Goal: Transaction & Acquisition: Purchase product/service

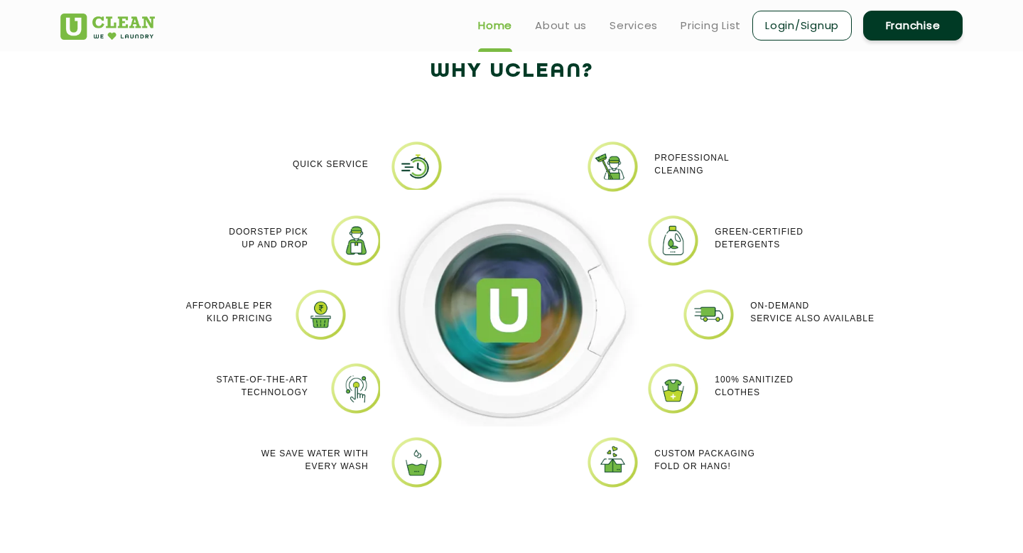
scroll to position [1178, 0]
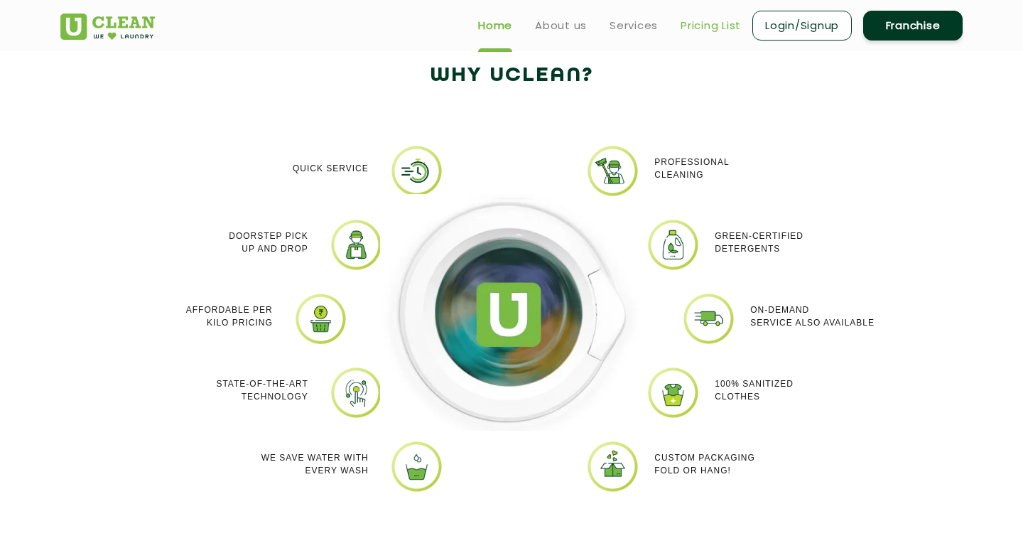
click at [712, 21] on link "Pricing List" at bounding box center [710, 25] width 60 height 17
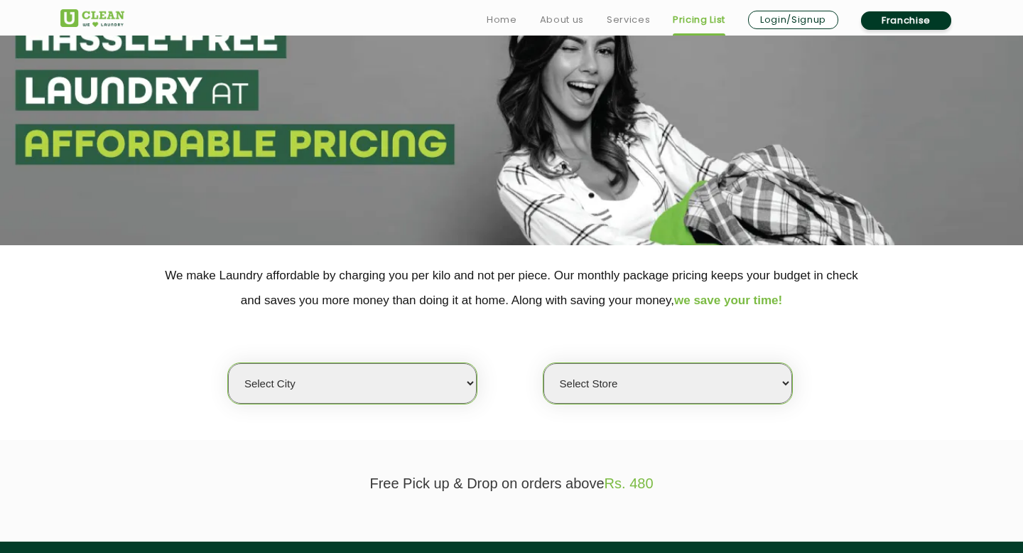
scroll to position [286, 0]
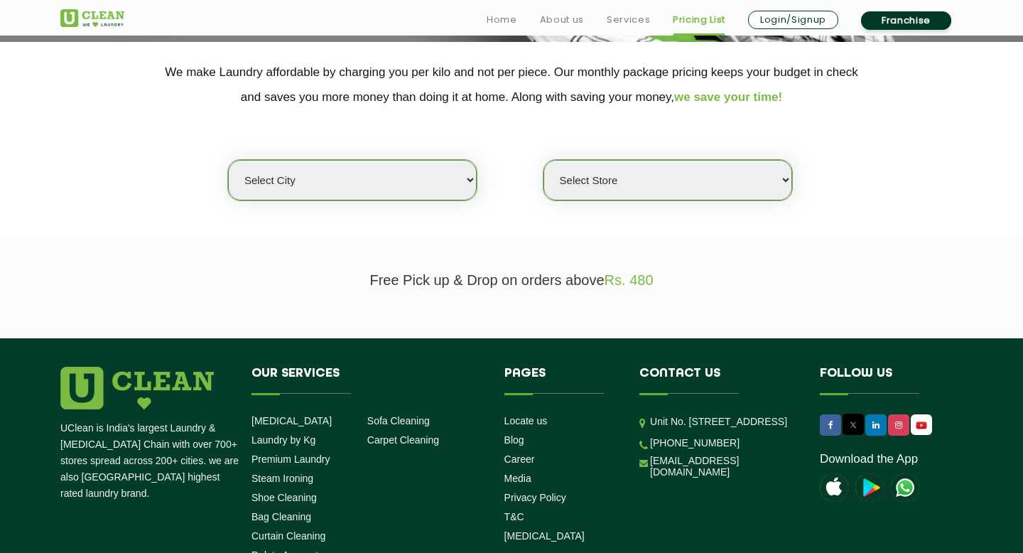
click at [409, 190] on select "Select city Aalo Abu Dhabi Agartala Agra Ahmedabad Akola Aligarh Alwar - UClean…" at bounding box center [352, 180] width 249 height 40
select select "5"
click at [228, 160] on select "Select city Aalo Abu Dhabi Agartala Agra Ahmedabad Akola Aligarh Alwar - UClean…" at bounding box center [352, 180] width 249 height 40
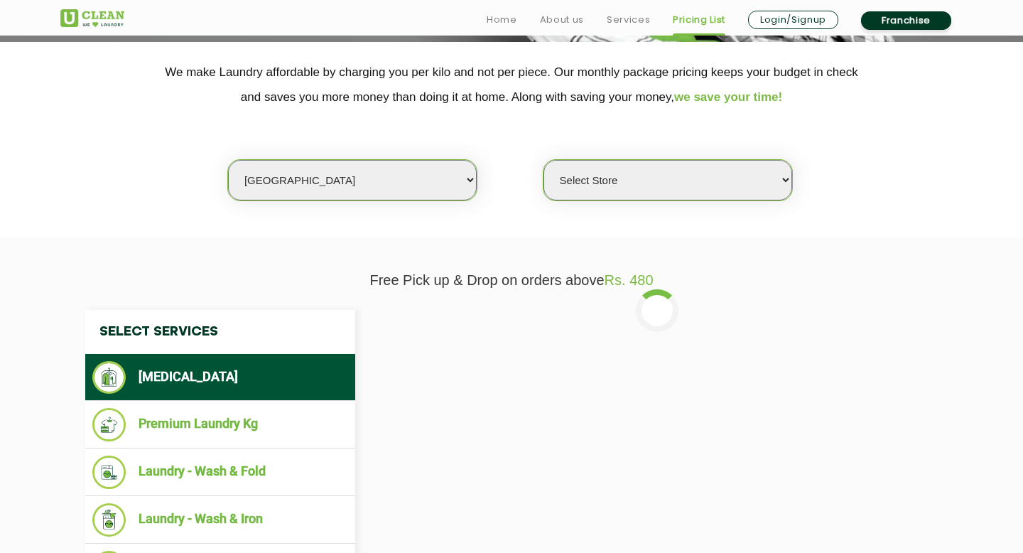
click at [573, 188] on select "Select Store UClean Narsingi UClean Nizampet UClean Sangareddy UClean Gachibowl…" at bounding box center [667, 180] width 249 height 40
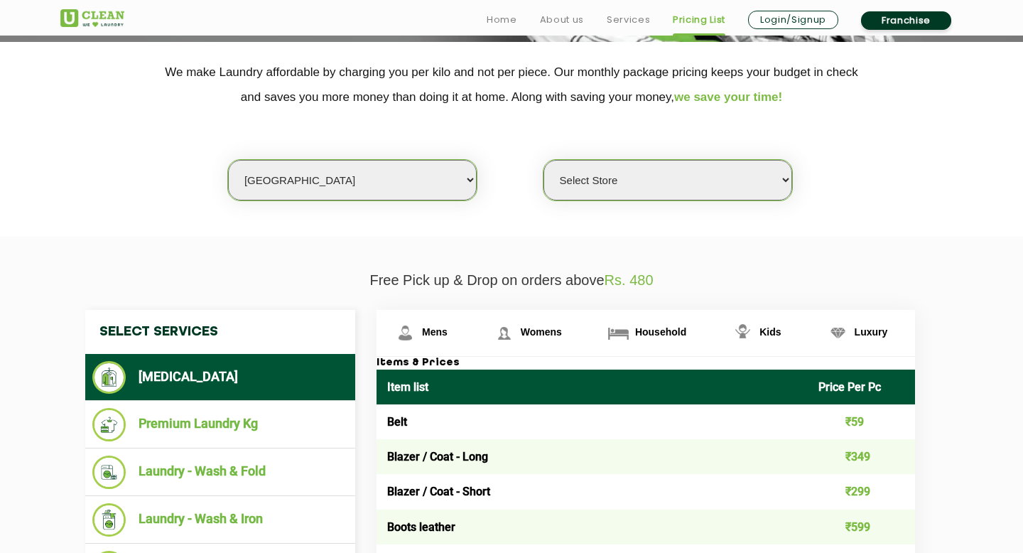
select select "381"
click at [543, 160] on select "Select Store UClean Narsingi UClean Nizampet UClean Sangareddy UClean Gachibowl…" at bounding box center [667, 180] width 249 height 40
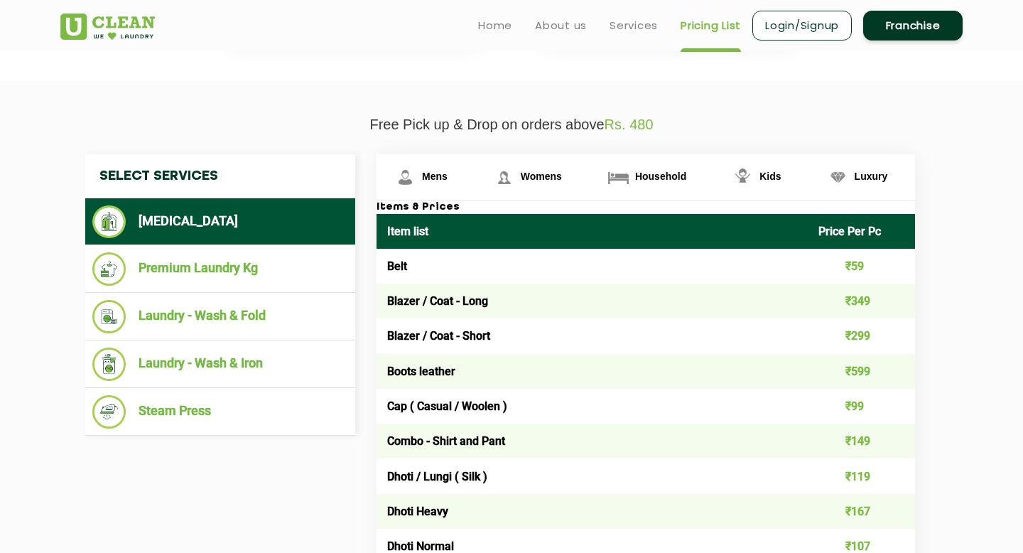
scroll to position [420, 0]
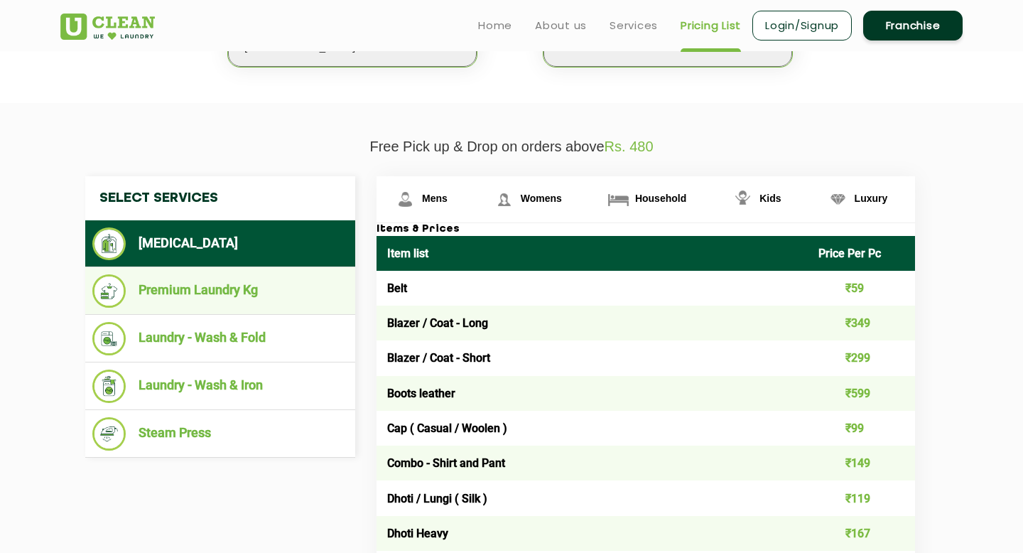
click at [244, 295] on li "Premium Laundry Kg" at bounding box center [220, 290] width 256 height 33
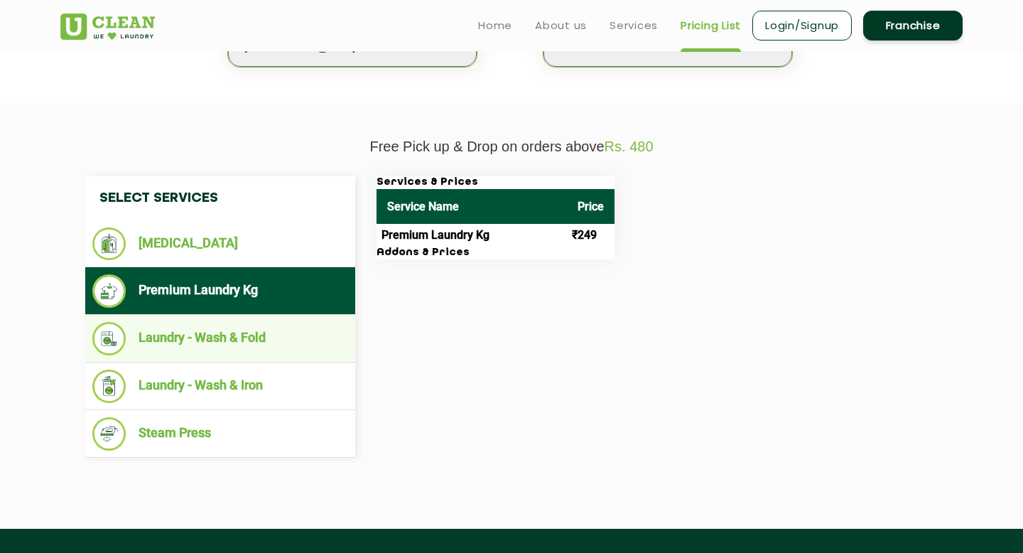
click at [251, 335] on li "Laundry - Wash & Fold" at bounding box center [220, 338] width 256 height 33
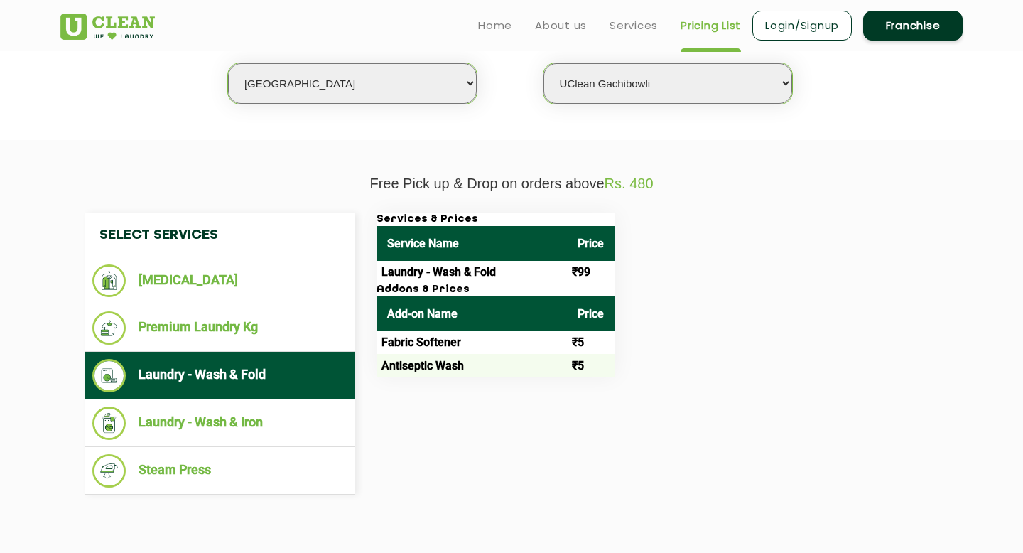
scroll to position [381, 0]
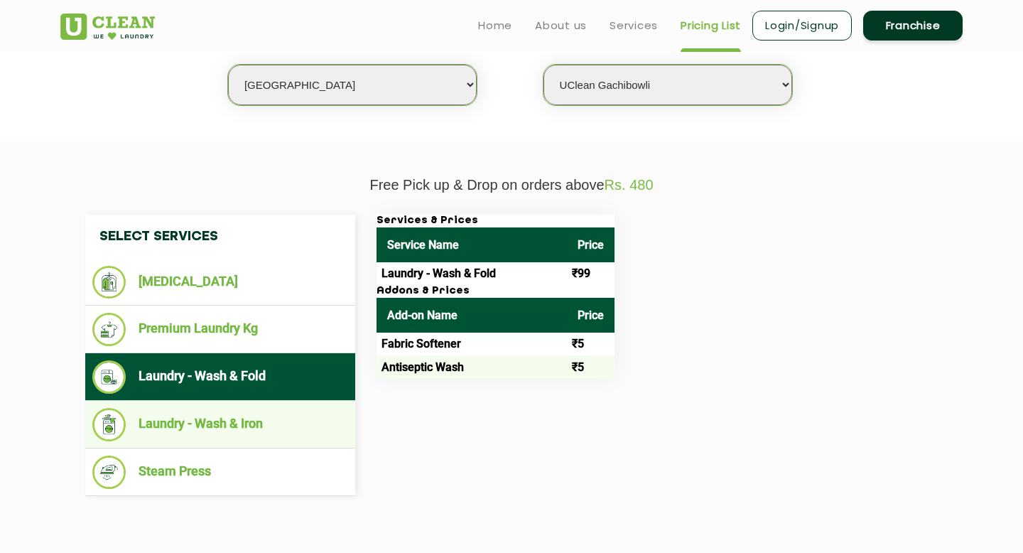
click at [284, 428] on li "Laundry - Wash & Iron" at bounding box center [220, 424] width 256 height 33
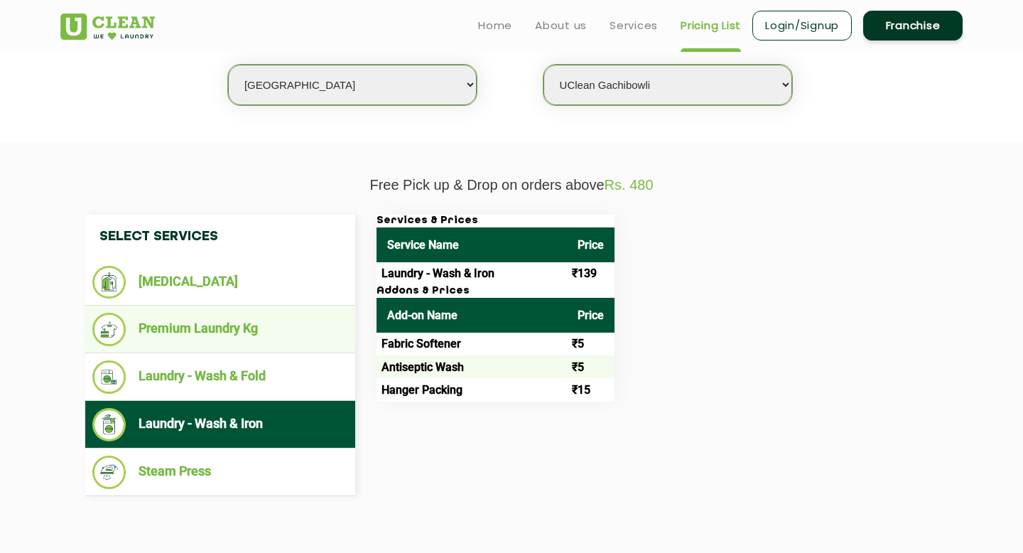
click at [241, 337] on li "Premium Laundry Kg" at bounding box center [220, 329] width 256 height 33
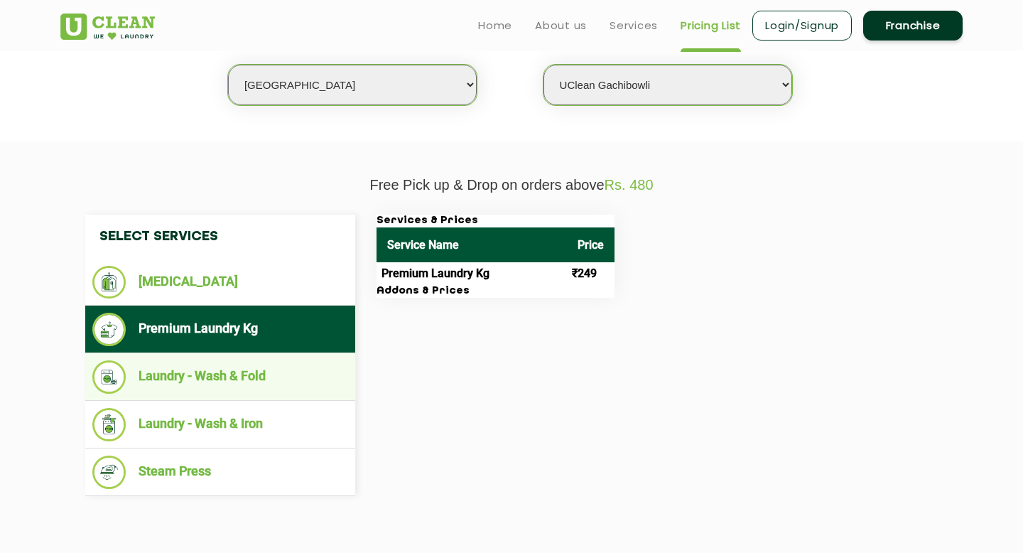
click at [266, 364] on li "Laundry - Wash & Fold" at bounding box center [220, 376] width 256 height 33
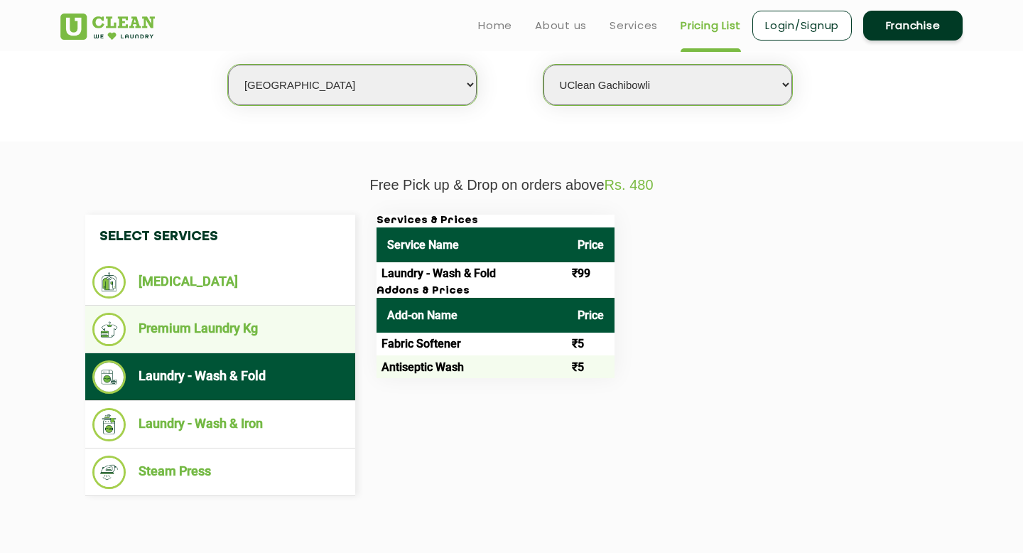
click at [264, 337] on li "Premium Laundry Kg" at bounding box center [220, 329] width 256 height 33
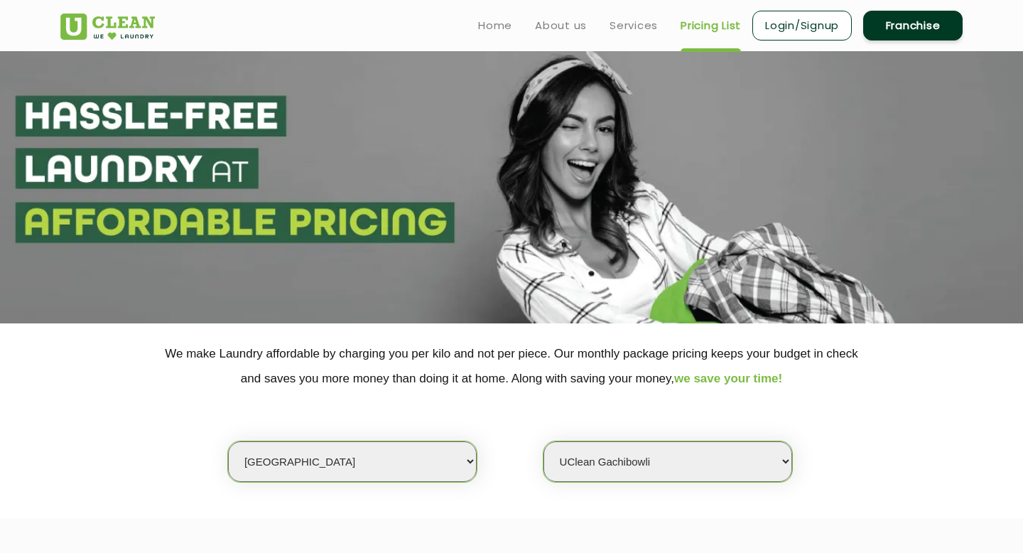
scroll to position [0, 0]
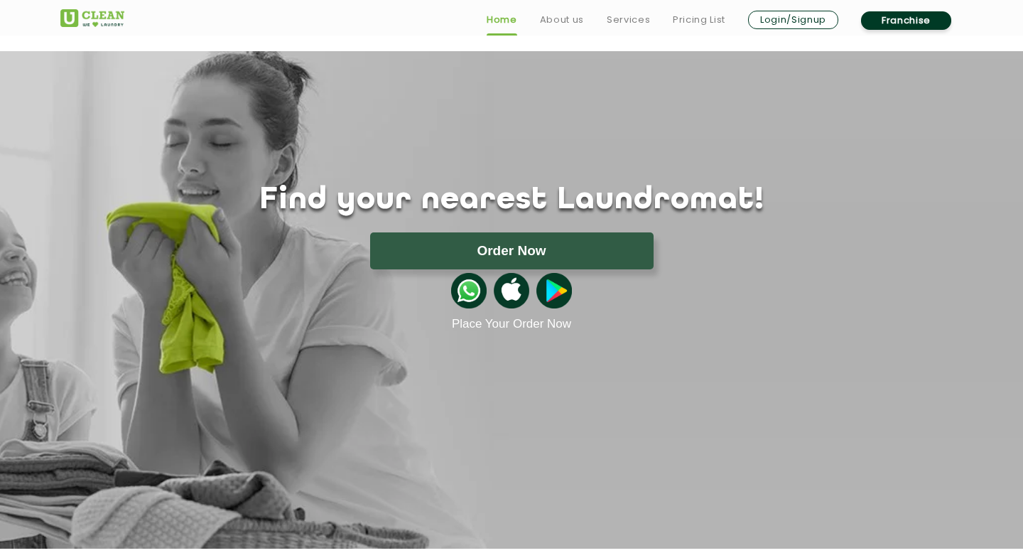
scroll to position [266, 0]
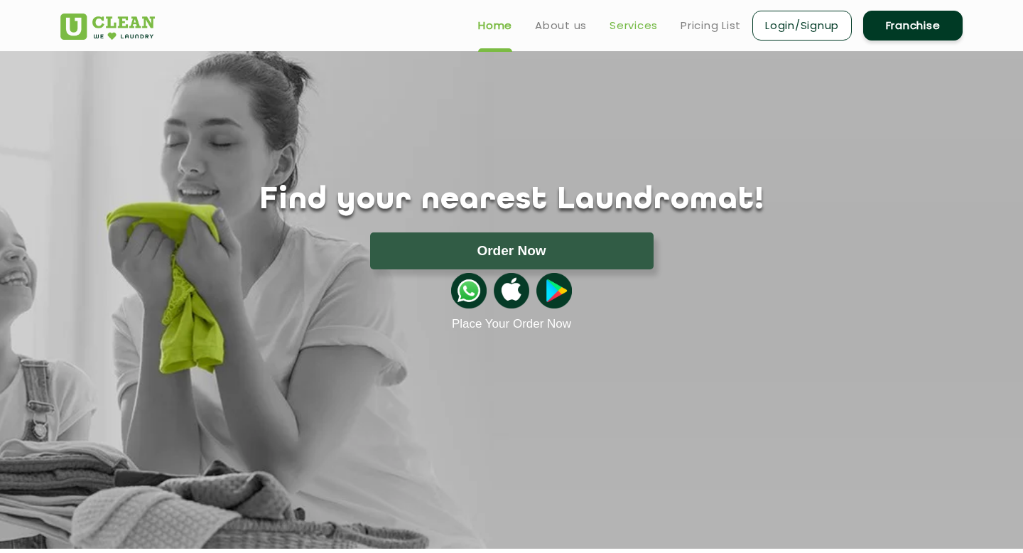
click at [626, 23] on link "Services" at bounding box center [633, 25] width 48 height 17
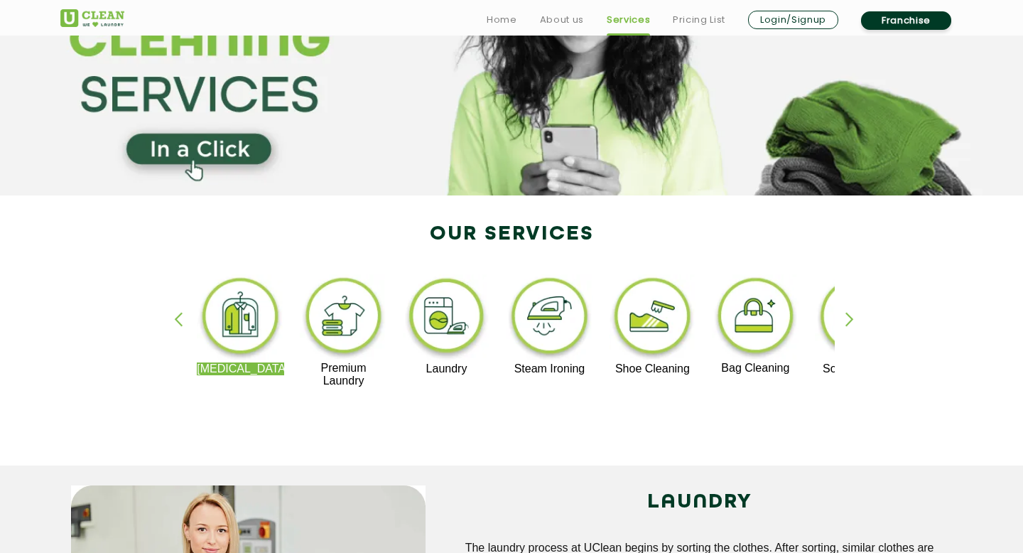
scroll to position [136, 0]
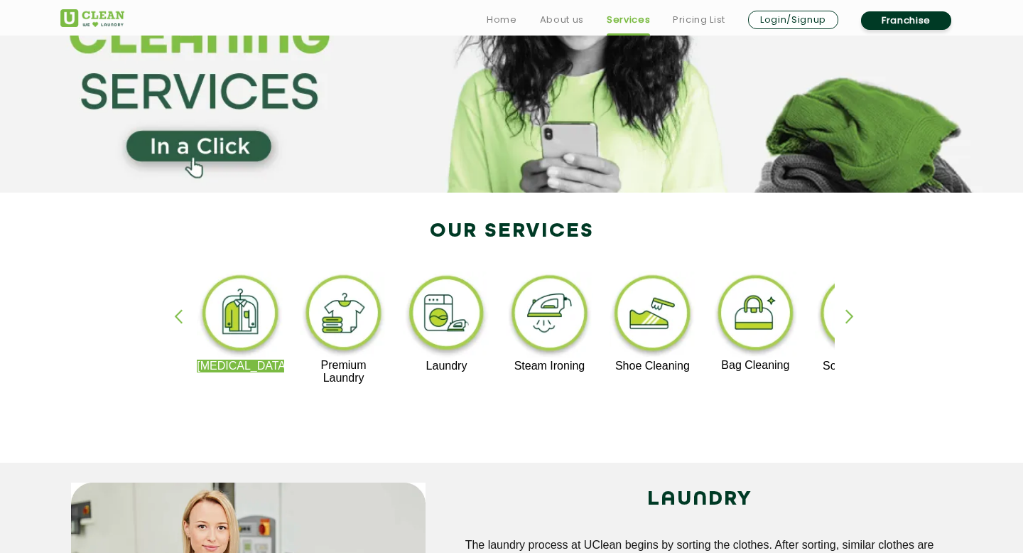
click at [660, 300] on img at bounding box center [652, 315] width 87 height 88
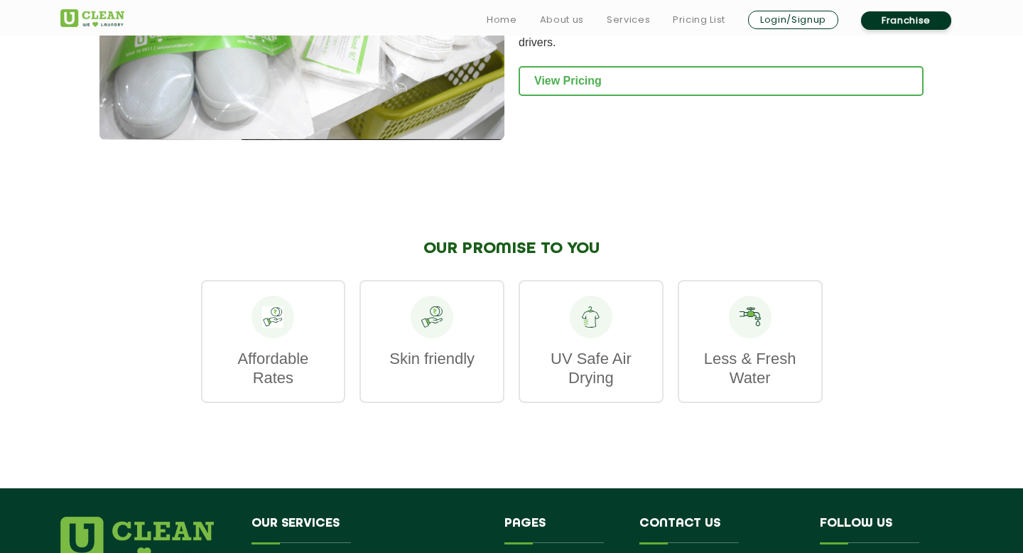
scroll to position [1598, 0]
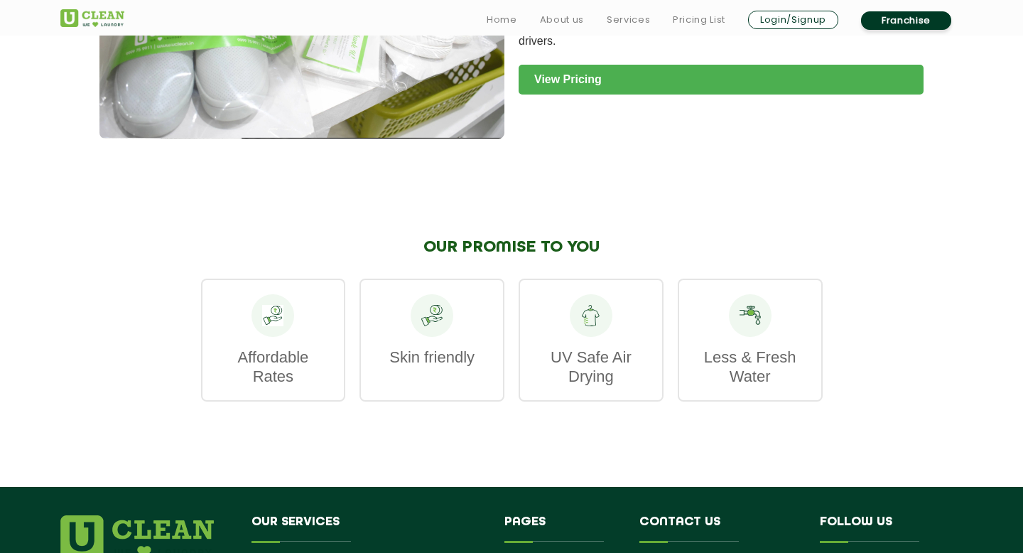
click at [600, 65] on link "View Pricing" at bounding box center [721, 80] width 405 height 30
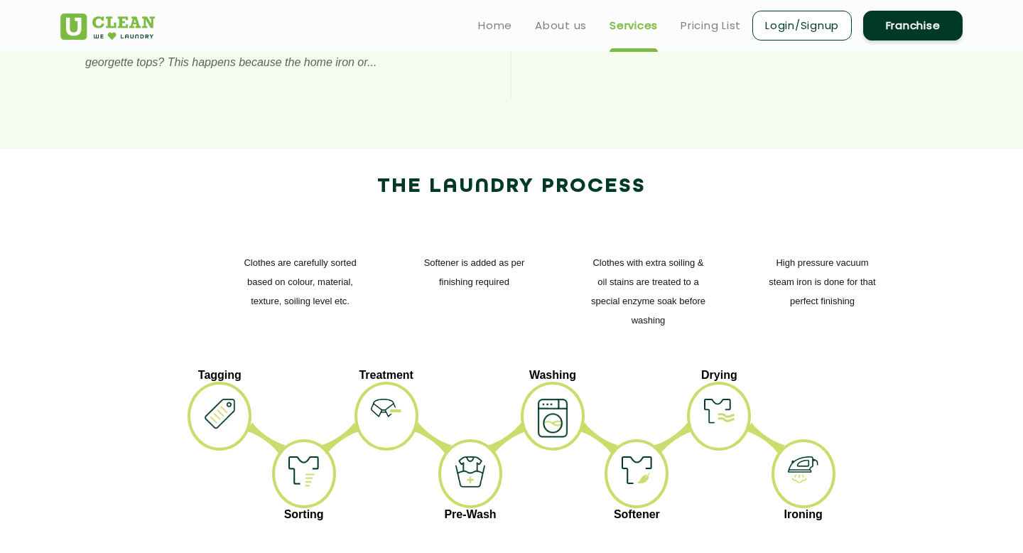
scroll to position [136, 0]
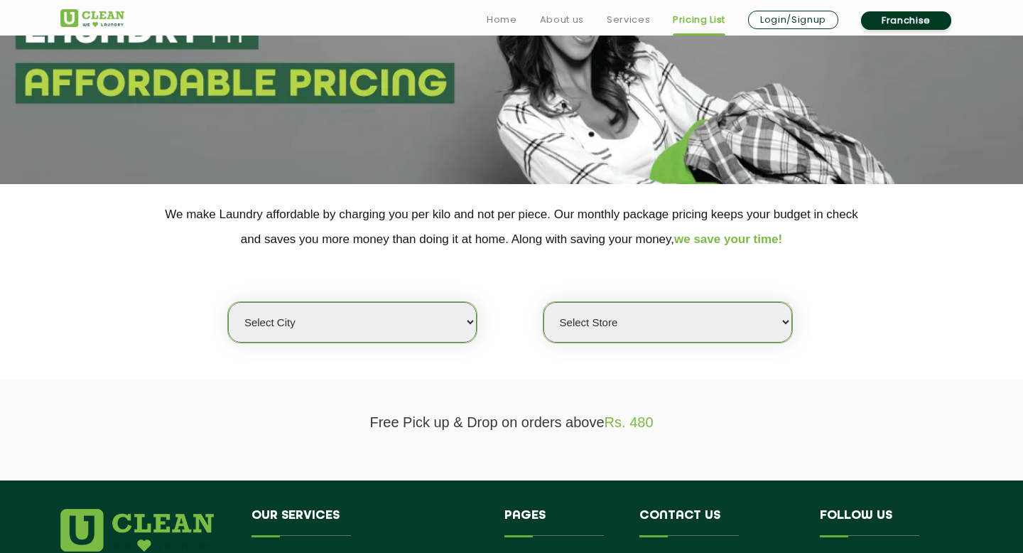
scroll to position [267, 0]
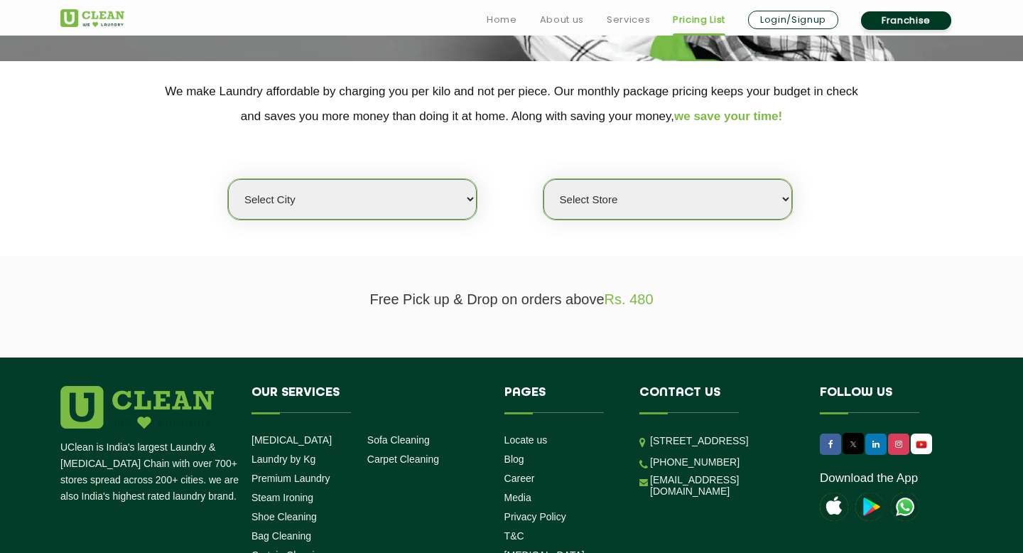
click at [427, 195] on select "Select city Aalo Abu Dhabi Agartala Agra Ahmedabad Akola Aligarh Alwar - UClean…" at bounding box center [352, 199] width 249 height 40
select select "5"
click at [228, 179] on select "Select city Aalo Abu Dhabi Agartala Agra Ahmedabad Akola Aligarh Alwar - UClean…" at bounding box center [352, 199] width 249 height 40
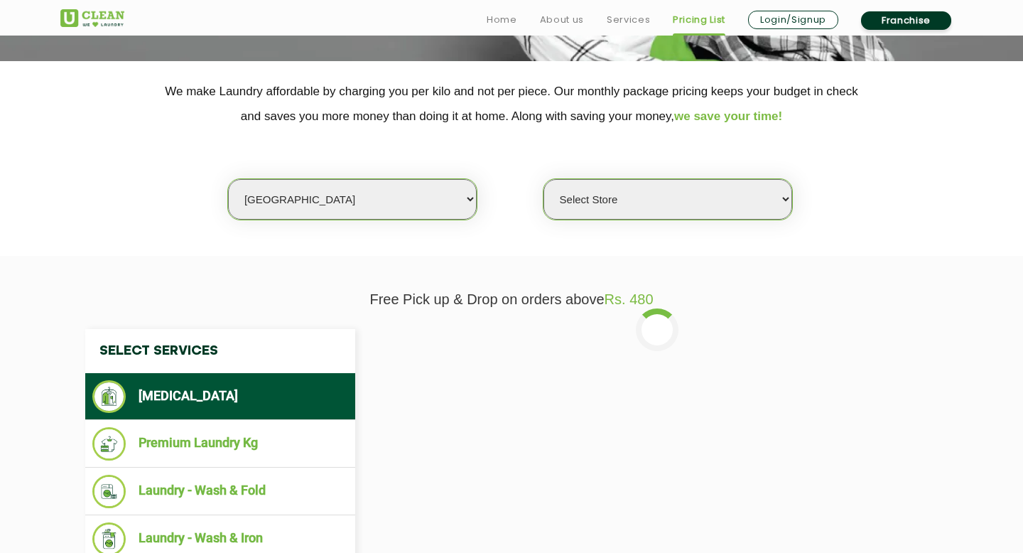
click at [617, 203] on select "Select Store UClean Narsingi UClean Nizampet UClean Sangareddy UClean Gachibowl…" at bounding box center [667, 199] width 249 height 40
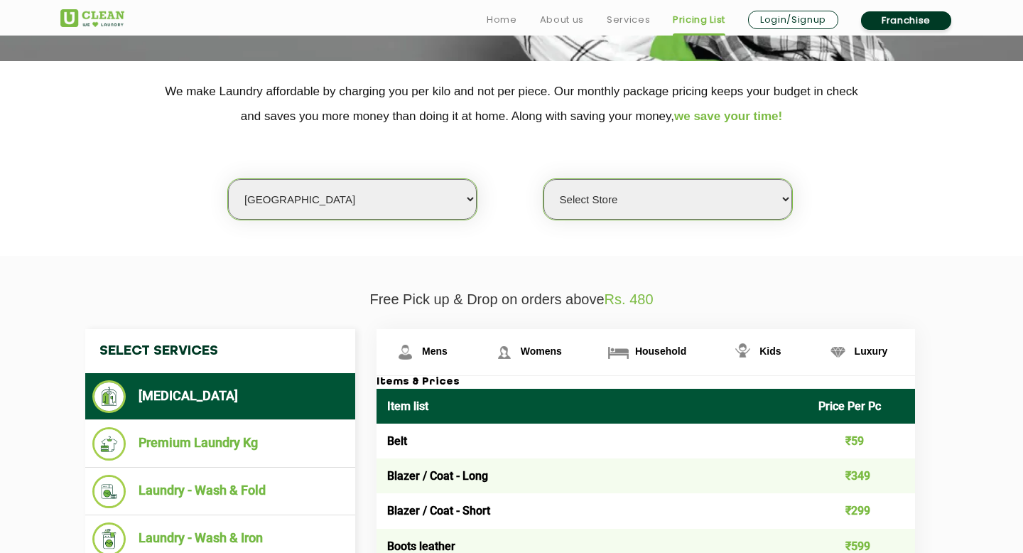
select select "381"
click at [543, 179] on select "Select Store UClean Narsingi UClean Nizampet UClean Sangareddy UClean Gachibowl…" at bounding box center [667, 199] width 249 height 40
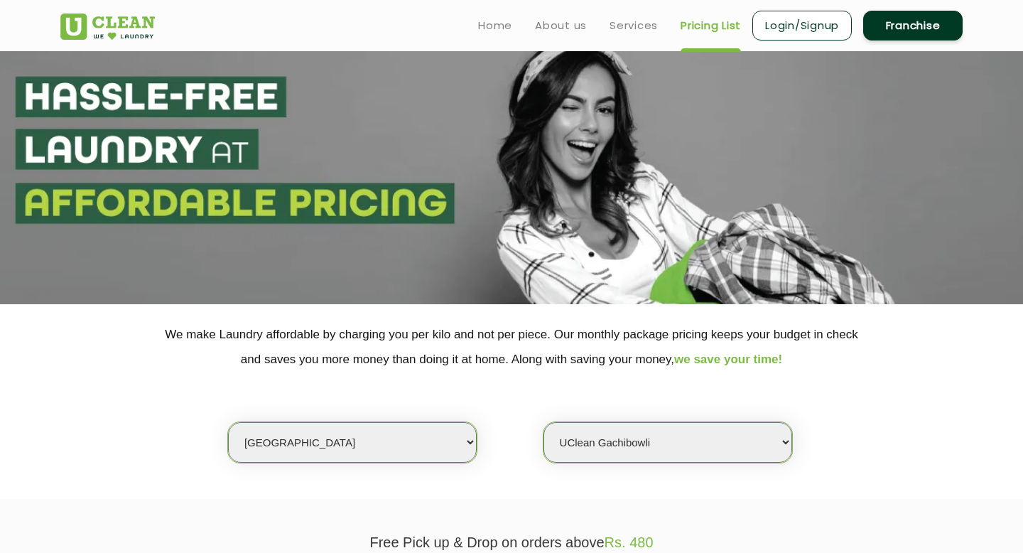
scroll to position [0, 0]
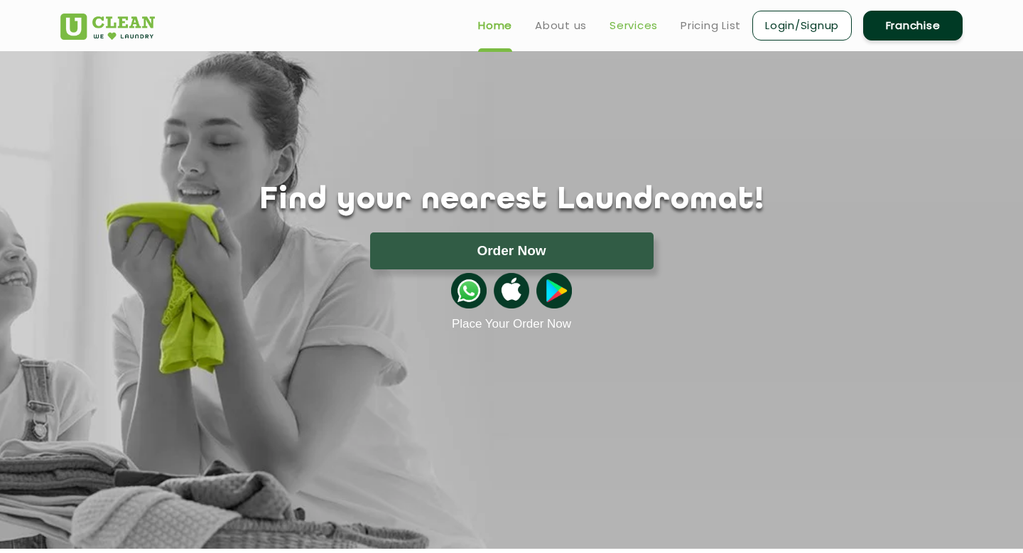
click at [626, 33] on link "Services" at bounding box center [633, 25] width 48 height 17
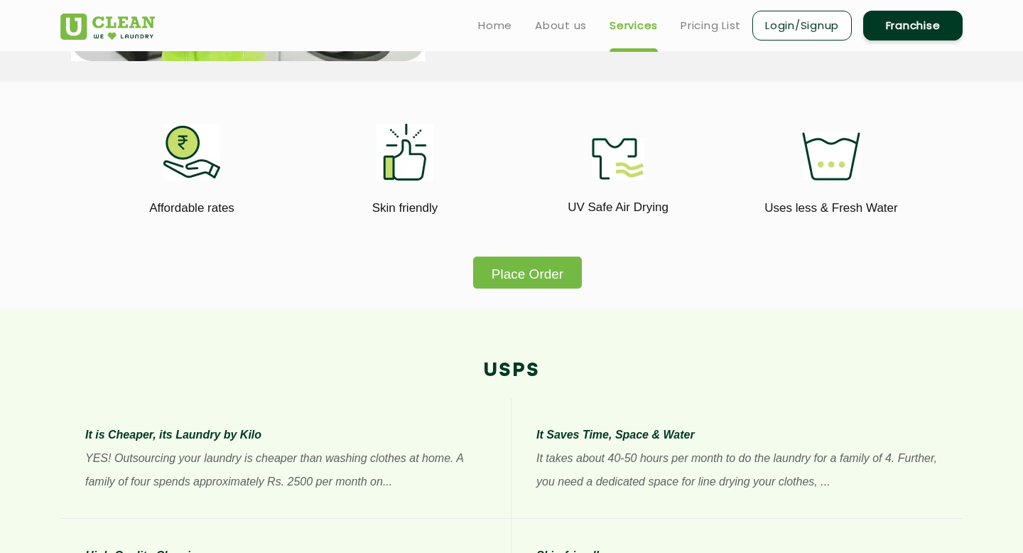
scroll to position [797, 0]
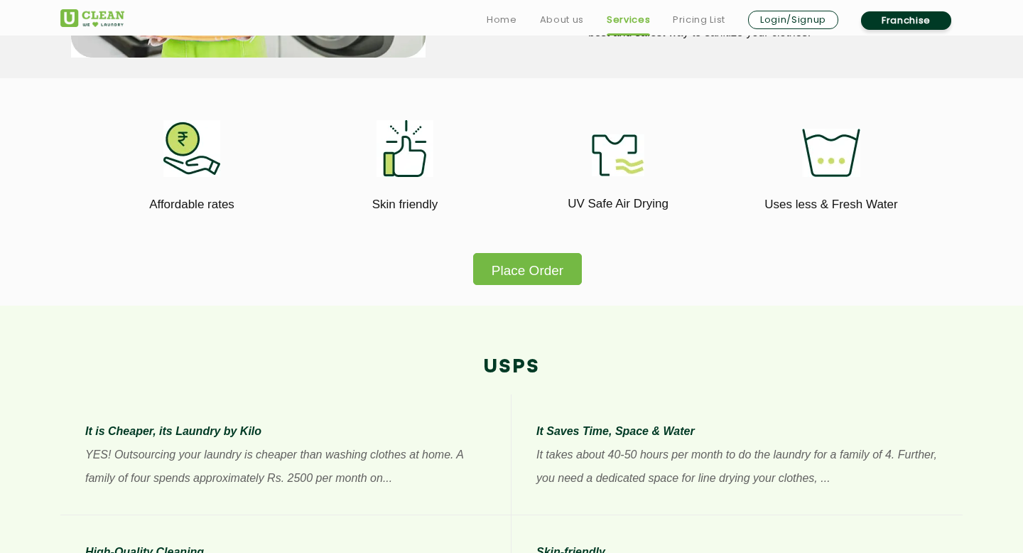
click at [526, 266] on button "Place Order" at bounding box center [527, 269] width 109 height 32
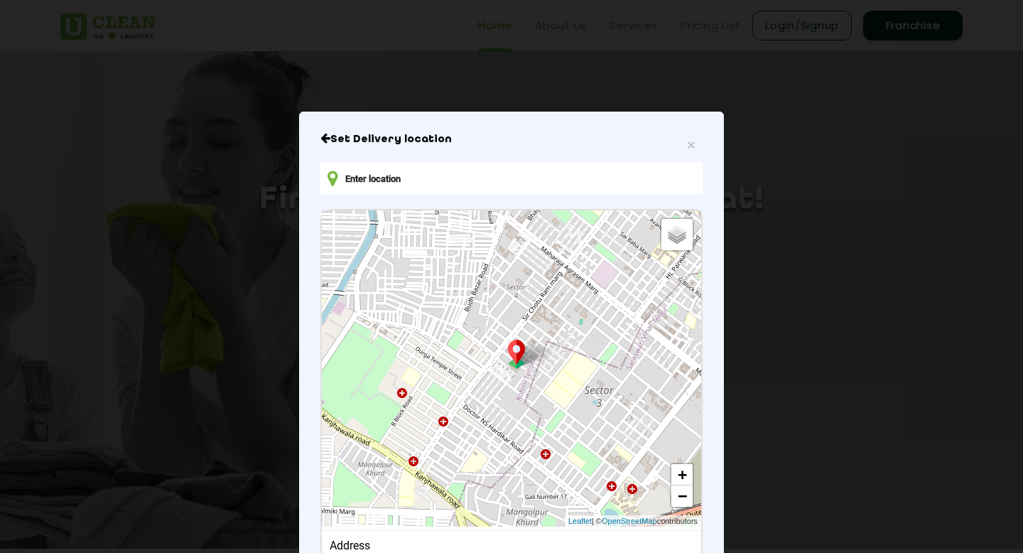
click at [561, 180] on input "text" at bounding box center [511, 178] width 382 height 32
click at [694, 139] on span "×" at bounding box center [691, 144] width 9 height 16
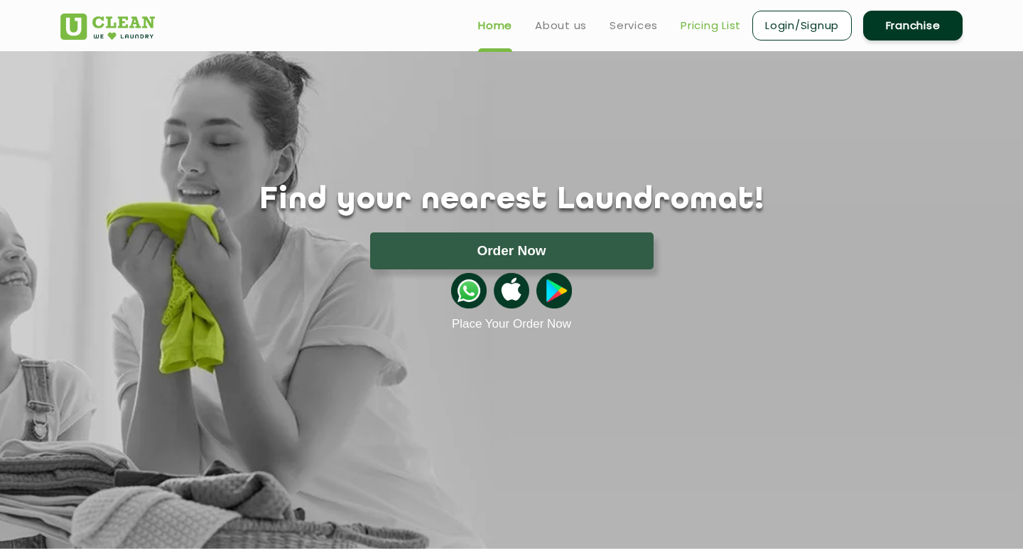
click at [698, 24] on link "Pricing List" at bounding box center [710, 25] width 60 height 17
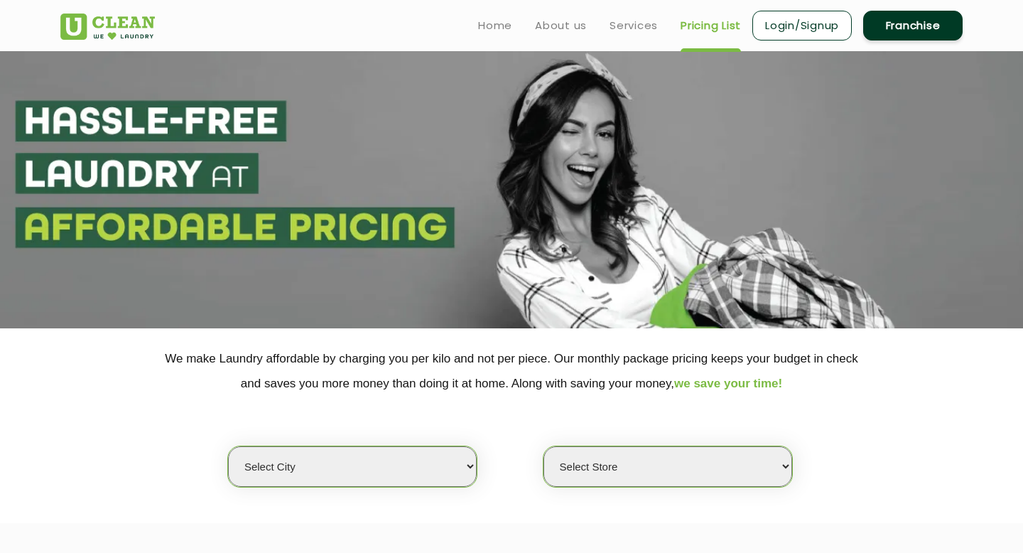
select select "0"
click at [800, 23] on link "Login/Signup" at bounding box center [801, 26] width 99 height 30
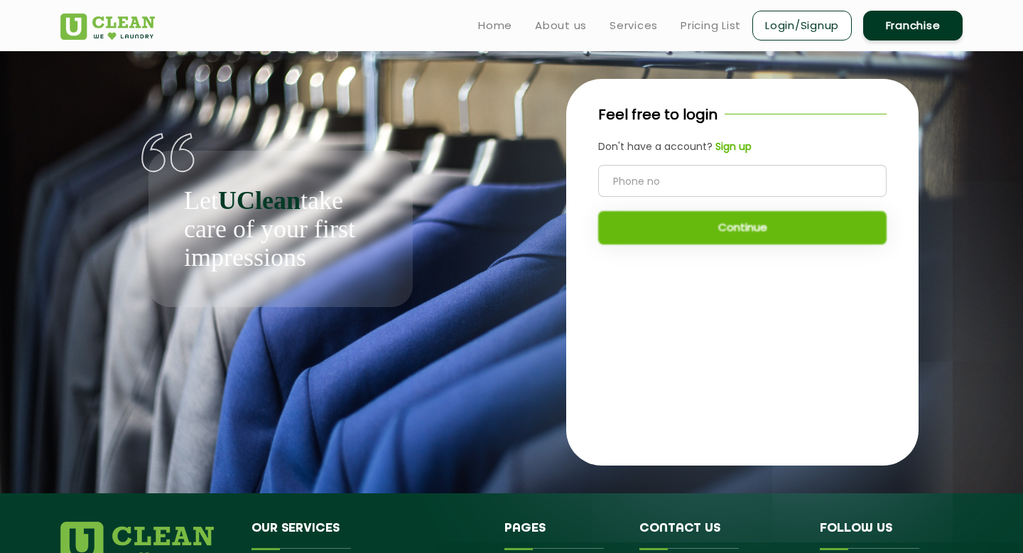
click at [626, 174] on input "tel" at bounding box center [742, 181] width 288 height 32
type input "8897046317"
click at [720, 232] on button "Continue" at bounding box center [742, 227] width 288 height 33
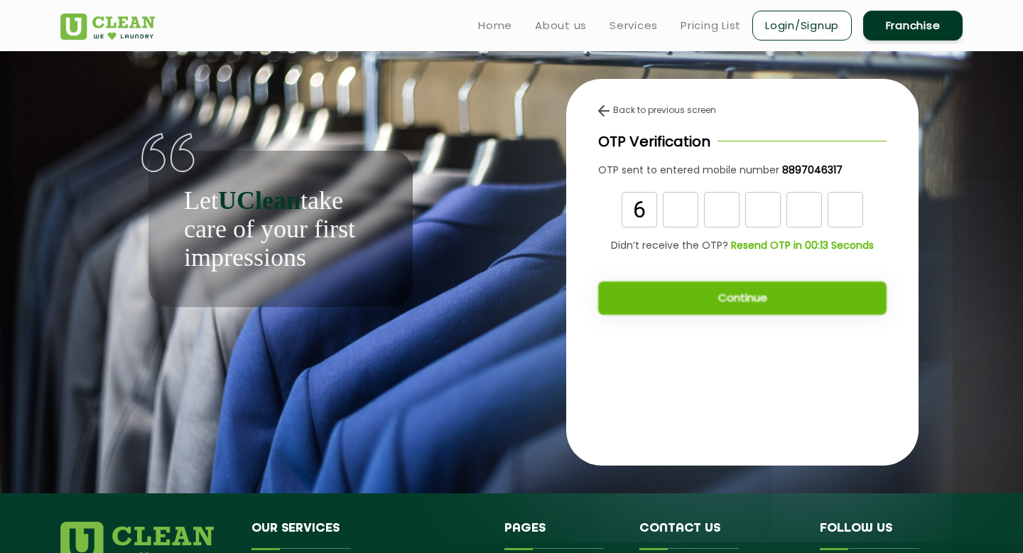
type input "6"
type input "4"
type input "9"
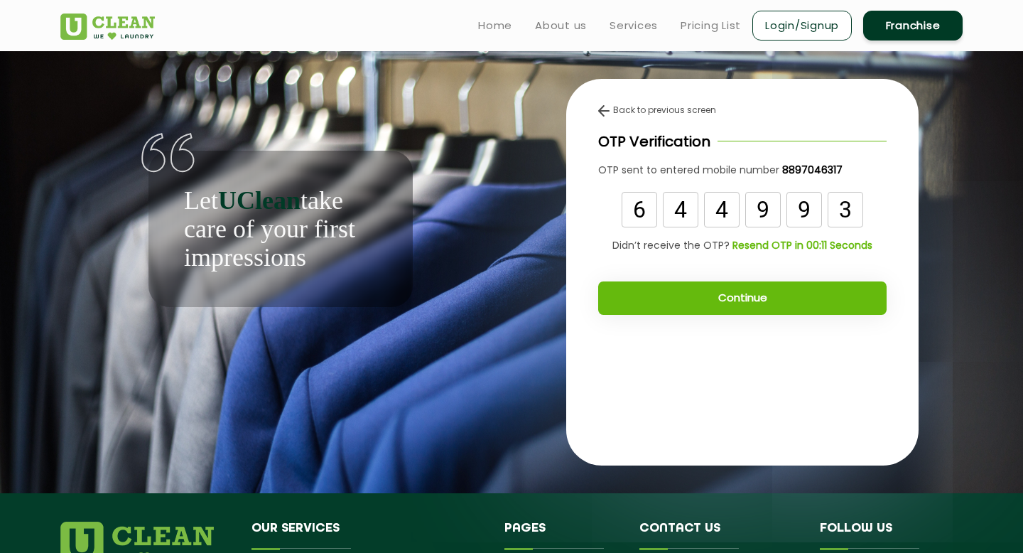
type input "3"
click at [720, 296] on button "Continue" at bounding box center [742, 297] width 288 height 33
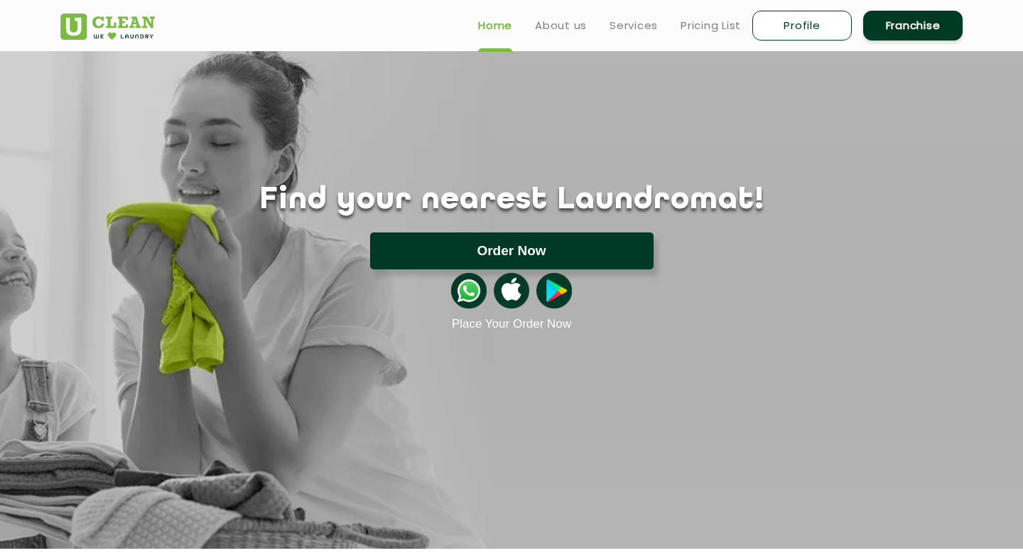
click at [575, 240] on button "Order Now" at bounding box center [511, 250] width 283 height 37
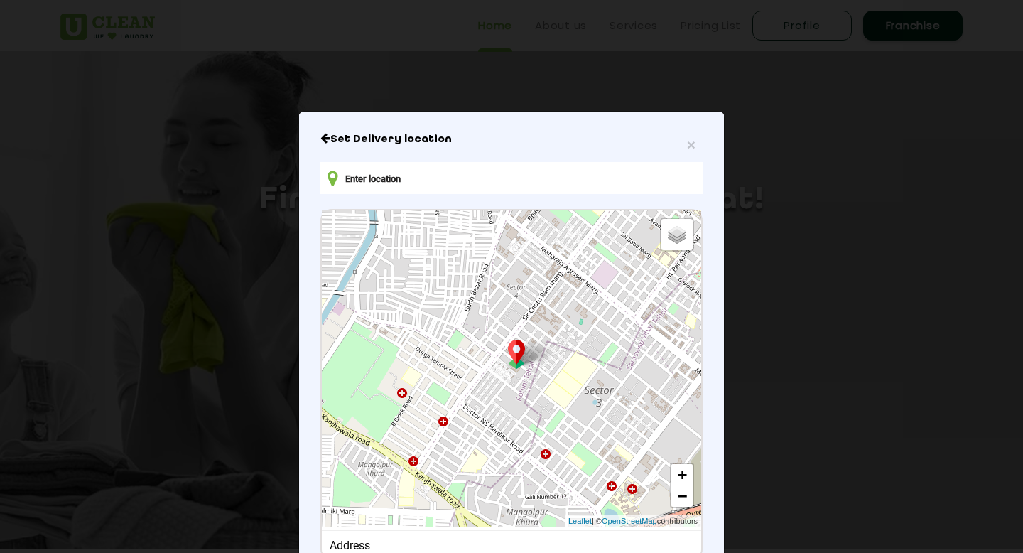
click at [538, 179] on input "text" at bounding box center [511, 178] width 382 height 32
type input "5"
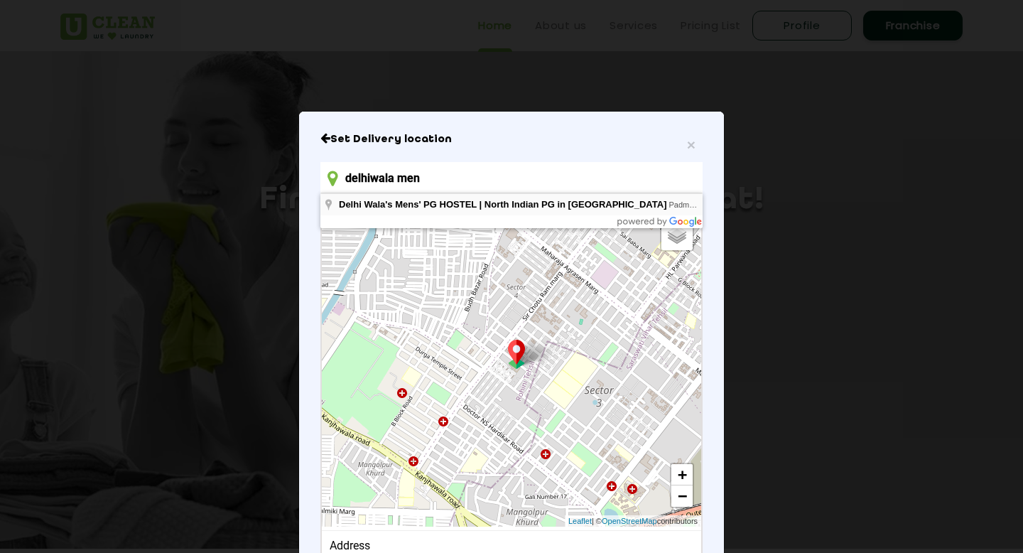
type input "Delhi Wala's Mens' PG HOSTEL | [GEOGRAPHIC_DATA] in [GEOGRAPHIC_DATA], [GEOGRAP…"
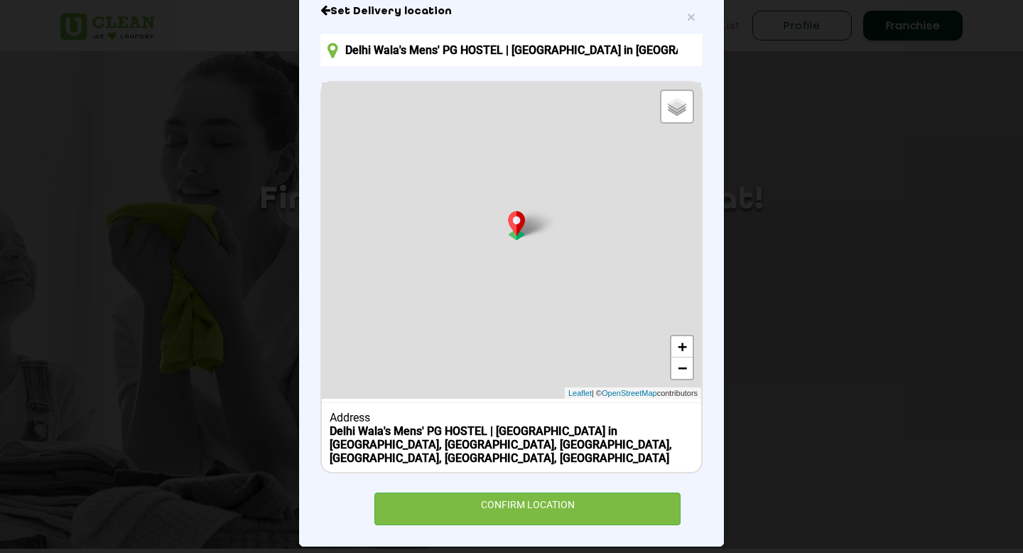
scroll to position [5, 0]
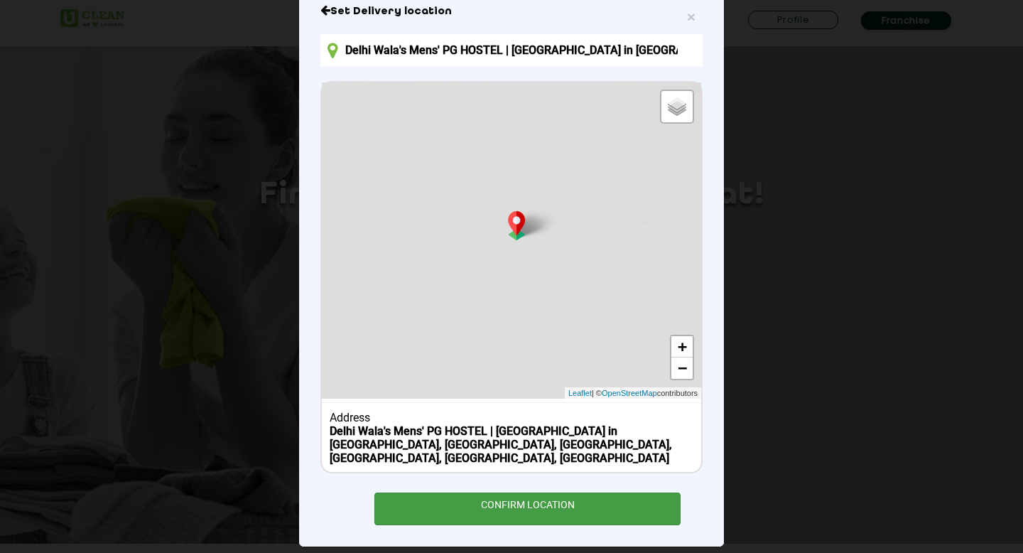
click at [507, 492] on div "CONFIRM LOCATION" at bounding box center [527, 508] width 306 height 32
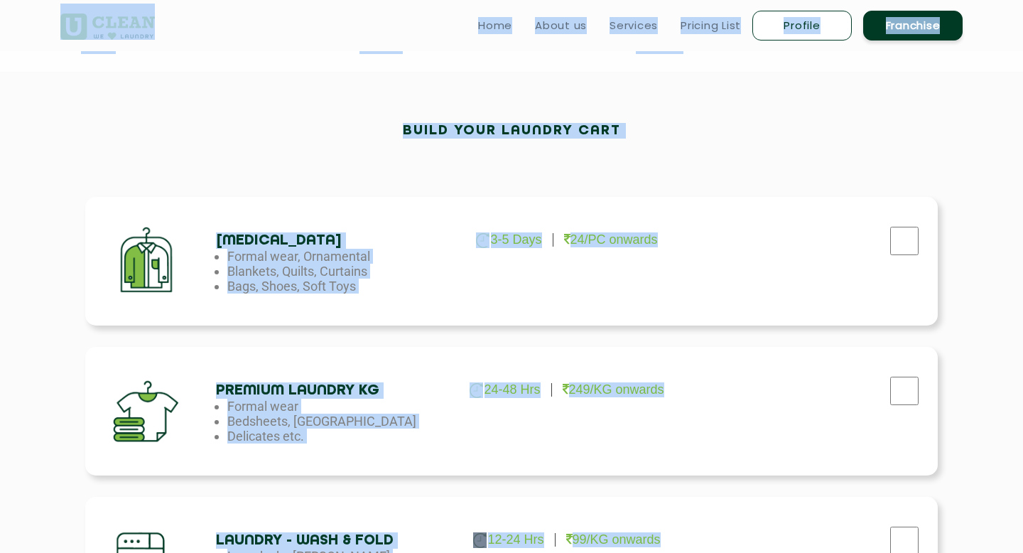
scroll to position [322, 0]
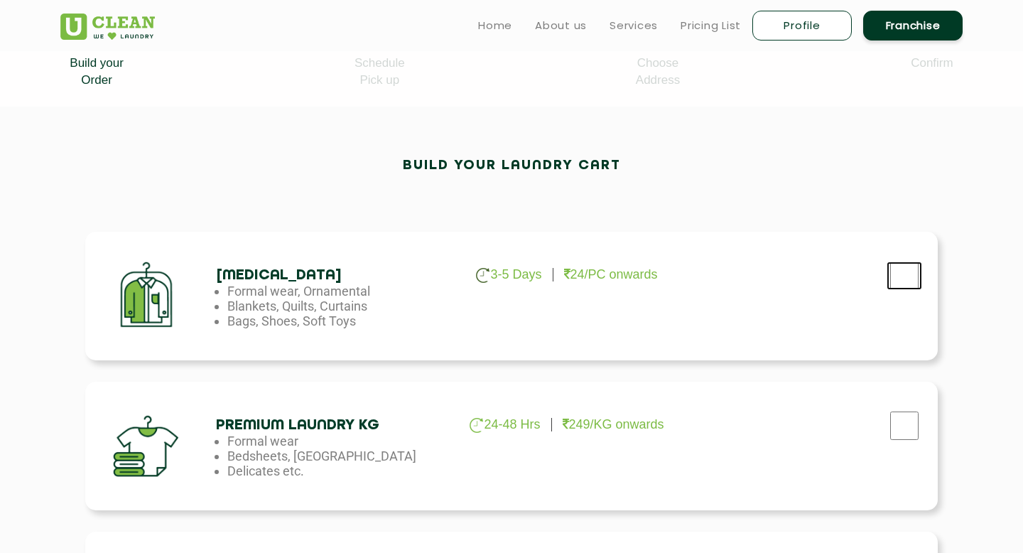
click at [899, 277] on input "checkbox" at bounding box center [904, 275] width 36 height 28
checkbox input "true"
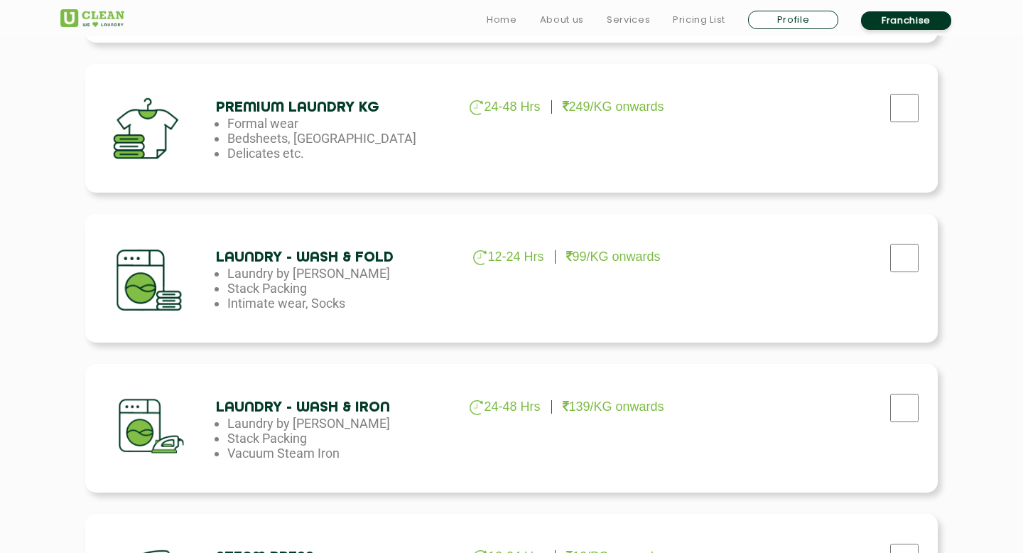
scroll to position [639, 0]
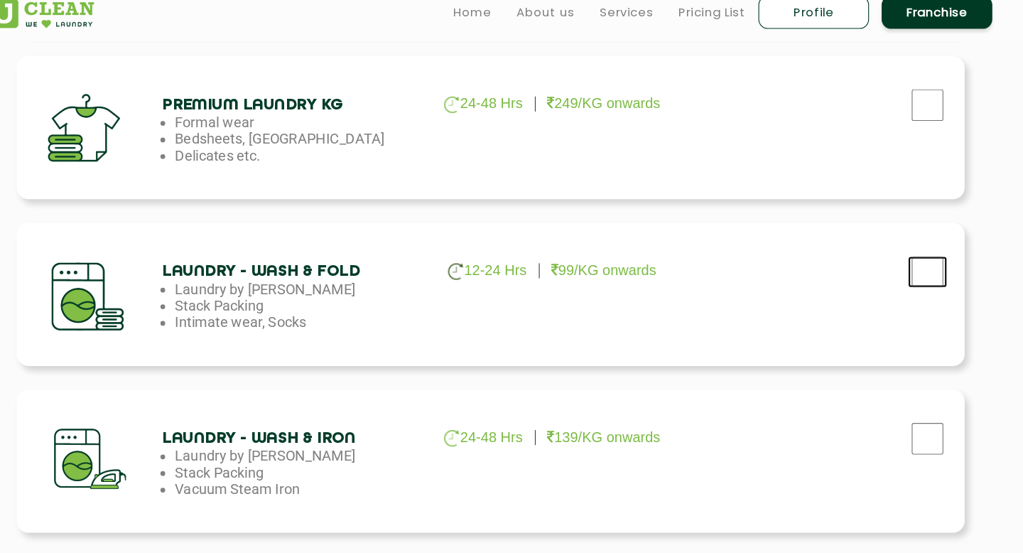
click at [906, 255] on input "checkbox" at bounding box center [904, 259] width 36 height 28
checkbox input "true"
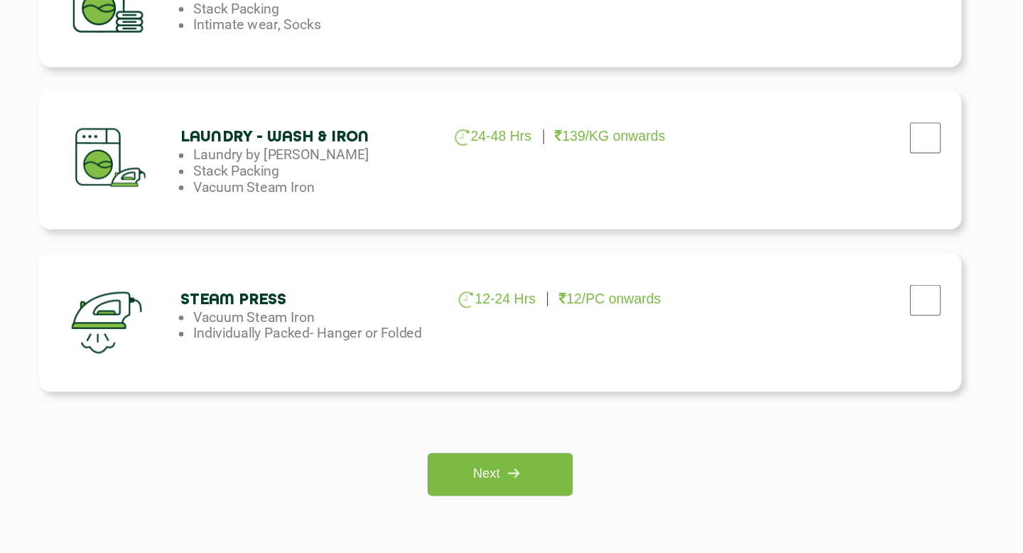
scroll to position [1154, 0]
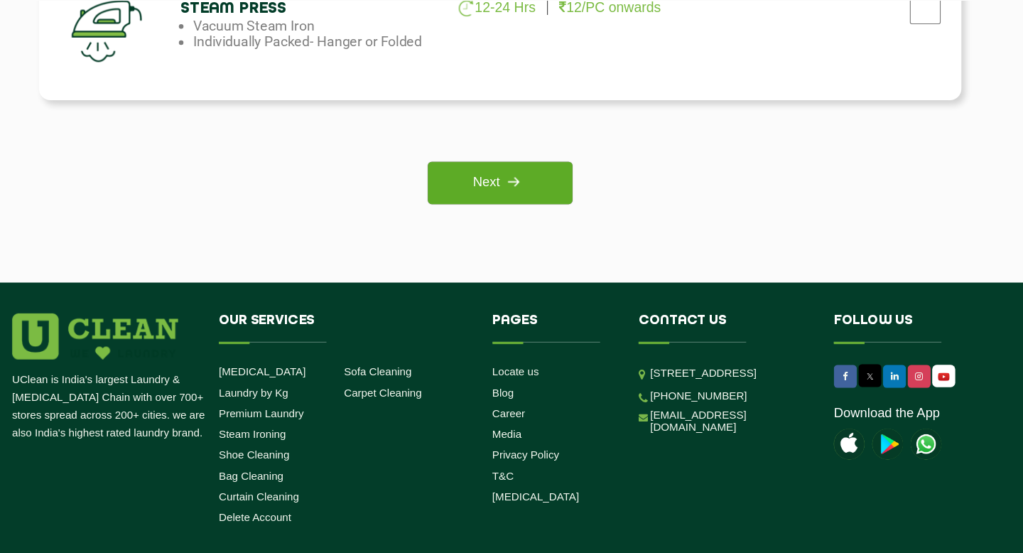
click at [535, 214] on img at bounding box center [524, 203] width 26 height 26
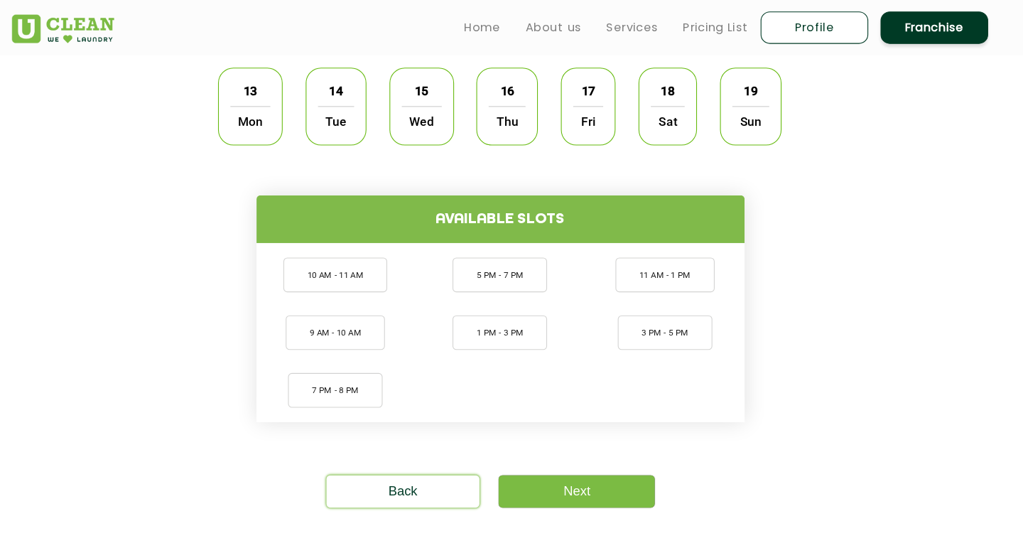
scroll to position [457, 0]
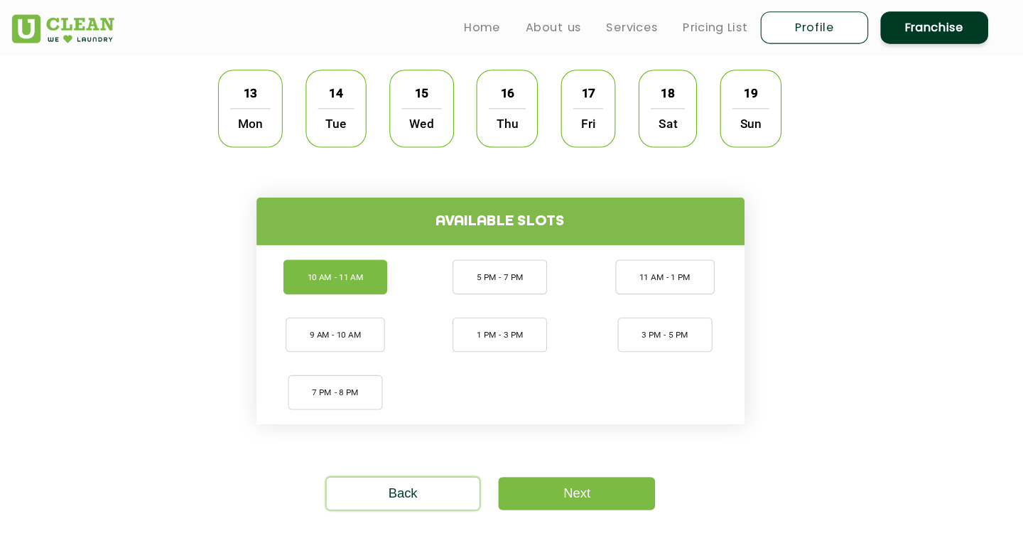
click at [358, 261] on li "10 AM - 11 AM" at bounding box center [359, 256] width 96 height 32
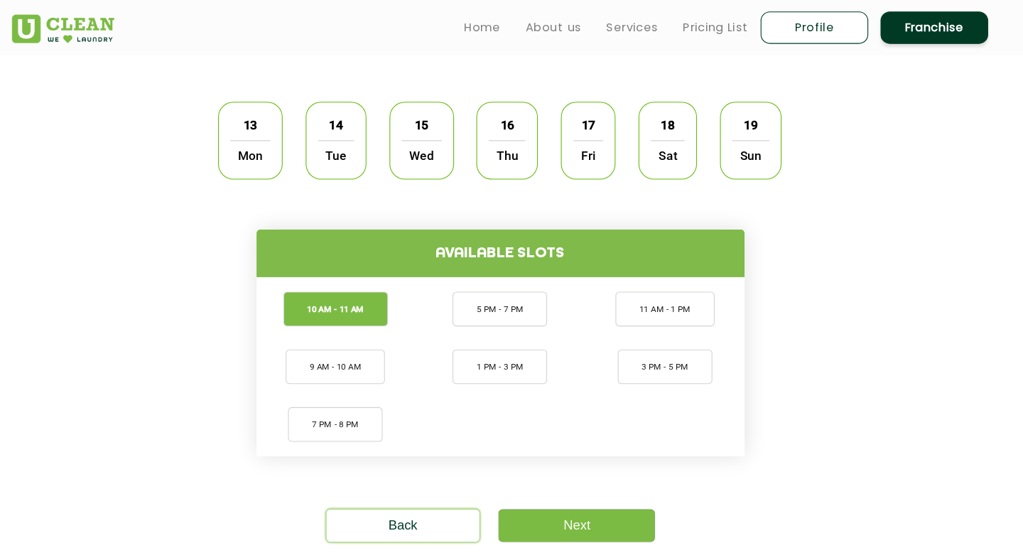
scroll to position [426, 0]
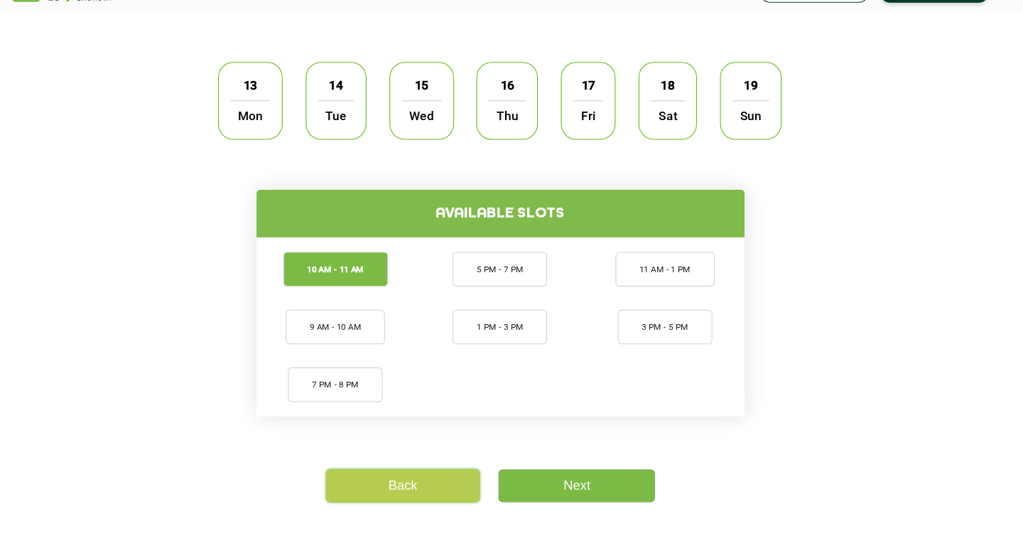
click at [418, 473] on link "Back" at bounding box center [422, 487] width 142 height 30
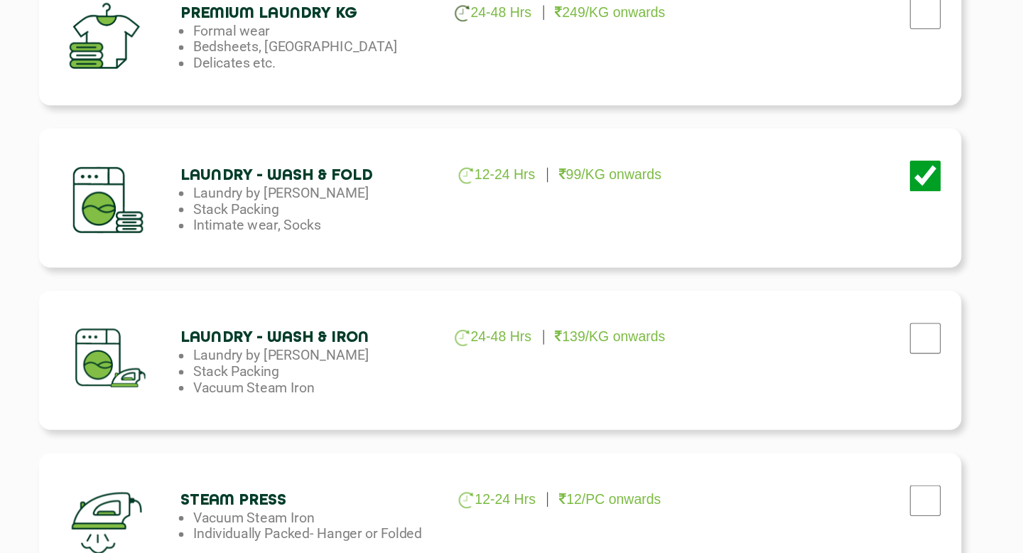
scroll to position [695, 0]
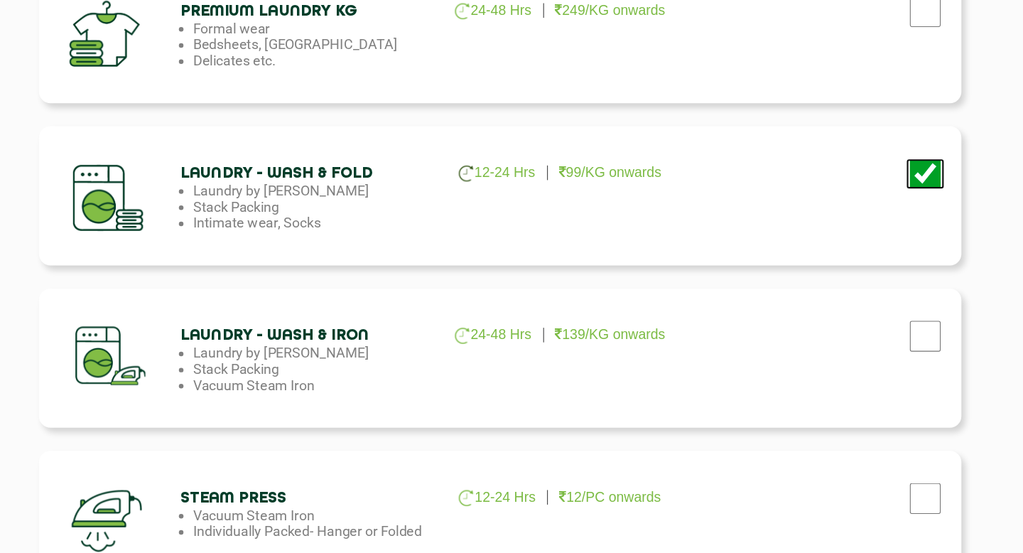
click at [904, 208] on input "checkbox" at bounding box center [904, 202] width 36 height 28
checkbox input "false"
click at [899, 349] on input "checkbox" at bounding box center [904, 352] width 36 height 28
checkbox input "true"
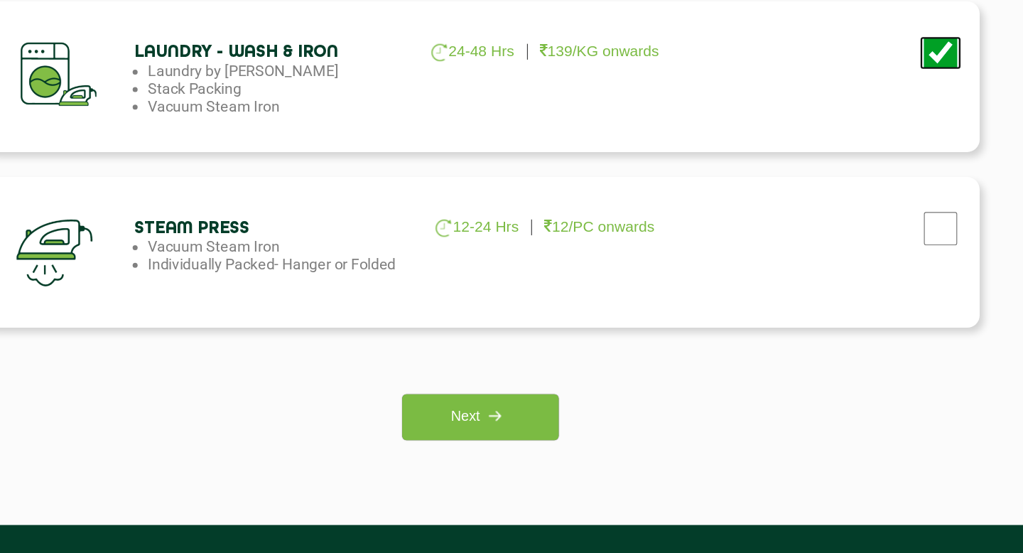
scroll to position [922, 0]
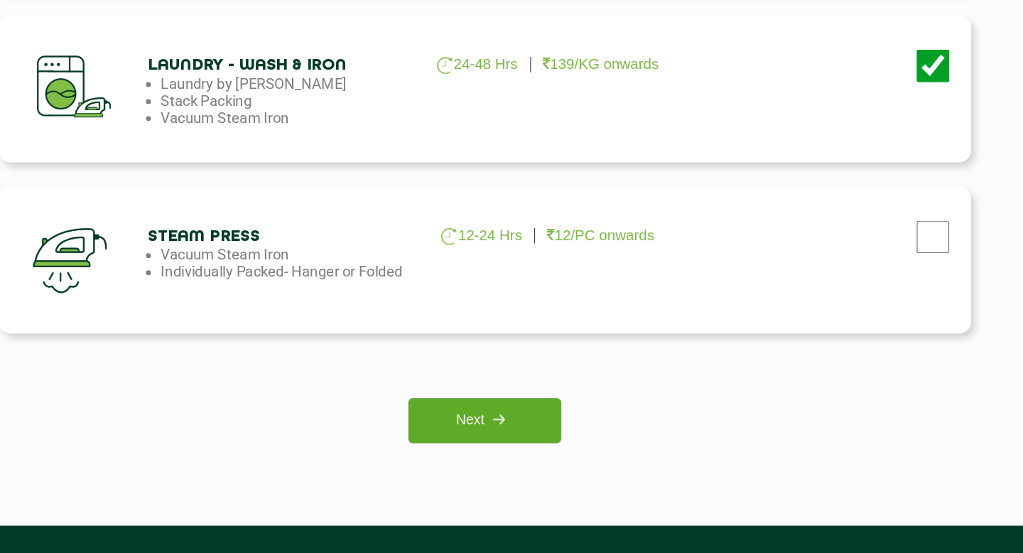
click at [525, 432] on img at bounding box center [524, 436] width 26 height 26
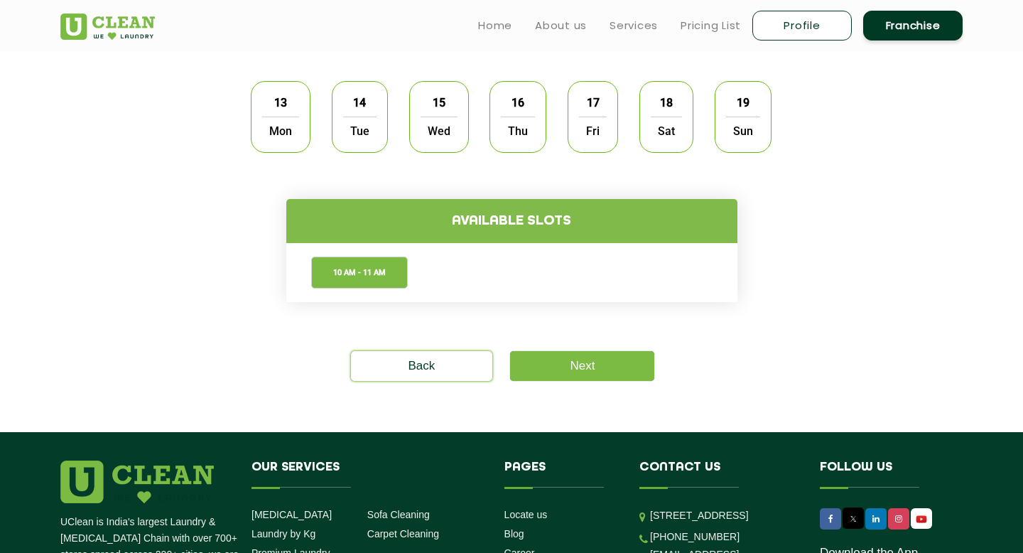
scroll to position [422, 0]
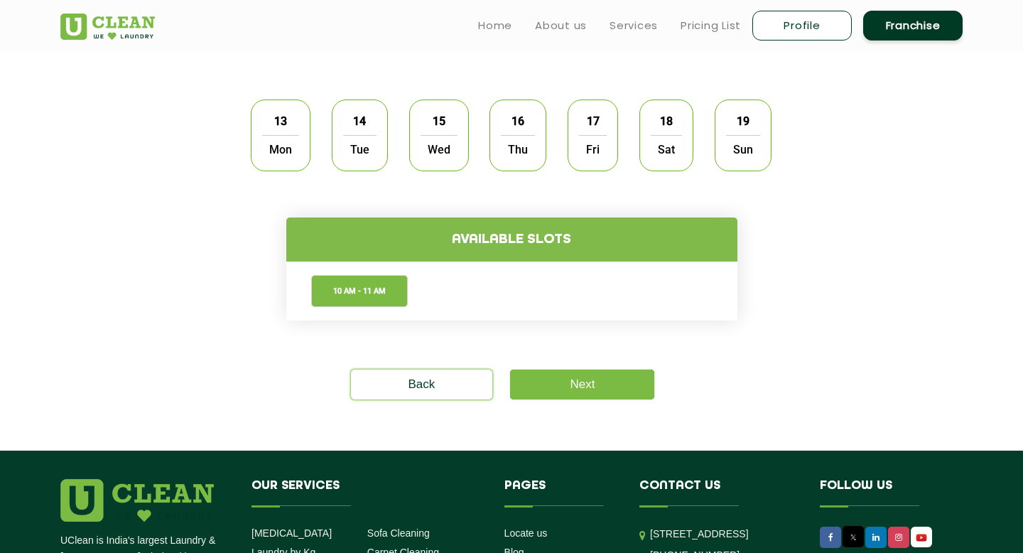
click at [278, 130] on span "13" at bounding box center [280, 121] width 27 height 28
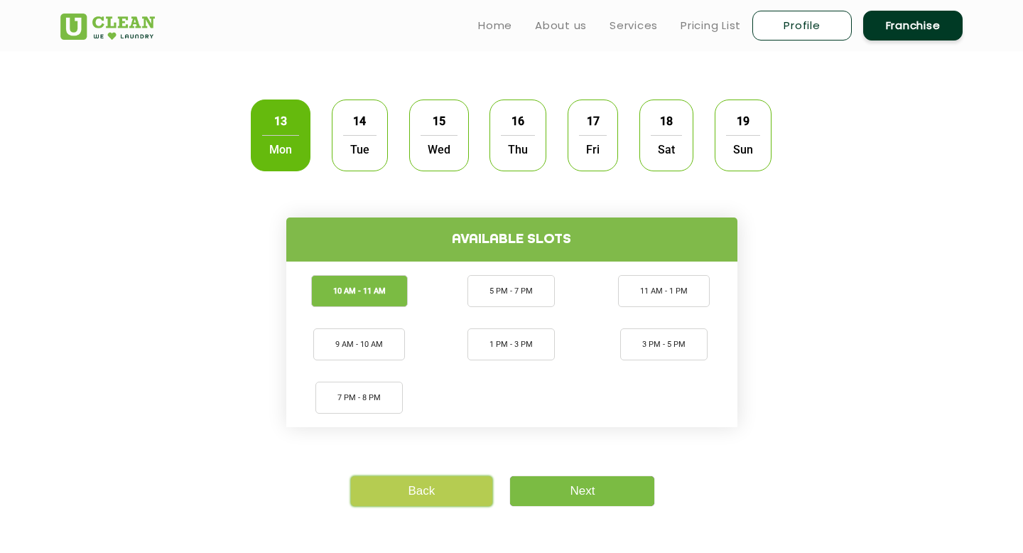
click at [397, 481] on link "Back" at bounding box center [422, 491] width 142 height 30
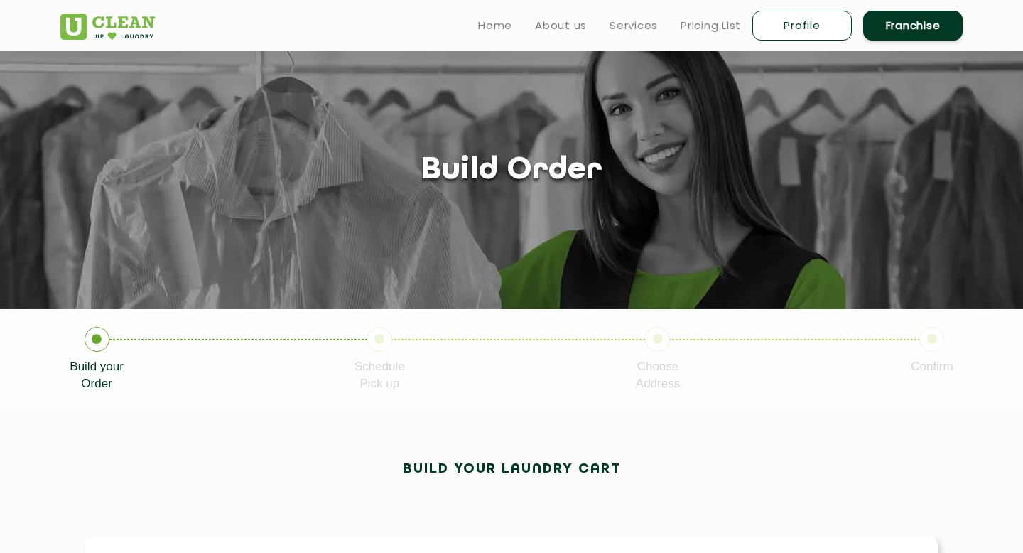
scroll to position [16, 0]
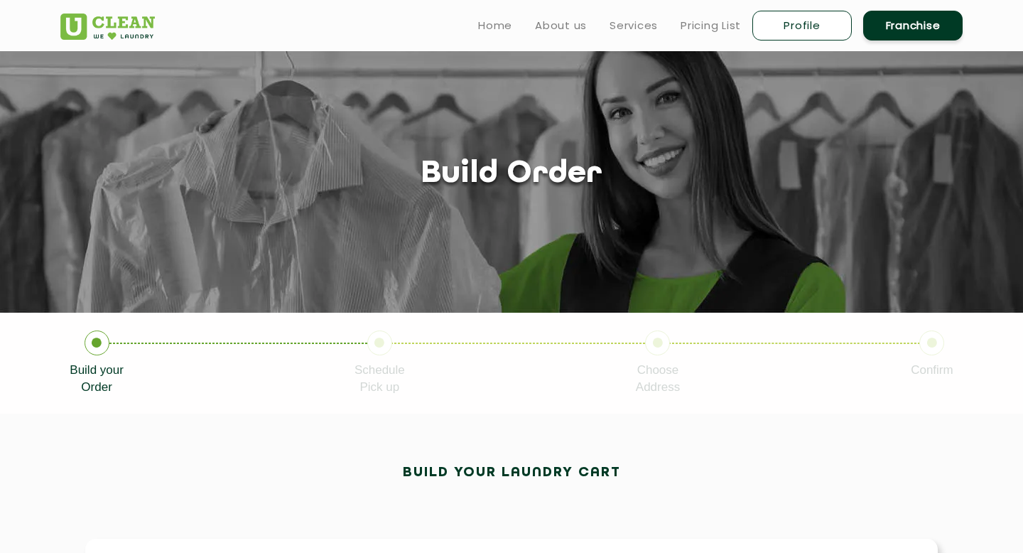
click at [783, 13] on link "Profile" at bounding box center [801, 26] width 99 height 30
select select
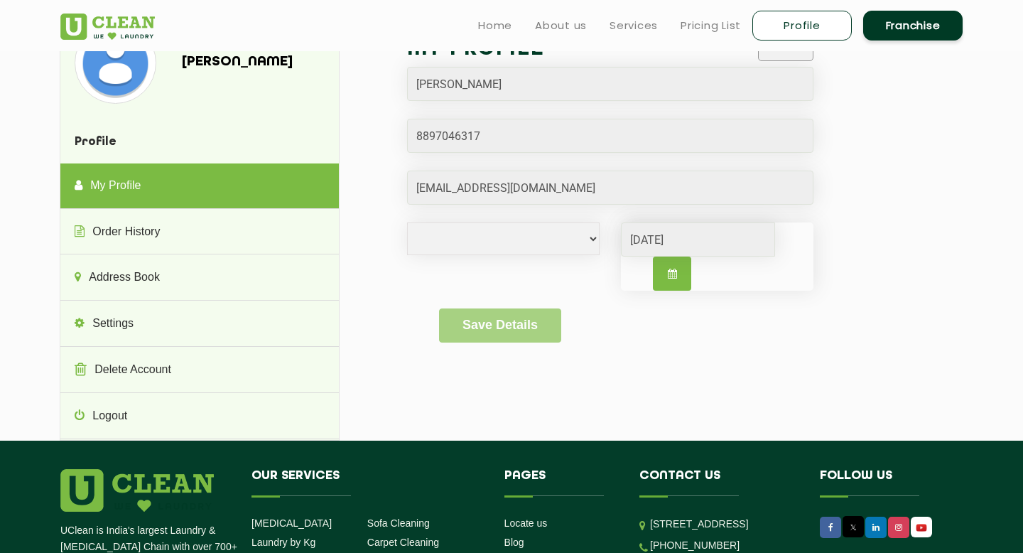
scroll to position [28, 0]
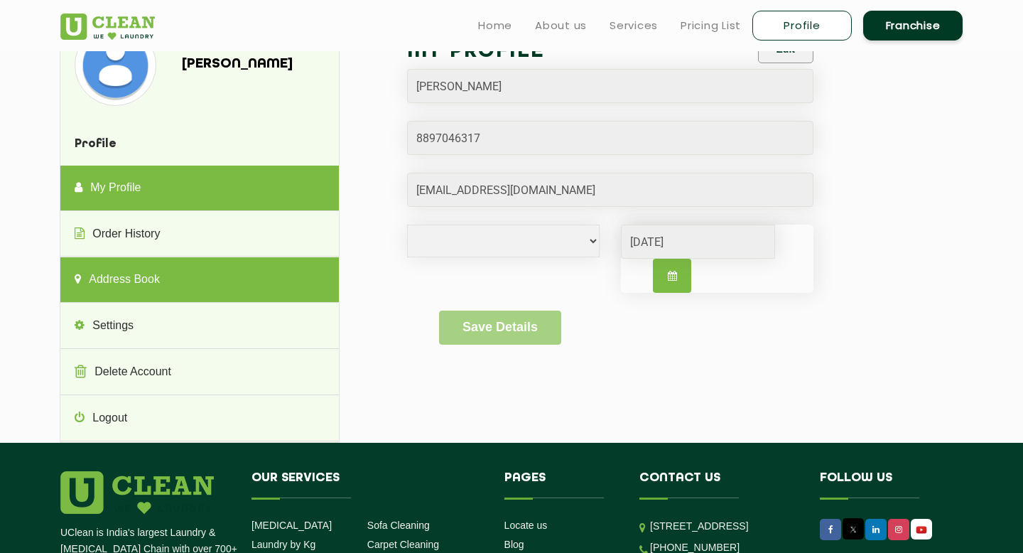
click at [159, 269] on link "Address Book" at bounding box center [199, 279] width 278 height 45
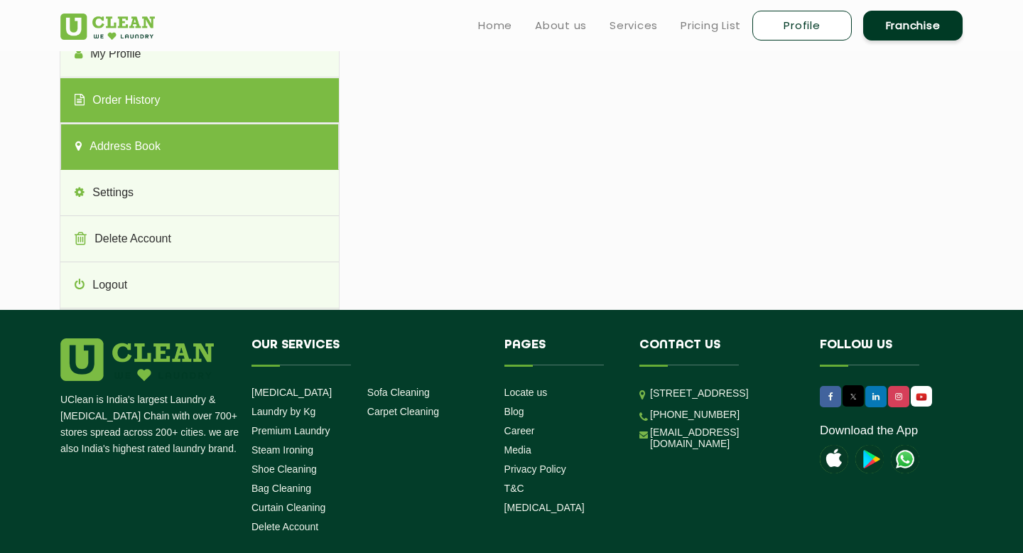
scroll to position [0, 0]
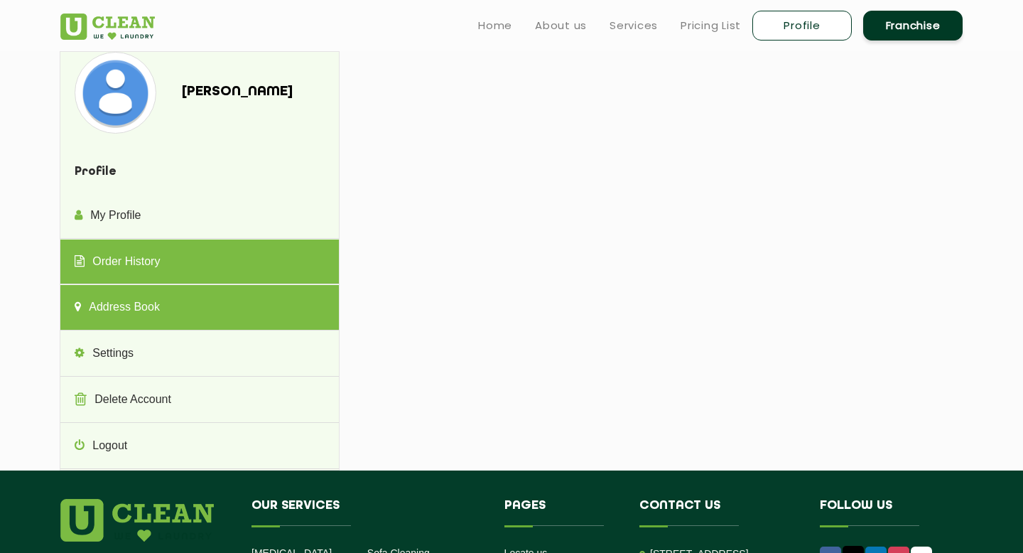
click at [215, 249] on link "Order History" at bounding box center [199, 261] width 278 height 45
click at [179, 308] on link "Address Book" at bounding box center [199, 307] width 278 height 45
click at [222, 243] on link "Order History" at bounding box center [199, 261] width 278 height 45
click at [180, 326] on link "Address Book" at bounding box center [199, 307] width 278 height 45
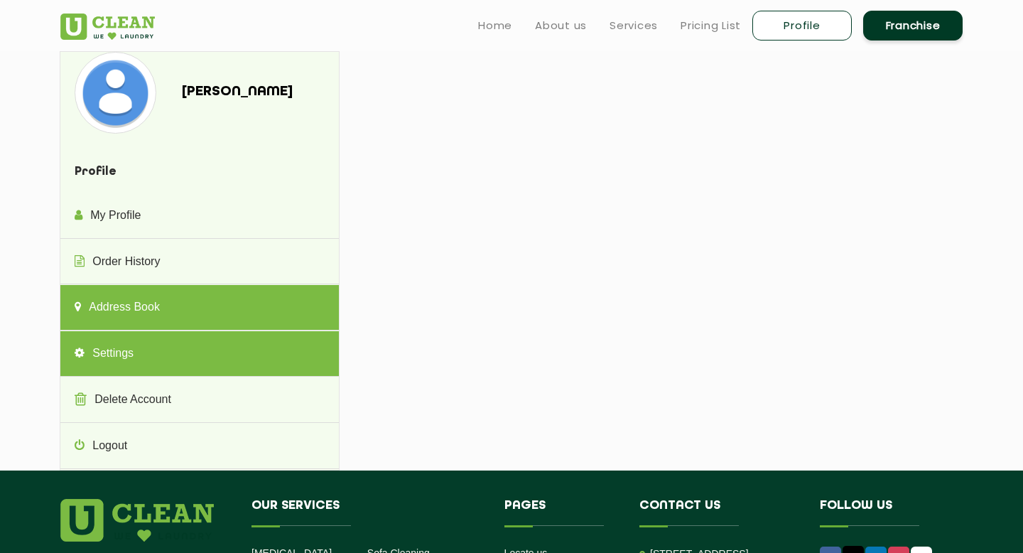
click at [173, 354] on link "Settings" at bounding box center [199, 353] width 278 height 45
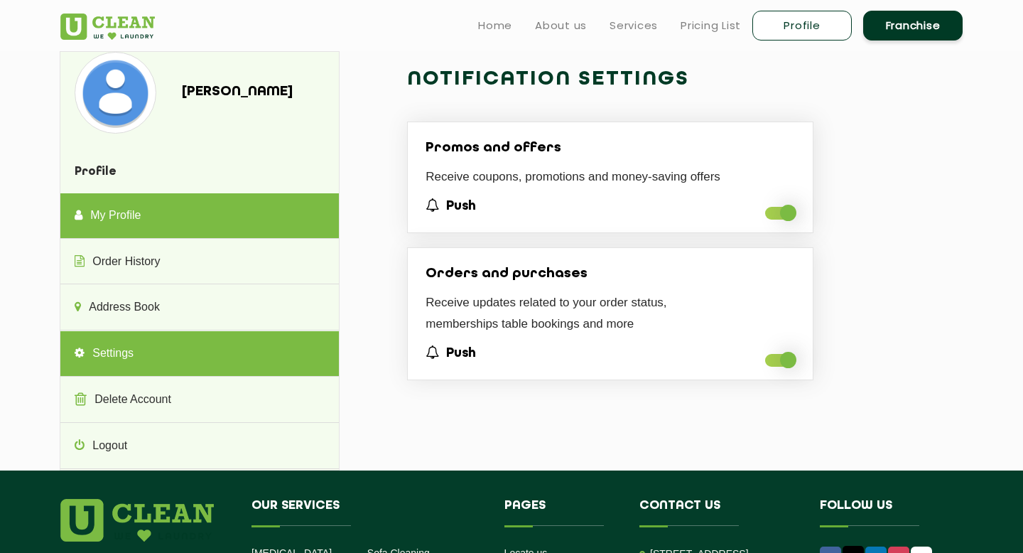
click at [208, 210] on link "My Profile" at bounding box center [199, 215] width 278 height 45
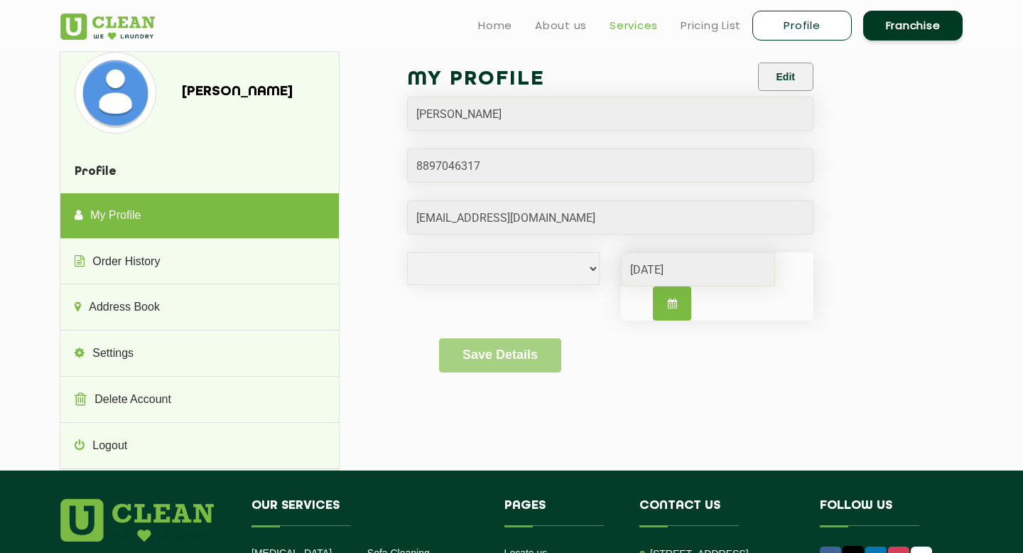
click at [639, 29] on link "Services" at bounding box center [633, 25] width 48 height 17
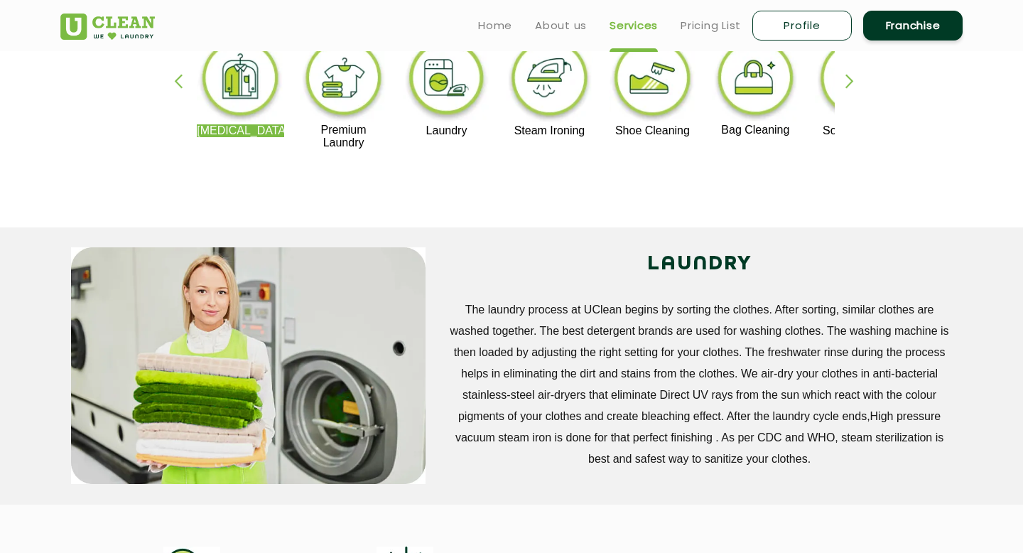
scroll to position [359, 0]
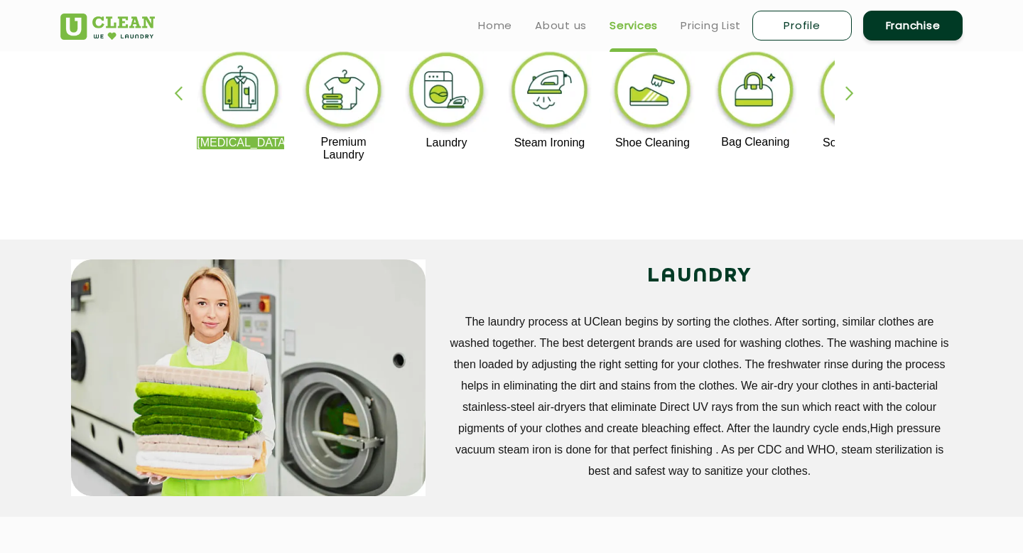
click at [262, 119] on img at bounding box center [240, 92] width 87 height 88
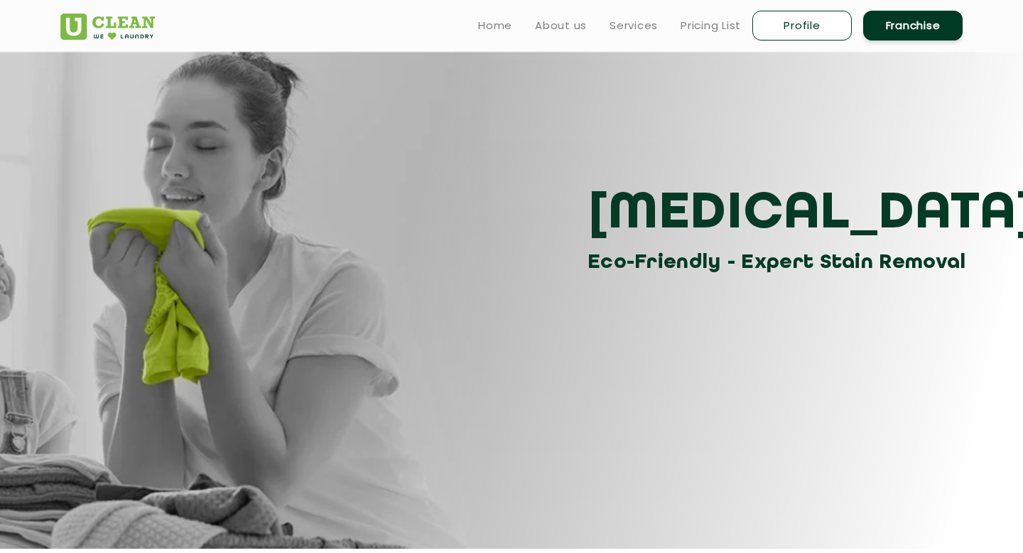
click at [787, 31] on link "Profile" at bounding box center [801, 26] width 99 height 30
select select
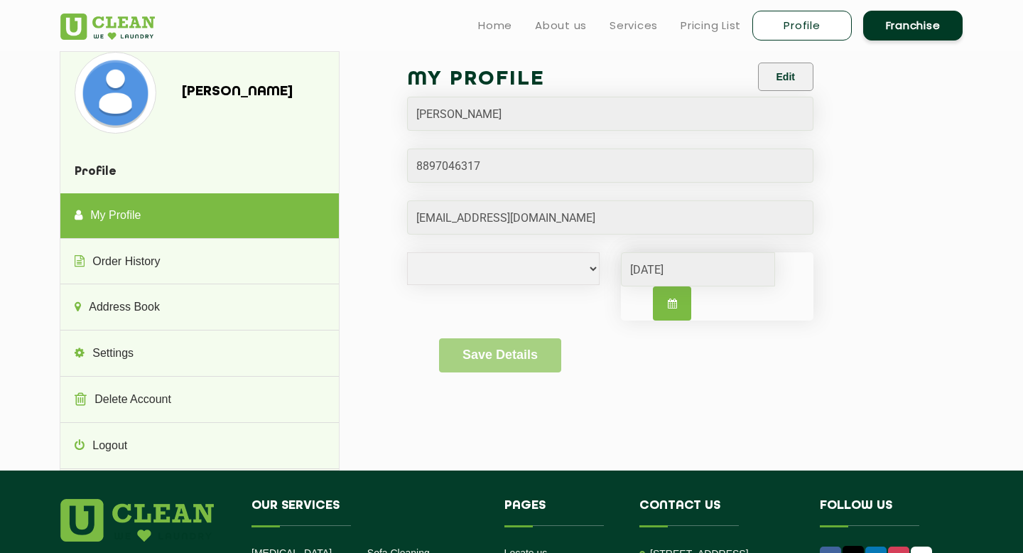
click at [630, 34] on ul "Home About us Services Pricing List Profile Franchise" at bounding box center [715, 25] width 496 height 33
click at [628, 28] on link "Services" at bounding box center [633, 25] width 48 height 17
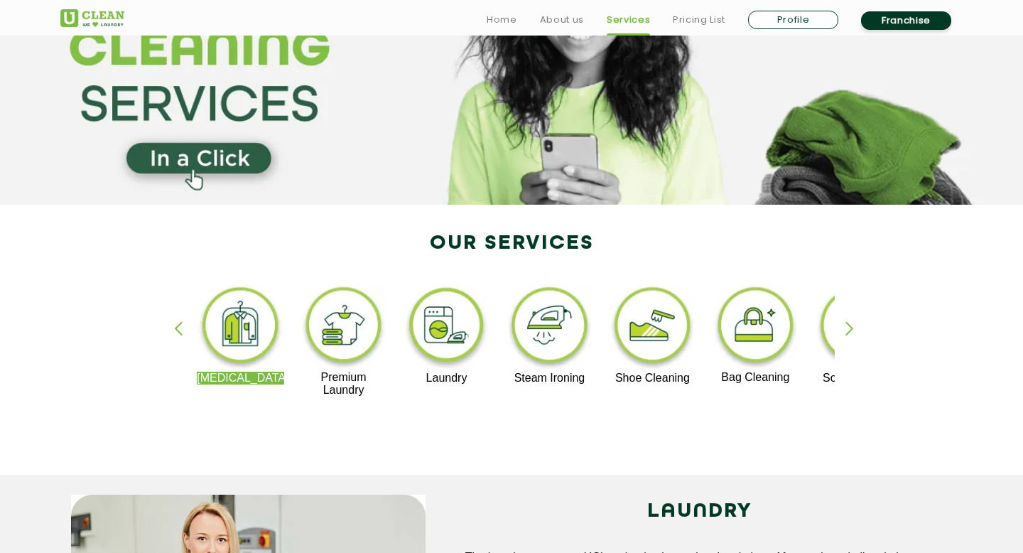
scroll to position [156, 0]
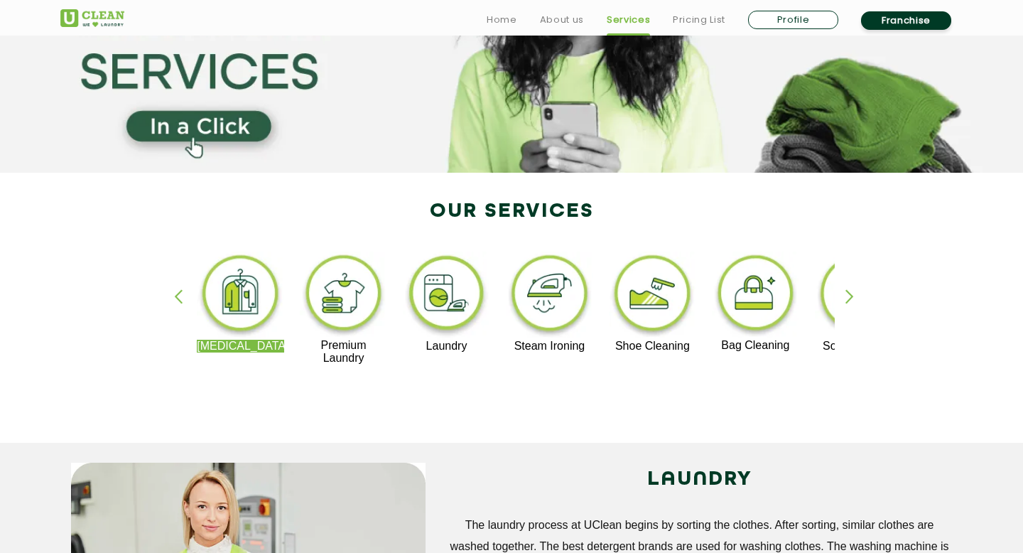
click at [797, 18] on link "Profile" at bounding box center [793, 20] width 90 height 18
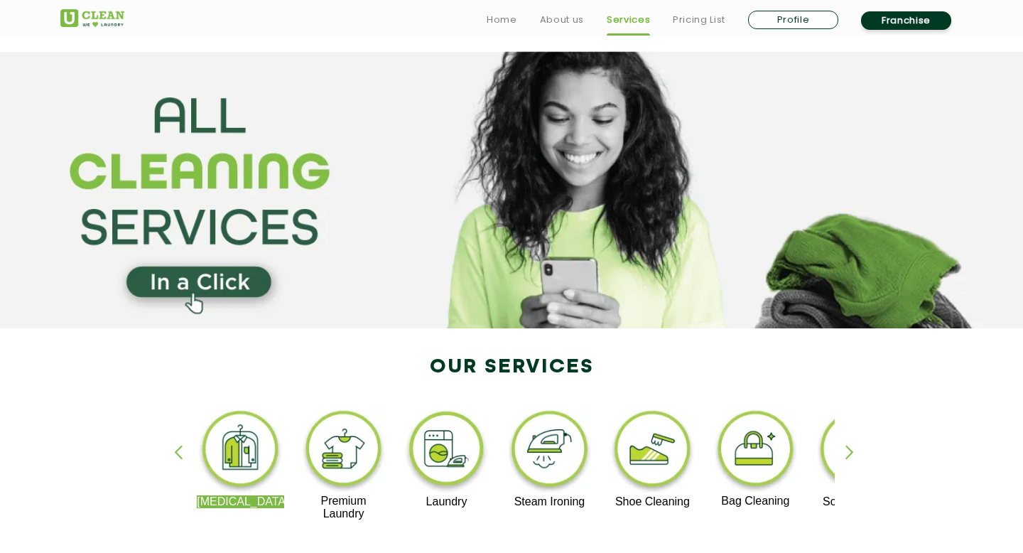
select select
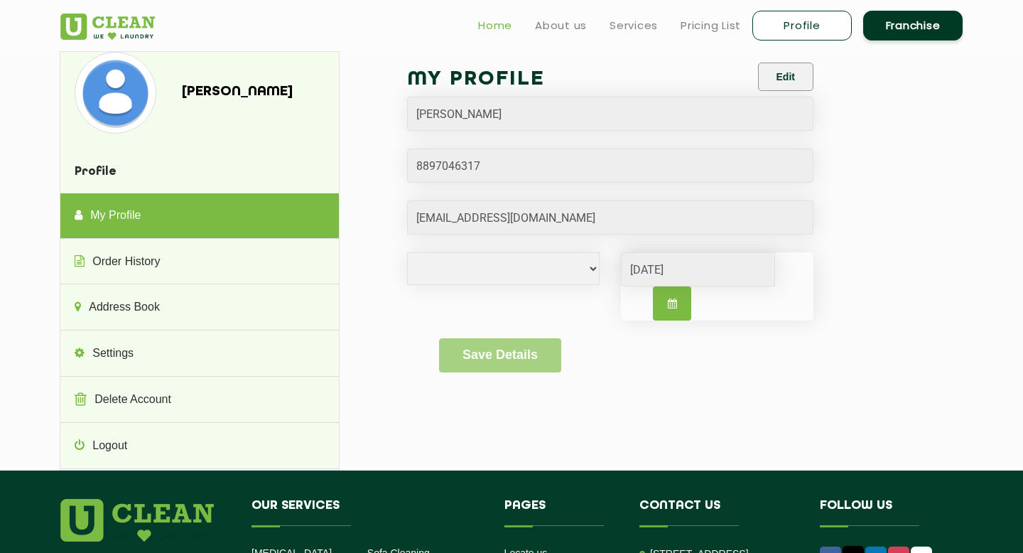
click at [482, 19] on link "Home" at bounding box center [495, 25] width 34 height 17
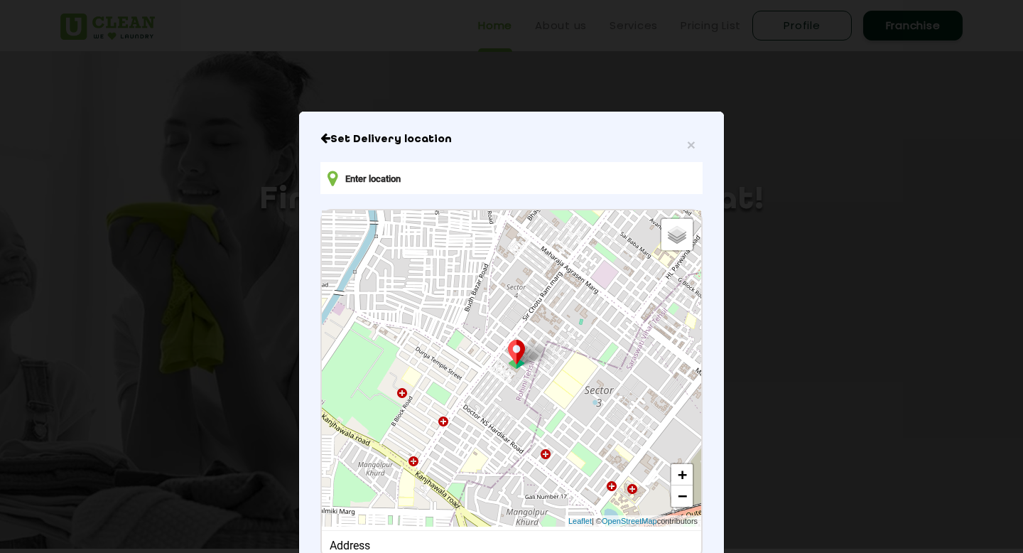
click at [451, 190] on input "text" at bounding box center [511, 178] width 382 height 32
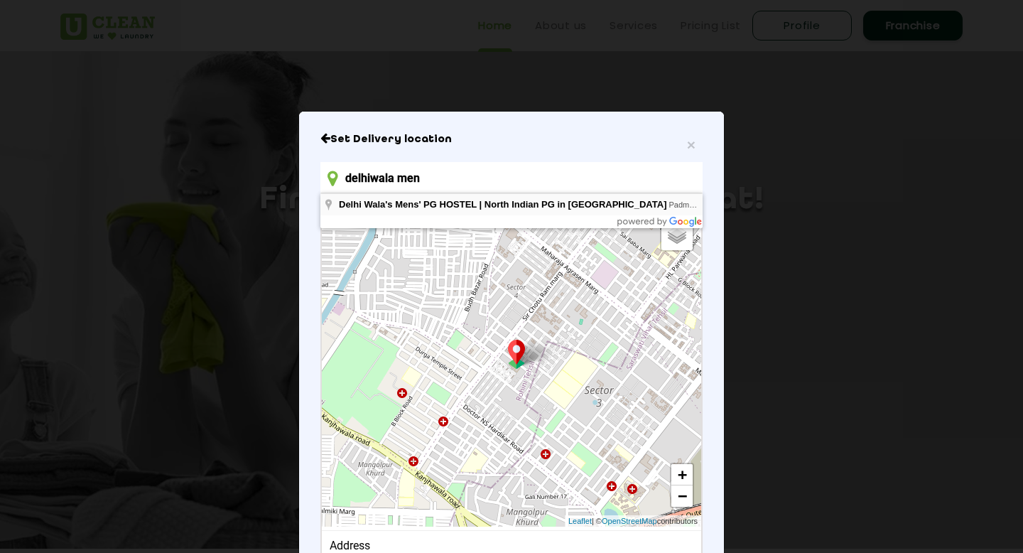
type input "Delhi Wala's Mens' PG HOSTEL | [GEOGRAPHIC_DATA] in [GEOGRAPHIC_DATA], [GEOGRAP…"
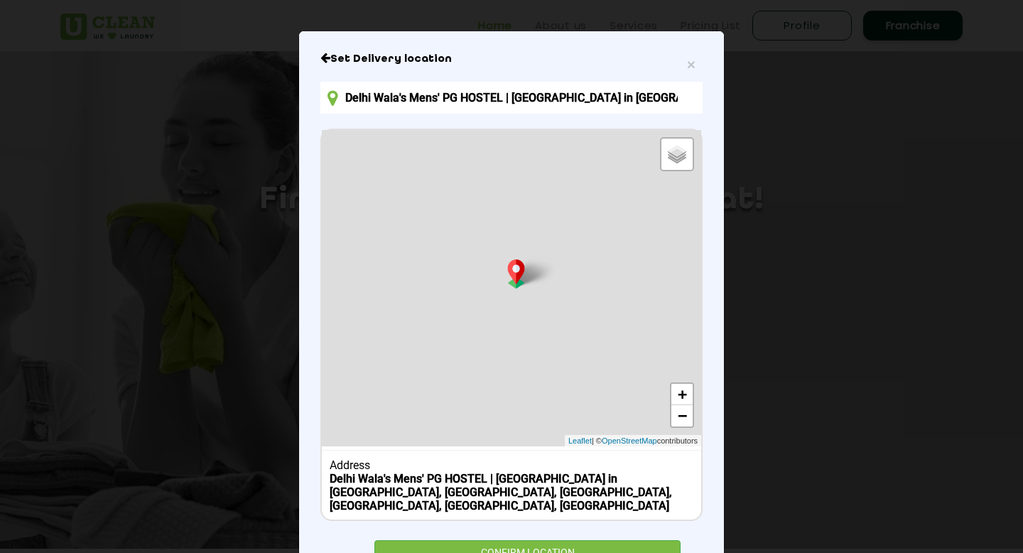
scroll to position [128, 0]
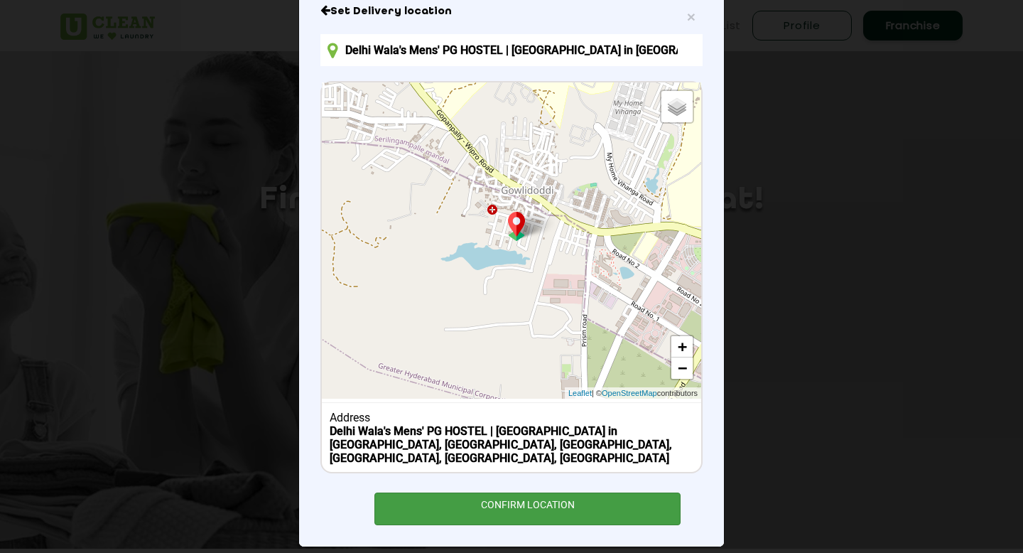
click at [504, 492] on div "CONFIRM LOCATION" at bounding box center [527, 508] width 306 height 32
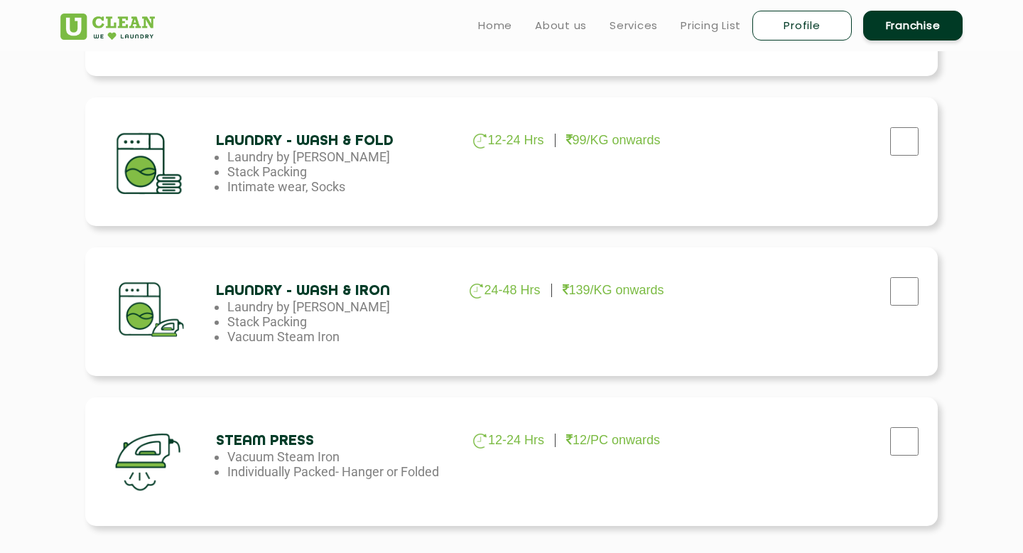
scroll to position [749, 0]
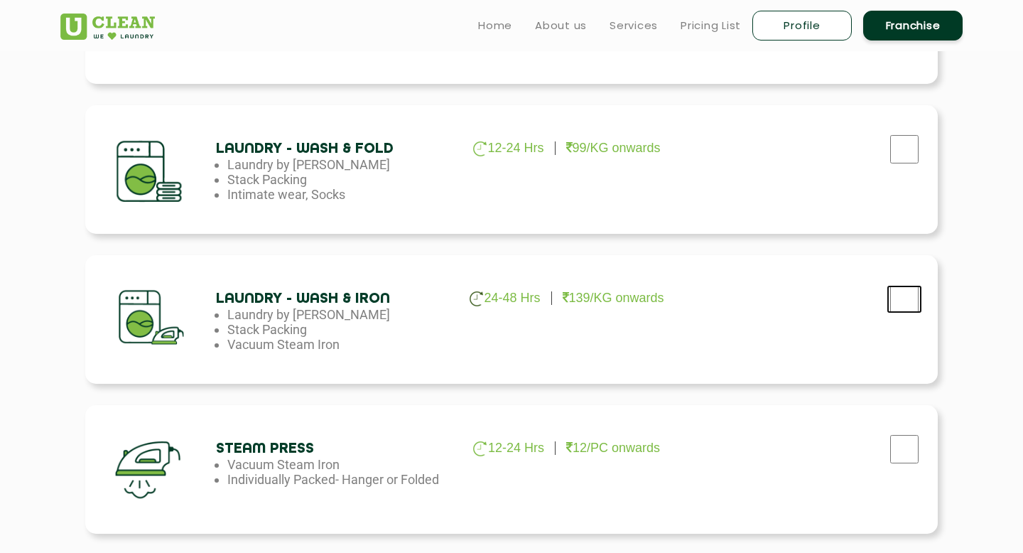
click at [909, 305] on input "checkbox" at bounding box center [904, 299] width 36 height 28
checkbox input "true"
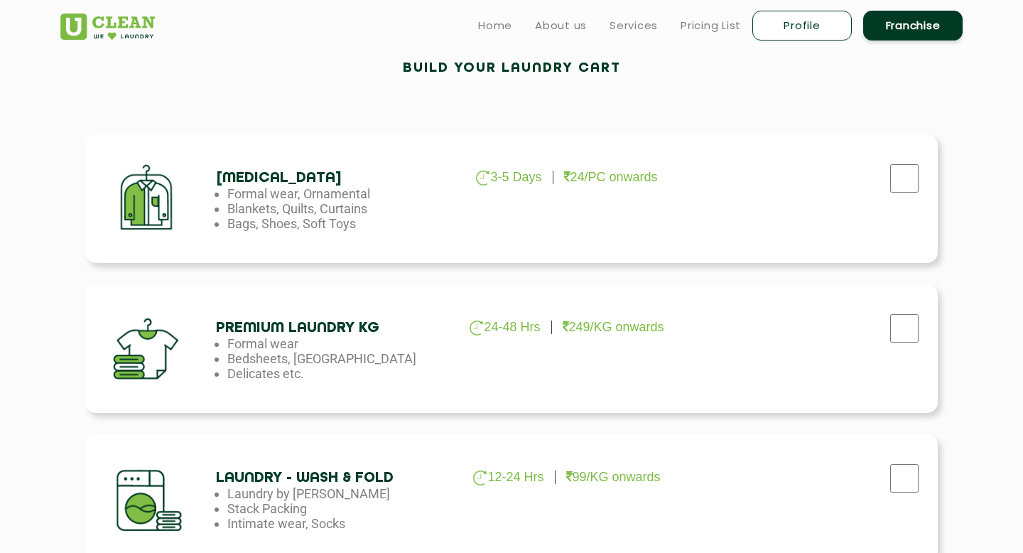
scroll to position [404, 0]
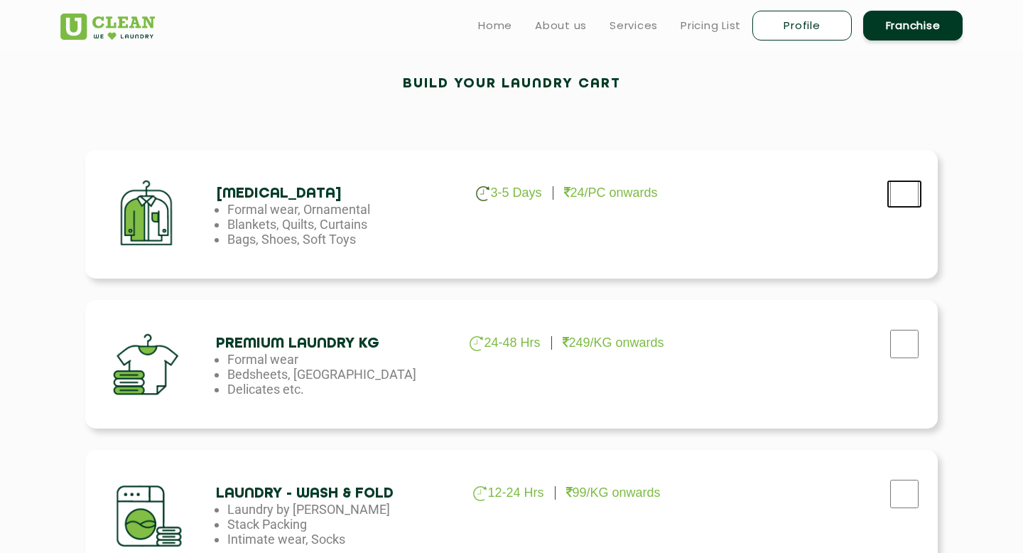
click at [908, 200] on input "checkbox" at bounding box center [904, 194] width 36 height 28
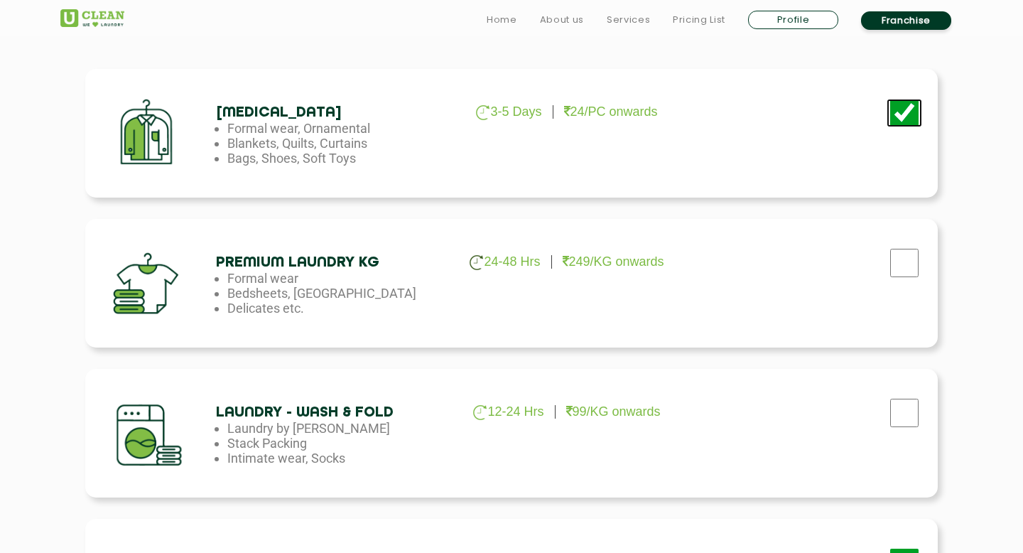
scroll to position [487, 0]
click at [913, 107] on input "checkbox" at bounding box center [904, 111] width 36 height 28
checkbox input "false"
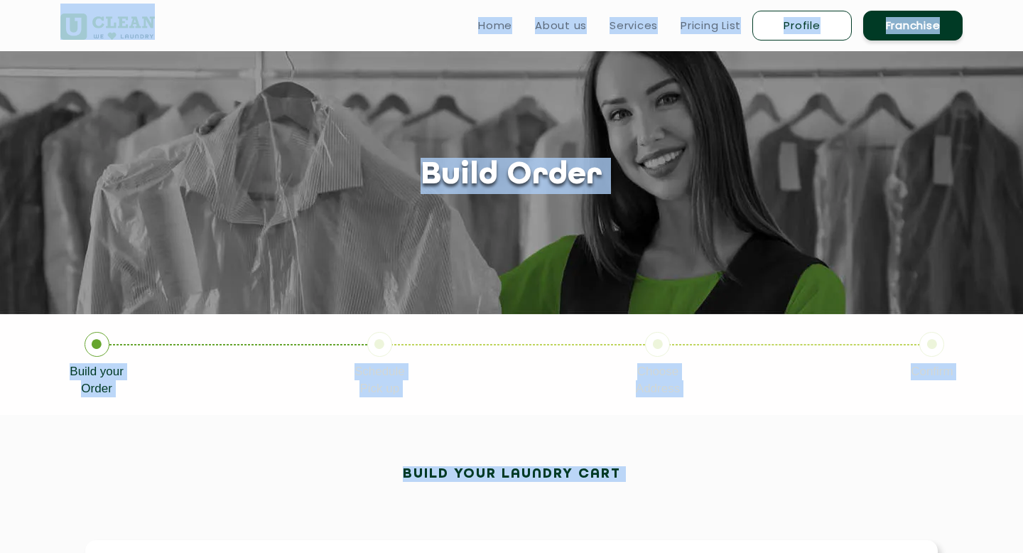
scroll to position [0, 0]
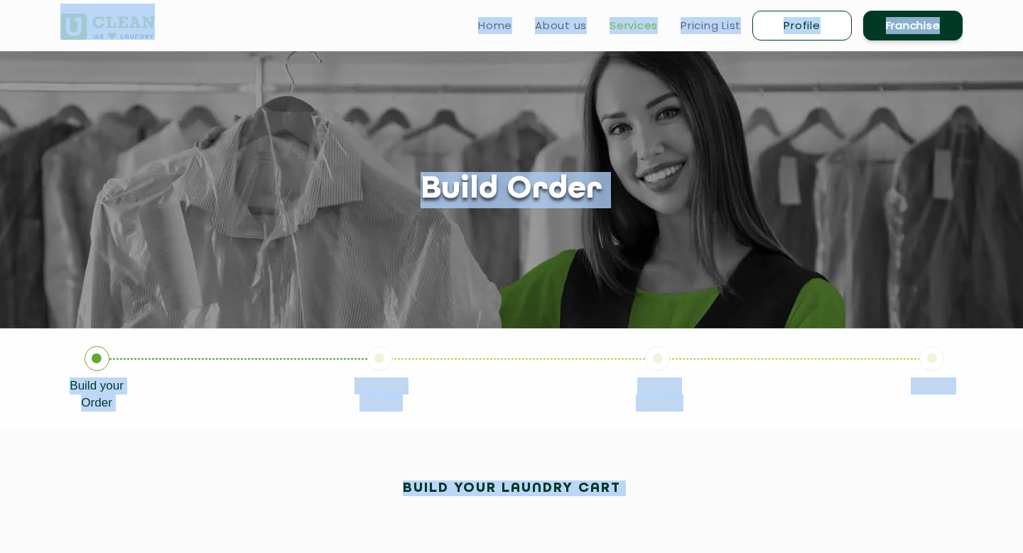
click at [631, 29] on link "Services" at bounding box center [633, 25] width 48 height 17
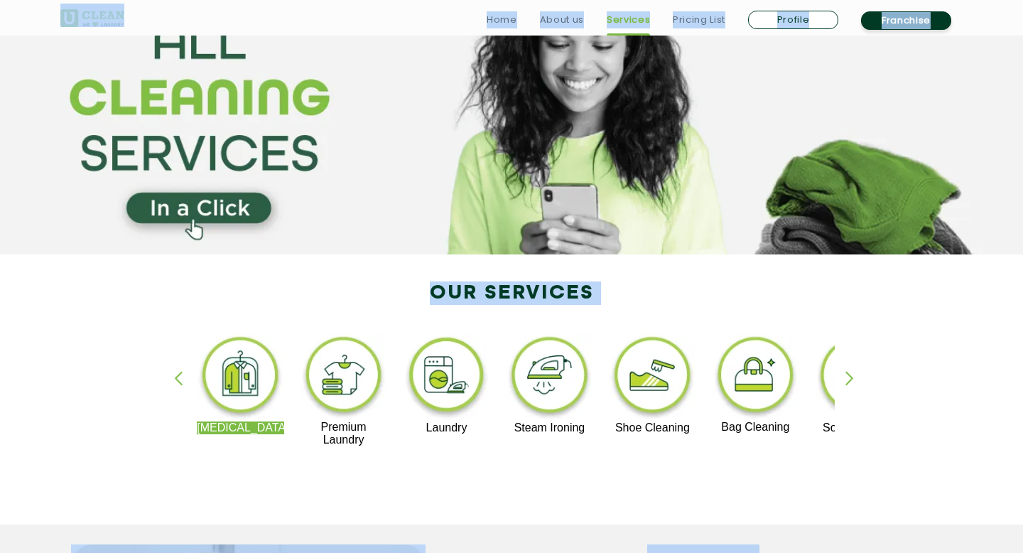
scroll to position [75, 0]
click at [656, 391] on img at bounding box center [652, 376] width 87 height 88
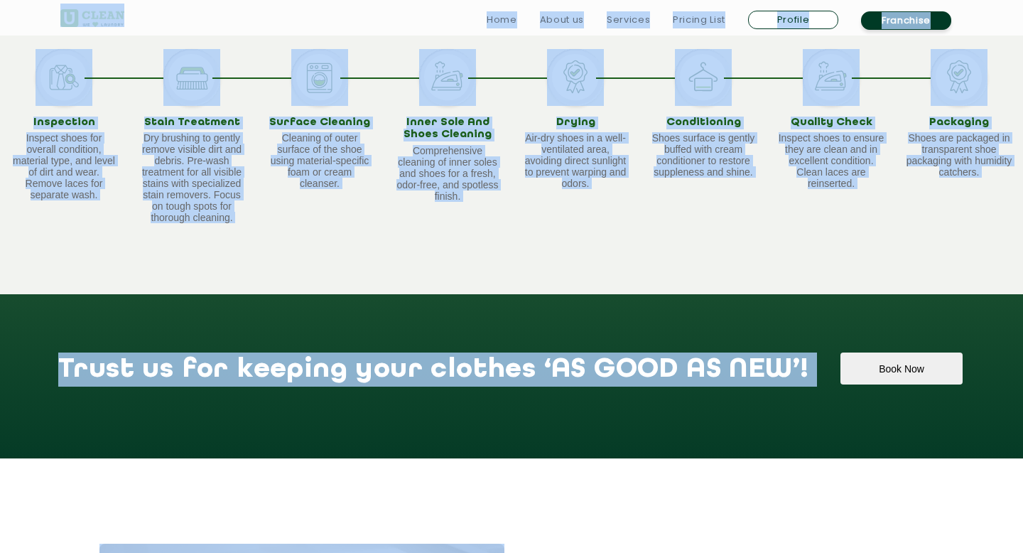
click at [571, 475] on app-shoe-cleaning "Shoe Cleaning Eco-Friendly - Expert Stain Removal A Glance at Our Shoe Cleaning…" at bounding box center [511, 73] width 1023 height 1963
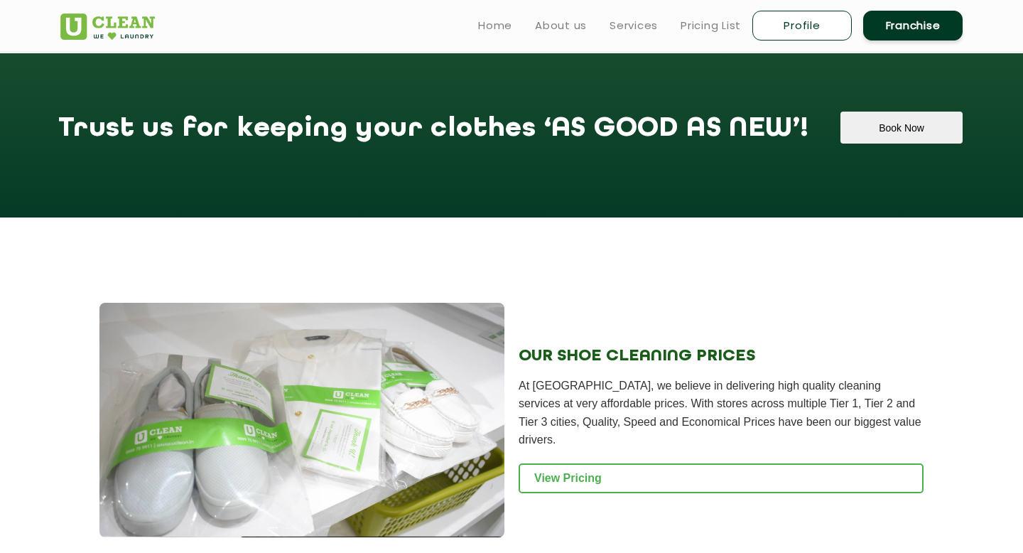
scroll to position [955, 0]
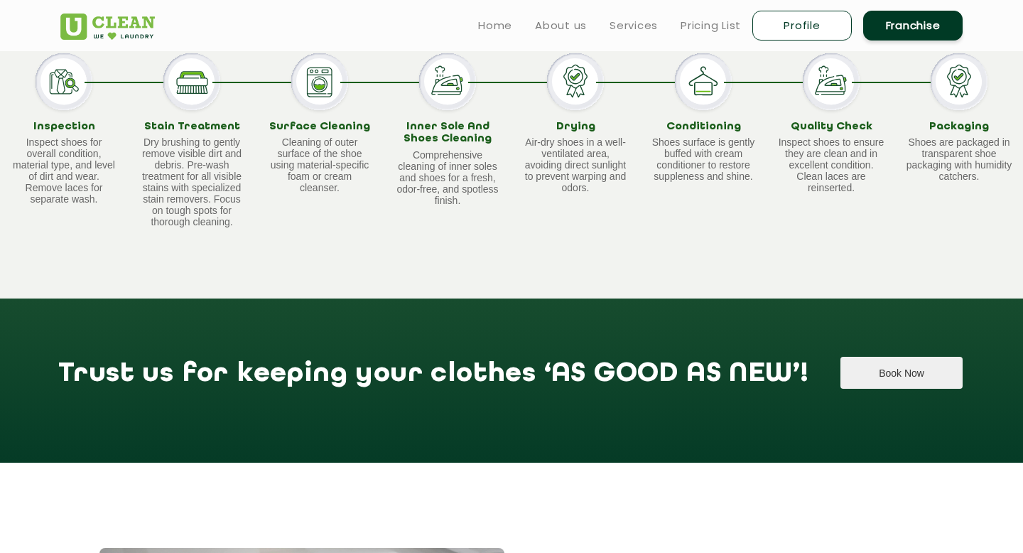
click at [840, 384] on button "Book Now" at bounding box center [900, 373] width 121 height 32
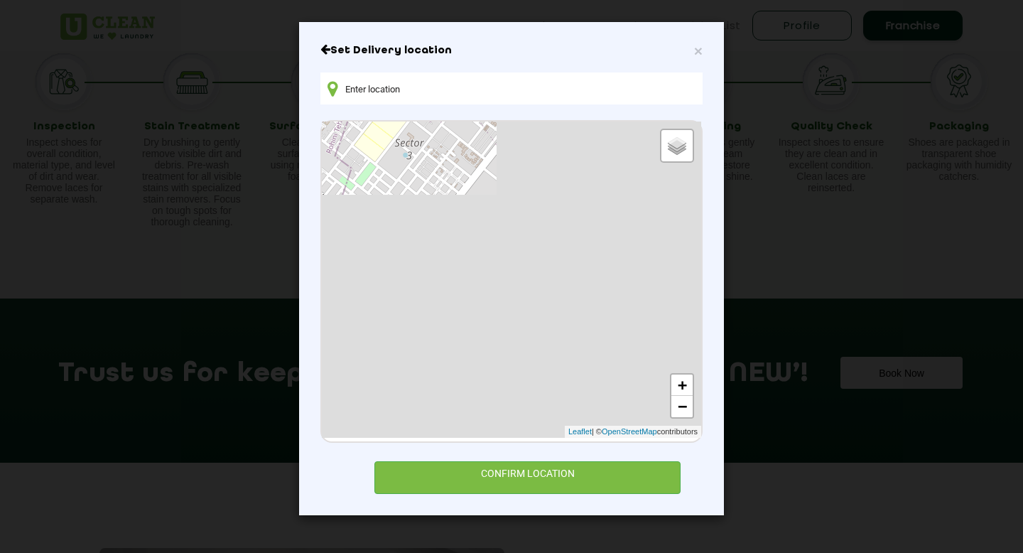
click at [482, 89] on input "text" at bounding box center [511, 88] width 382 height 32
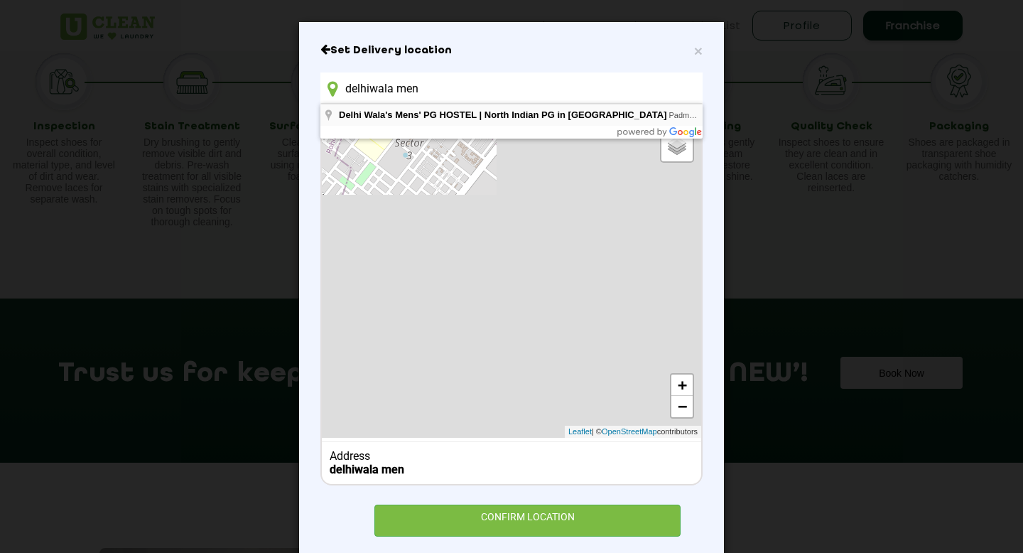
type input "Delhi Wala's Mens' PG HOSTEL | [GEOGRAPHIC_DATA] in [GEOGRAPHIC_DATA], [GEOGRAP…"
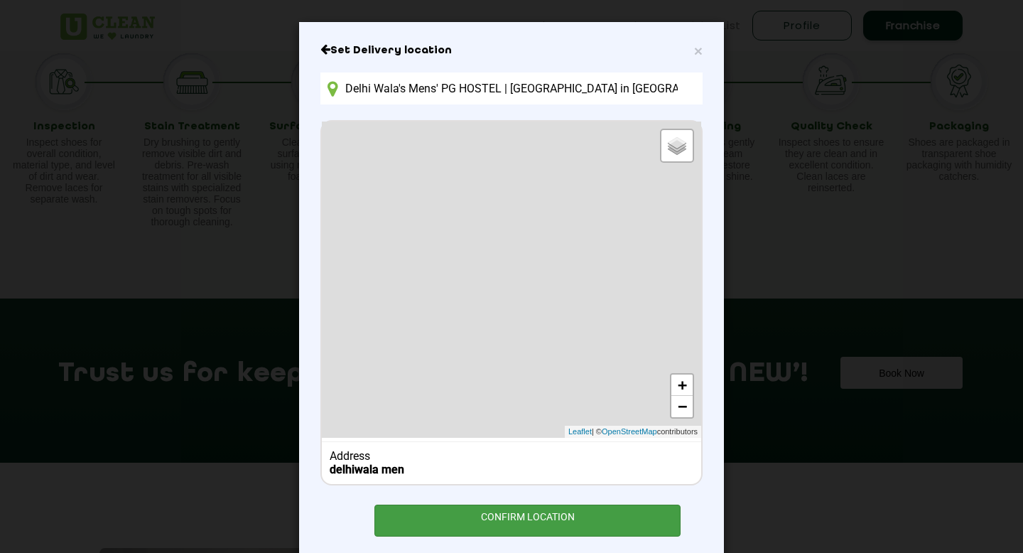
click at [488, 514] on div "CONFIRM LOCATION" at bounding box center [527, 520] width 306 height 32
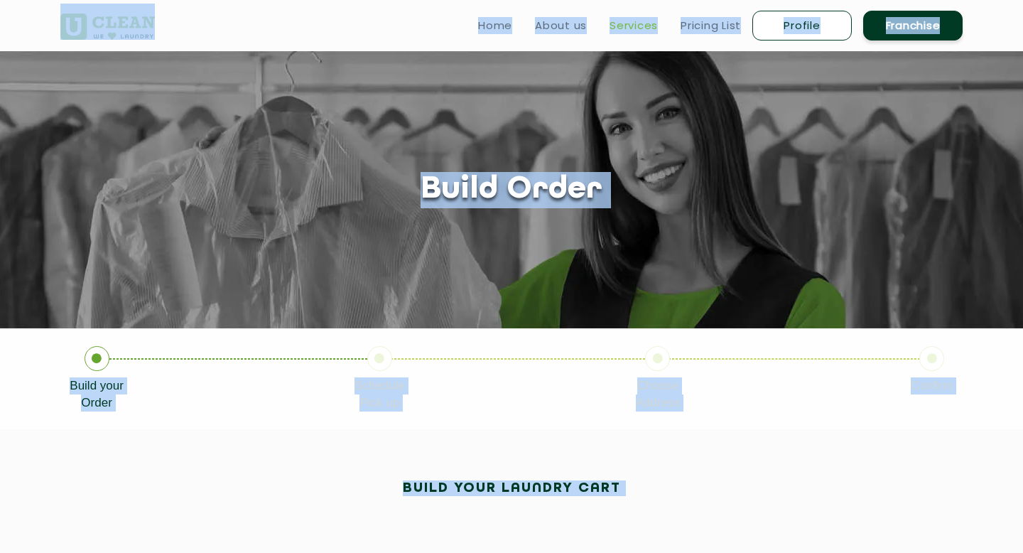
click at [627, 26] on link "Services" at bounding box center [633, 25] width 48 height 17
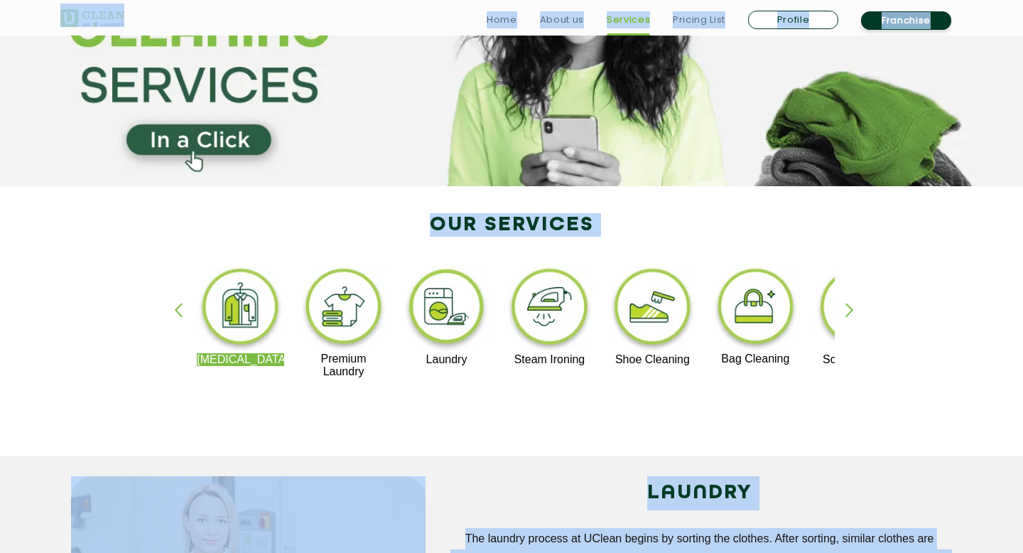
scroll to position [146, 0]
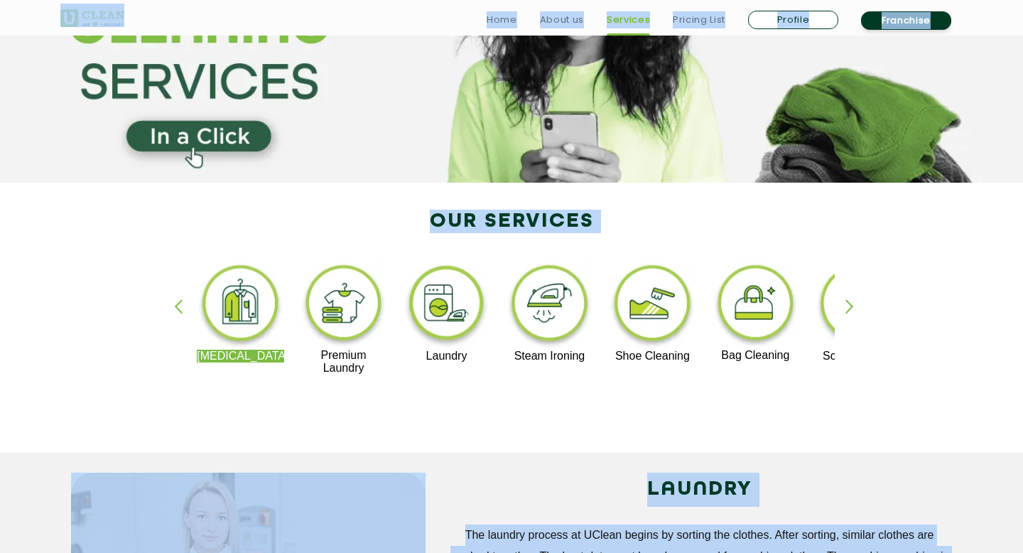
click at [659, 300] on img at bounding box center [652, 305] width 87 height 88
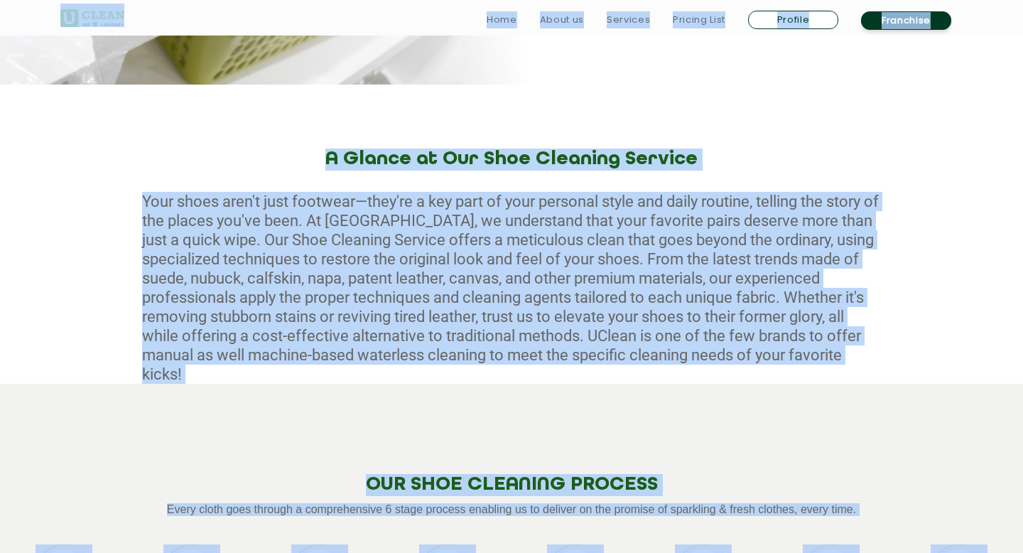
scroll to position [564, 0]
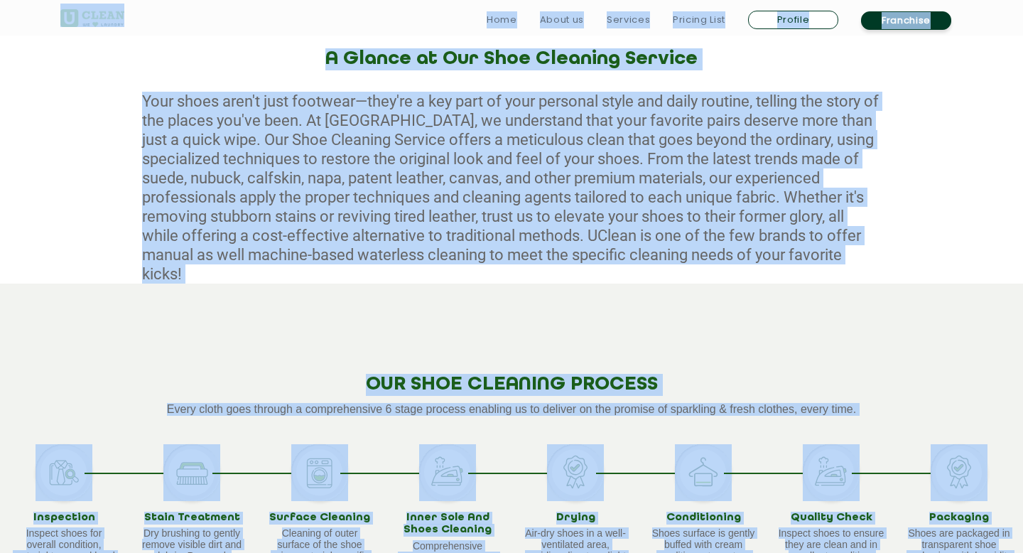
click at [615, 336] on div "OUR SHOE CLEANING PROCESS Every cloth goes through a comprehensive 6 stage proc…" at bounding box center [511, 486] width 1023 height 406
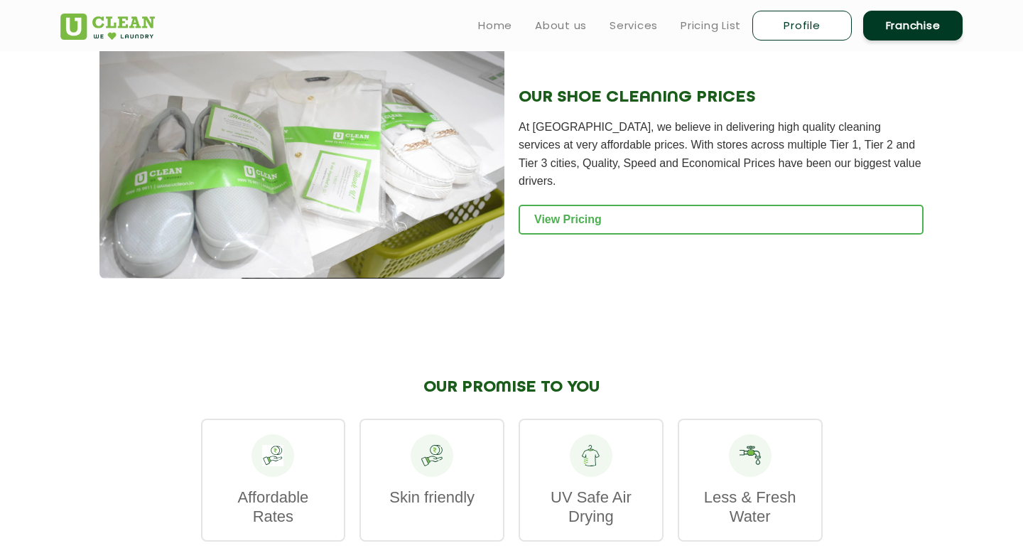
scroll to position [1419, 0]
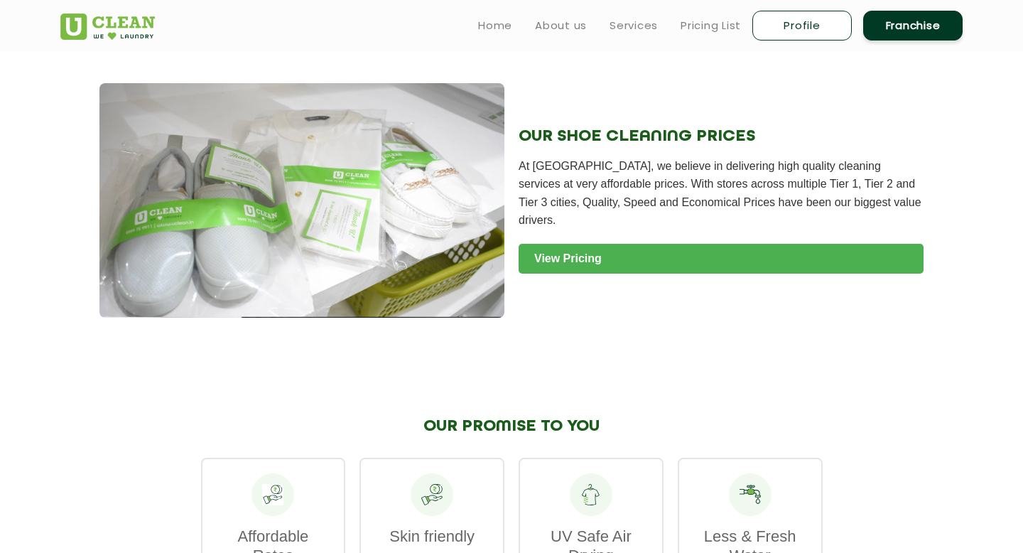
click at [612, 253] on link "View Pricing" at bounding box center [721, 259] width 405 height 30
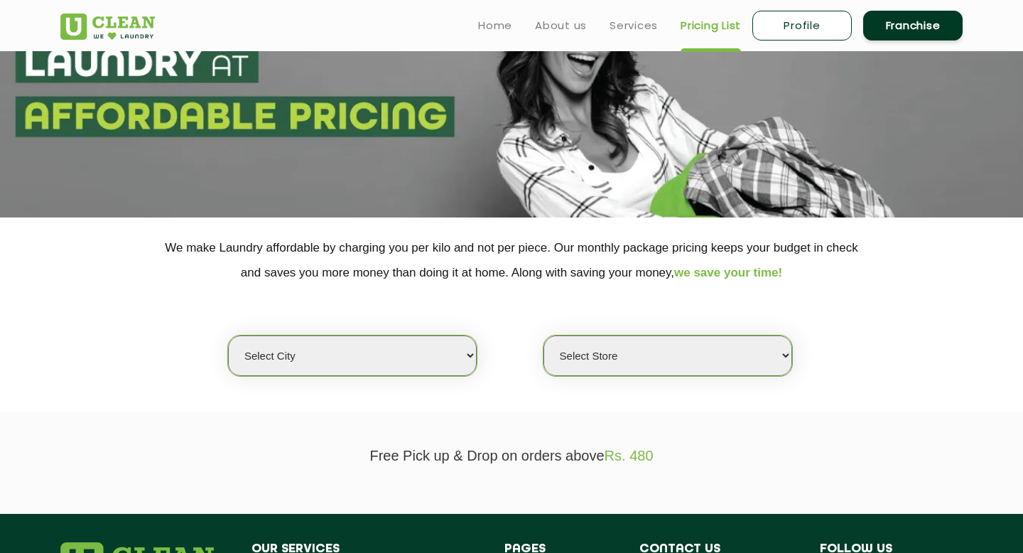
scroll to position [336, 0]
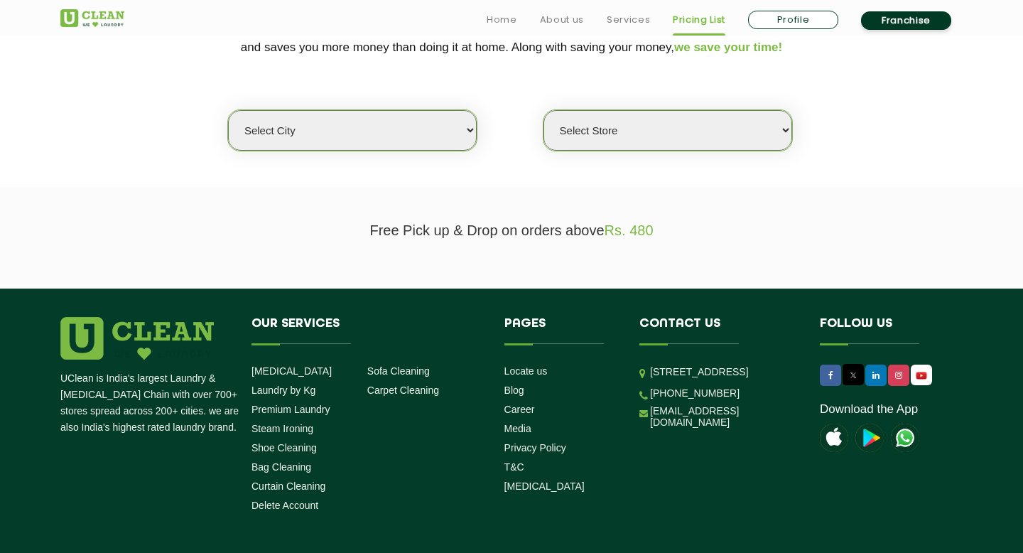
click at [403, 136] on select "Select city [GEOGRAPHIC_DATA] [GEOGRAPHIC_DATA] [GEOGRAPHIC_DATA] [GEOGRAPHIC_D…" at bounding box center [352, 130] width 249 height 40
select select "5"
click at [228, 110] on select "Select city [GEOGRAPHIC_DATA] [GEOGRAPHIC_DATA] [GEOGRAPHIC_DATA] [GEOGRAPHIC_D…" at bounding box center [352, 130] width 249 height 40
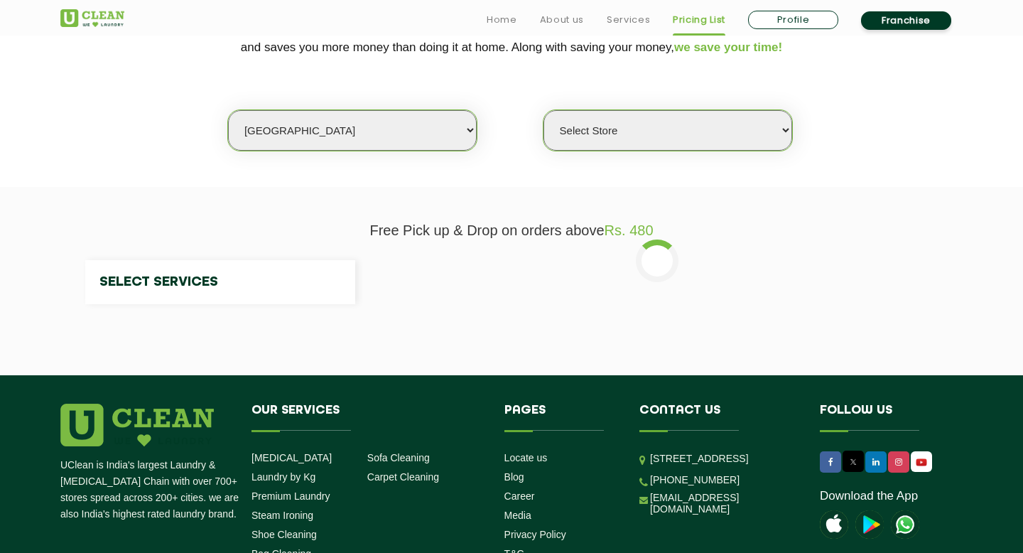
click at [615, 144] on select "Select Store" at bounding box center [667, 130] width 249 height 40
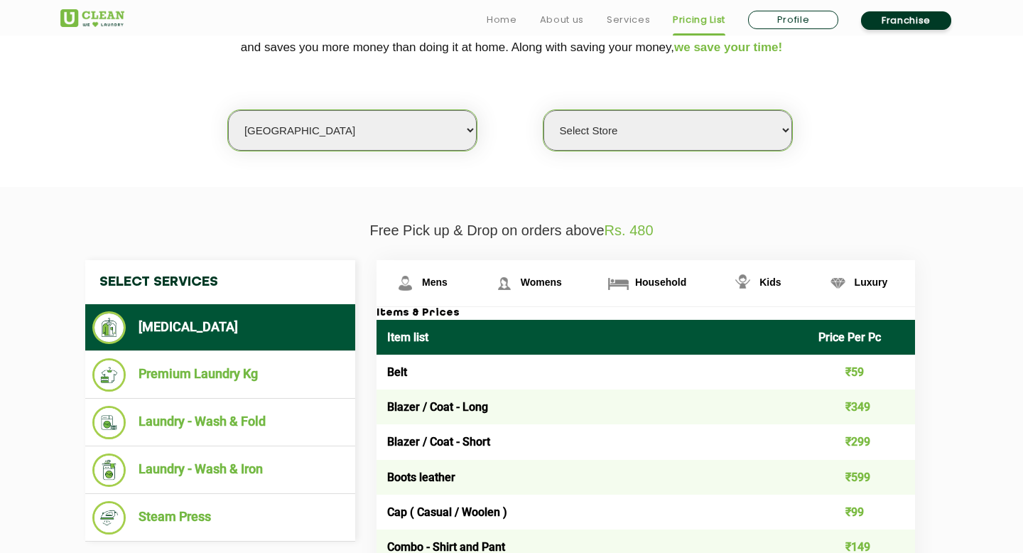
select select "381"
click at [543, 110] on select "Select Store UClean Narsingi UClean Nizampet UClean Sangareddy UClean Gachibowl…" at bounding box center [667, 130] width 249 height 40
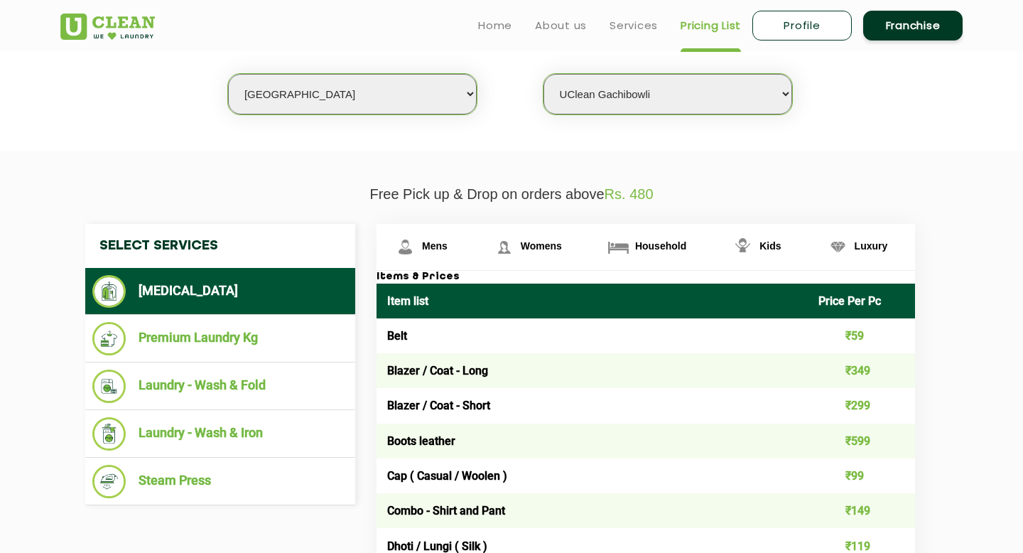
scroll to position [0, 0]
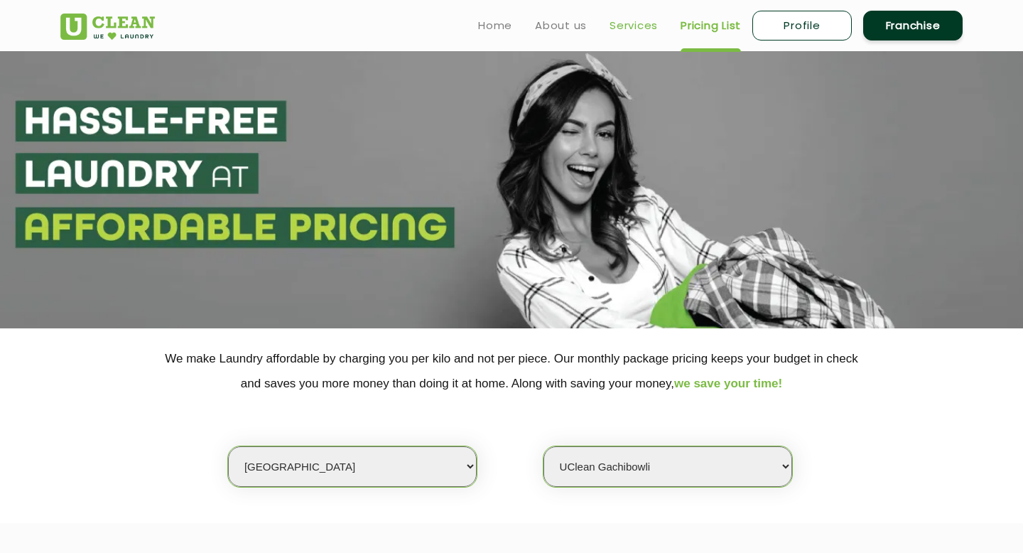
click at [620, 23] on link "Services" at bounding box center [633, 25] width 48 height 17
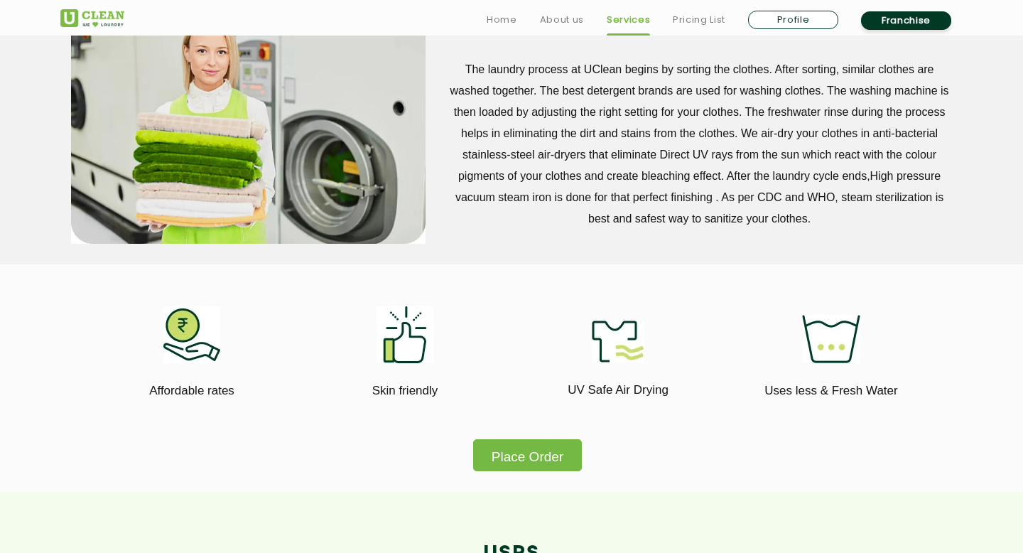
scroll to position [623, 0]
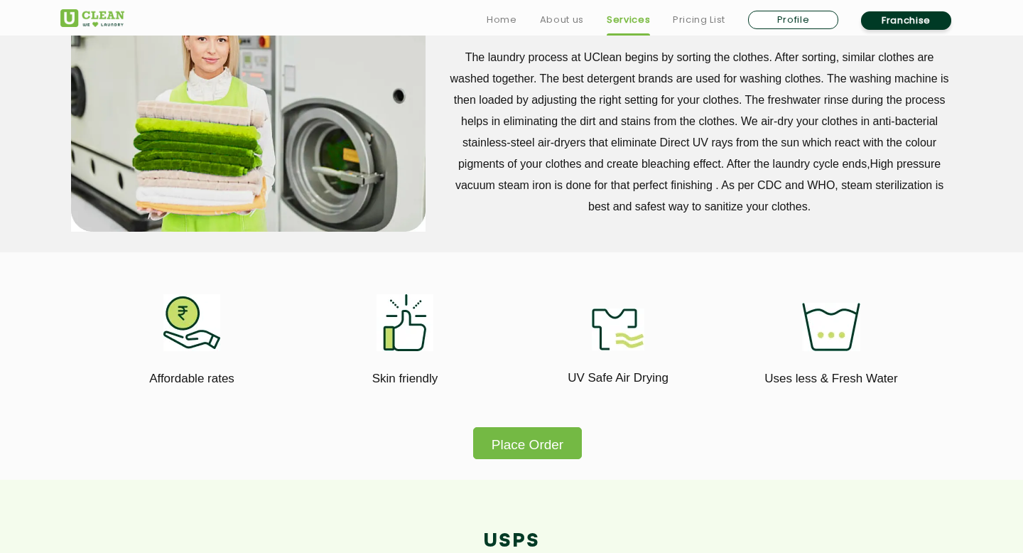
click at [520, 443] on button "Place Order" at bounding box center [527, 443] width 109 height 32
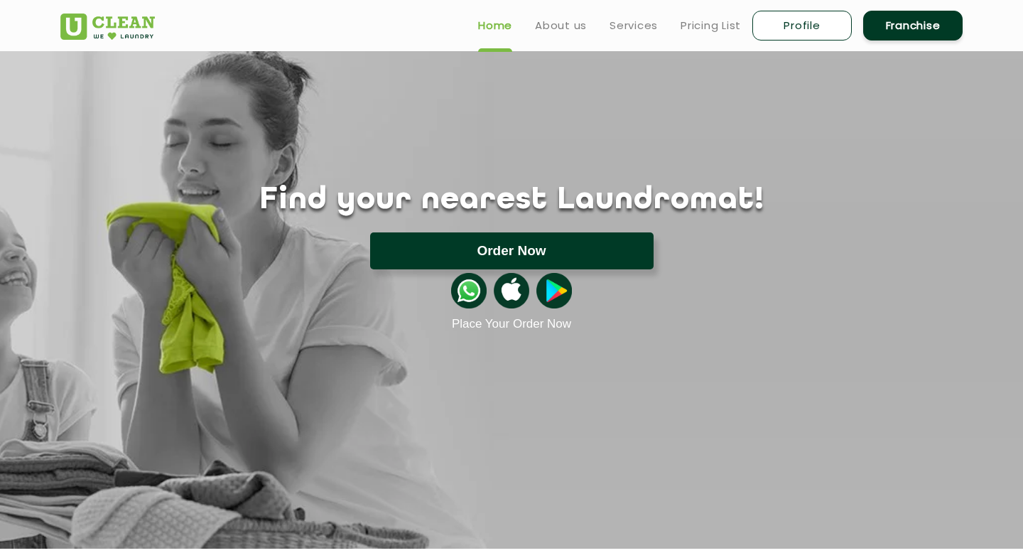
click at [520, 255] on button "Order Now" at bounding box center [511, 250] width 283 height 37
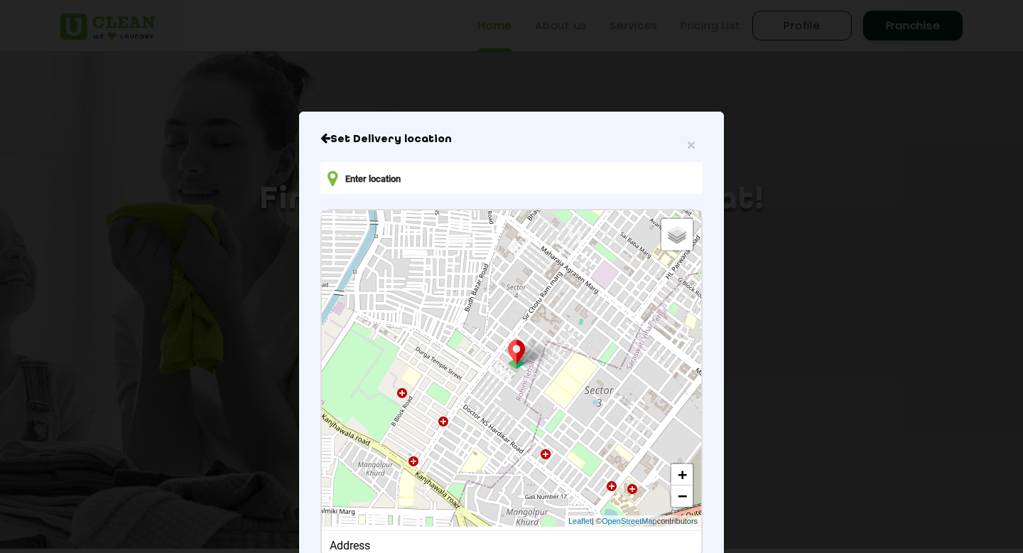
click at [496, 174] on input "text" at bounding box center [511, 178] width 382 height 32
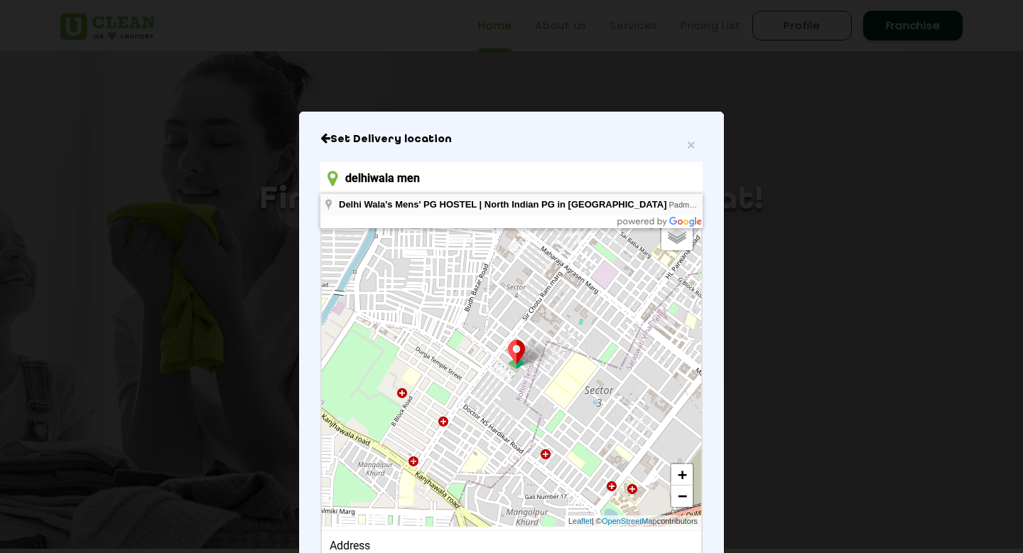
type input "Delhi Wala's Mens' PG HOSTEL | [GEOGRAPHIC_DATA] in [GEOGRAPHIC_DATA], [GEOGRAP…"
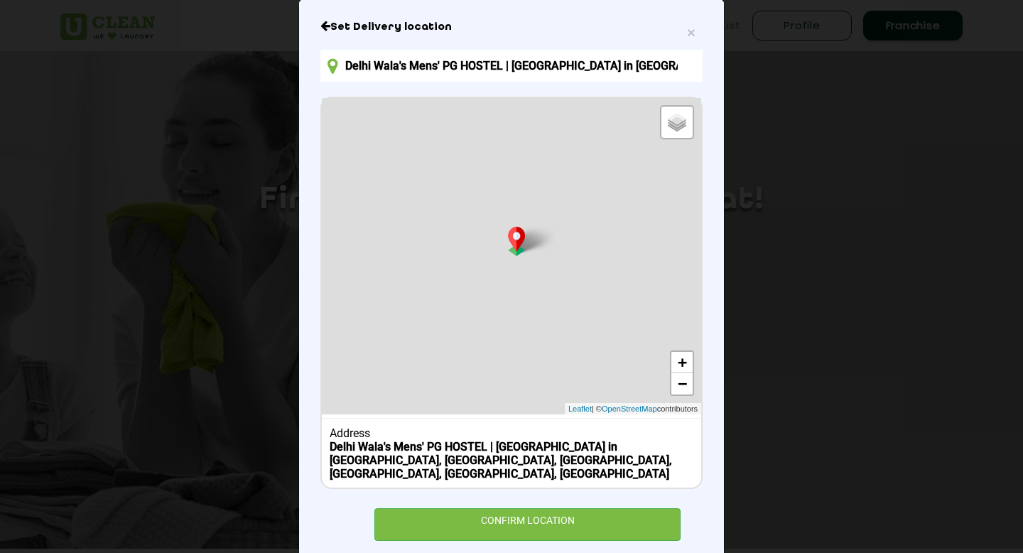
scroll to position [128, 0]
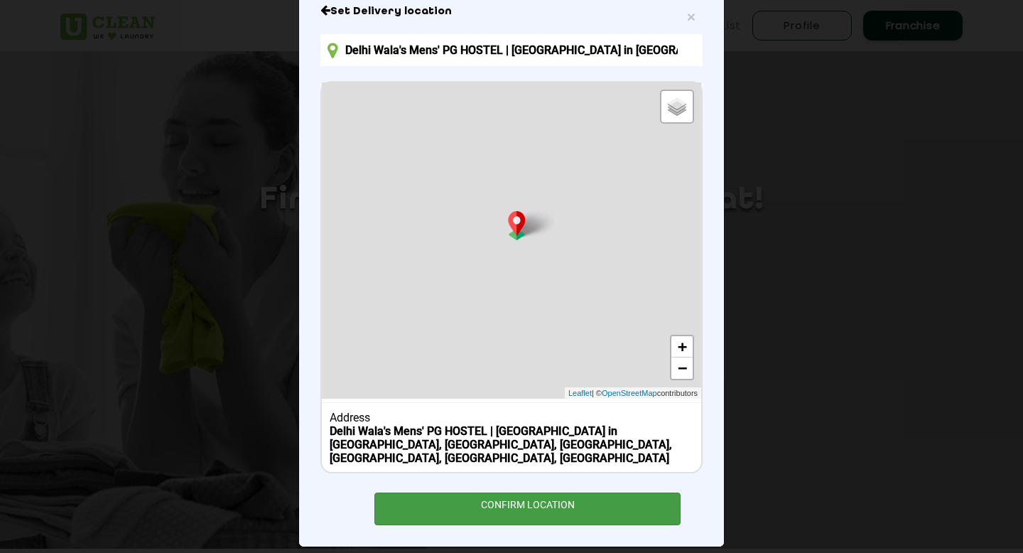
click at [489, 492] on div "CONFIRM LOCATION" at bounding box center [527, 508] width 306 height 32
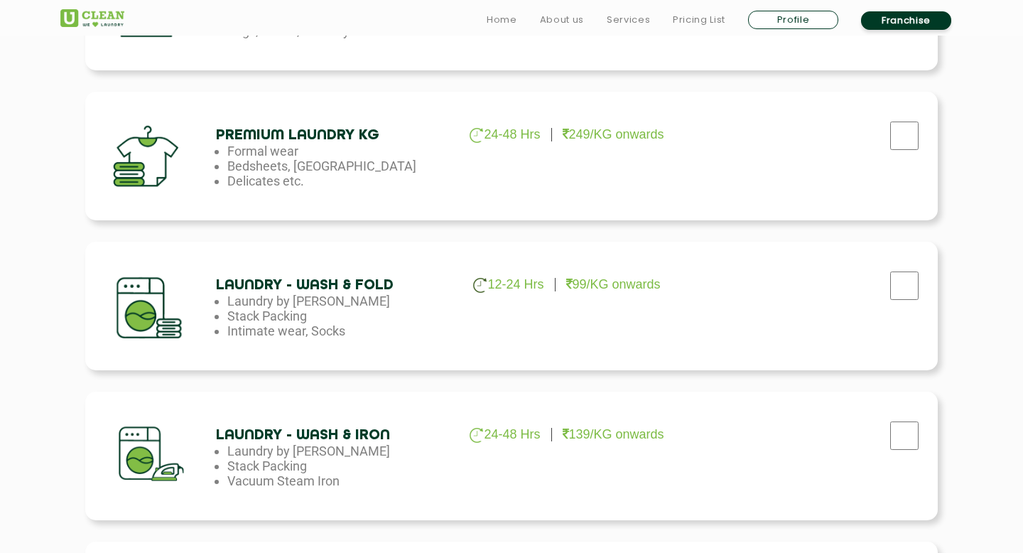
scroll to position [622, 0]
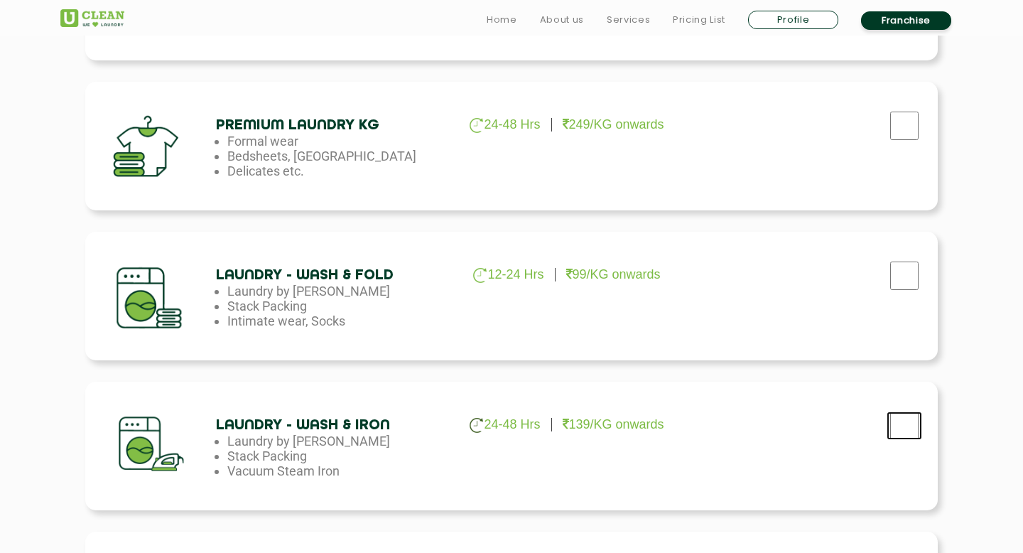
click at [906, 428] on input "checkbox" at bounding box center [904, 425] width 36 height 28
checkbox input "true"
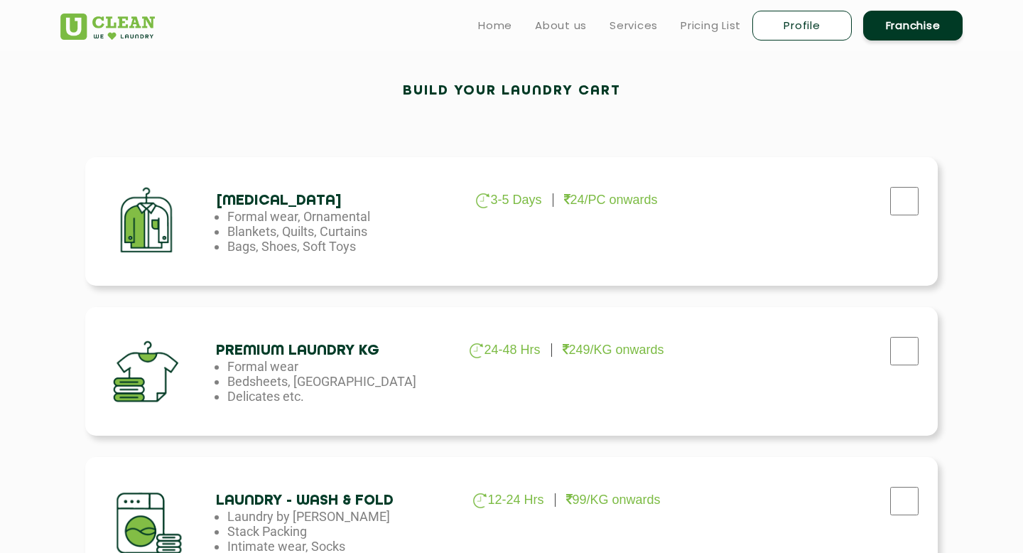
scroll to position [394, 0]
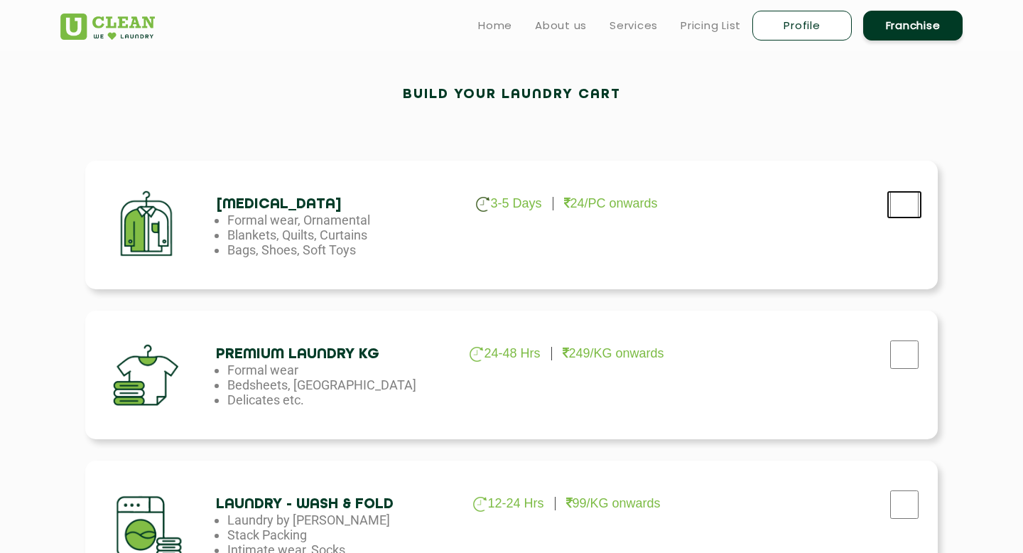
click at [910, 207] on input "checkbox" at bounding box center [904, 204] width 36 height 28
checkbox input "true"
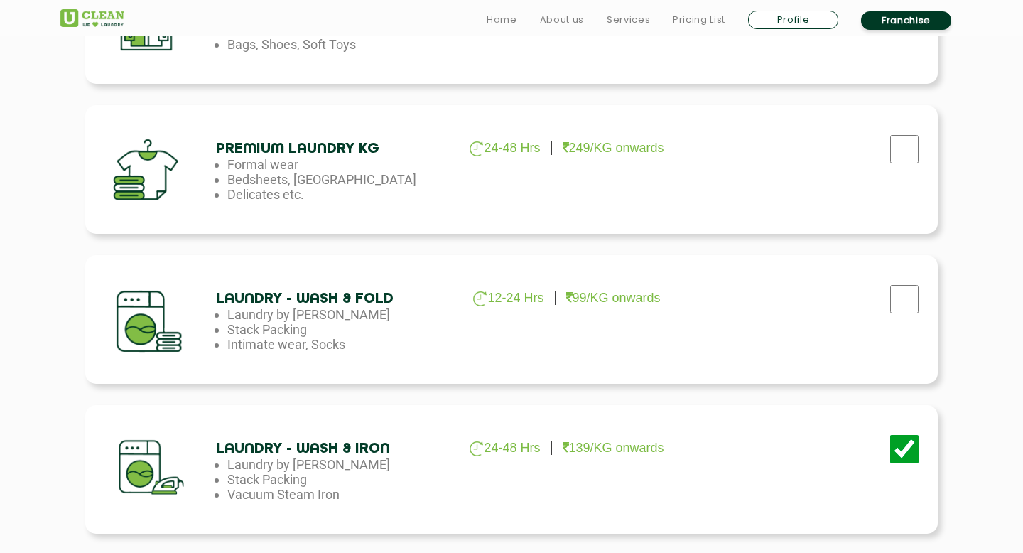
scroll to position [1087, 0]
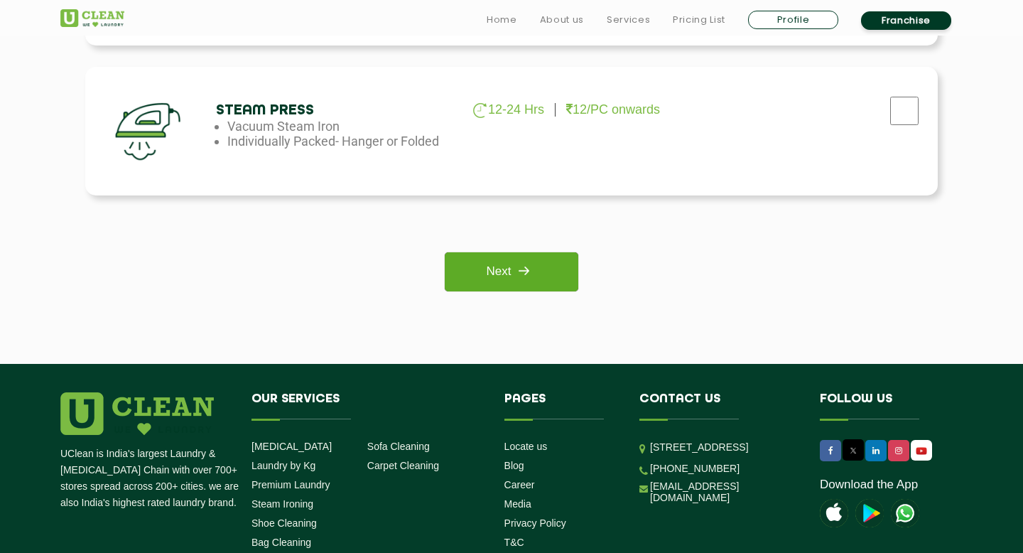
click at [549, 286] on link "Next" at bounding box center [511, 271] width 133 height 39
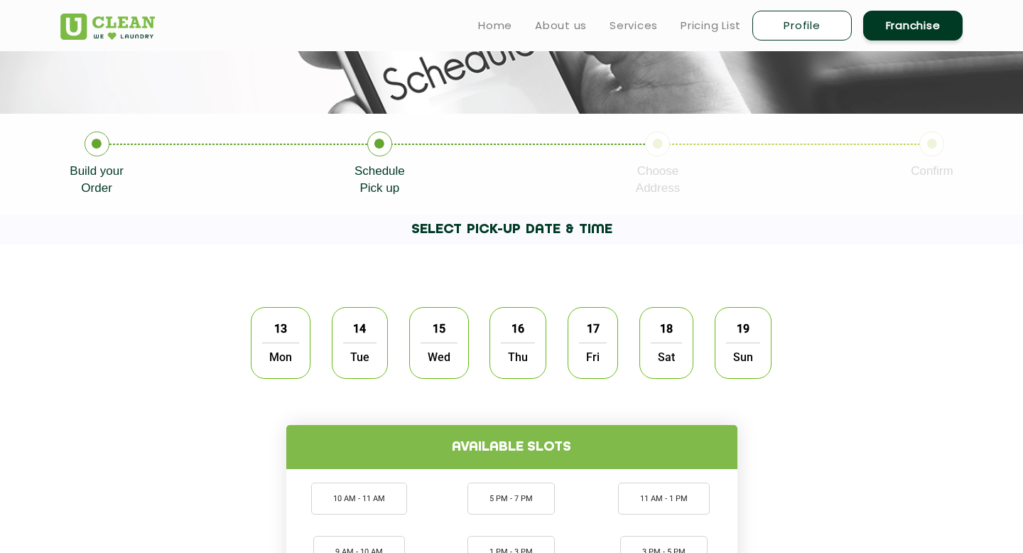
scroll to position [480, 0]
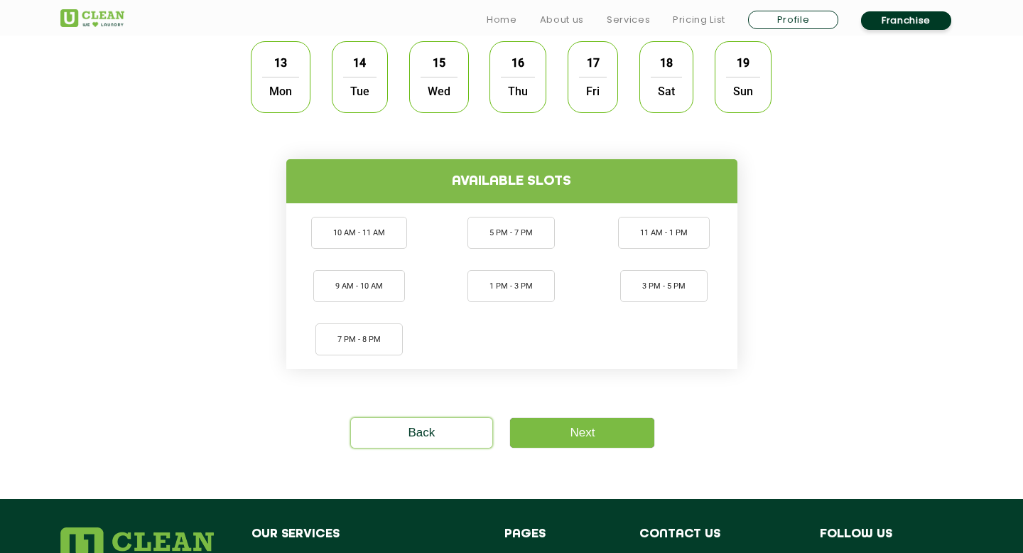
click at [273, 51] on span "13" at bounding box center [280, 63] width 27 height 28
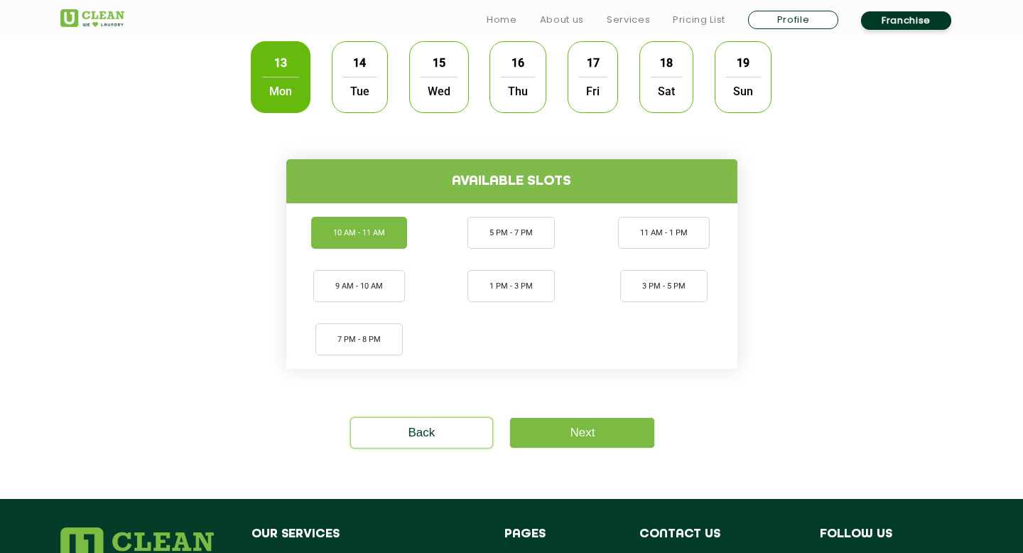
click at [376, 237] on li "10 AM - 11 AM" at bounding box center [359, 233] width 96 height 32
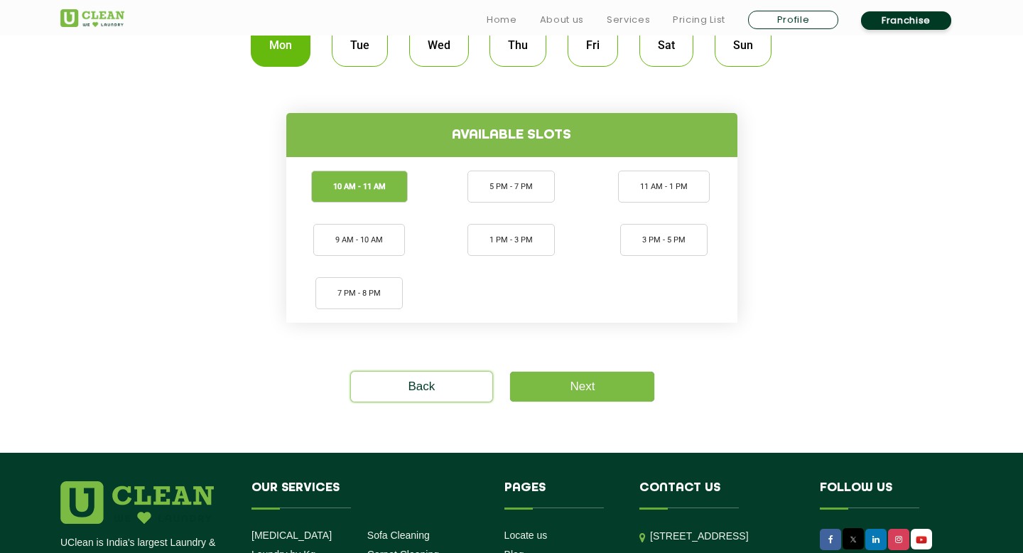
scroll to position [538, 0]
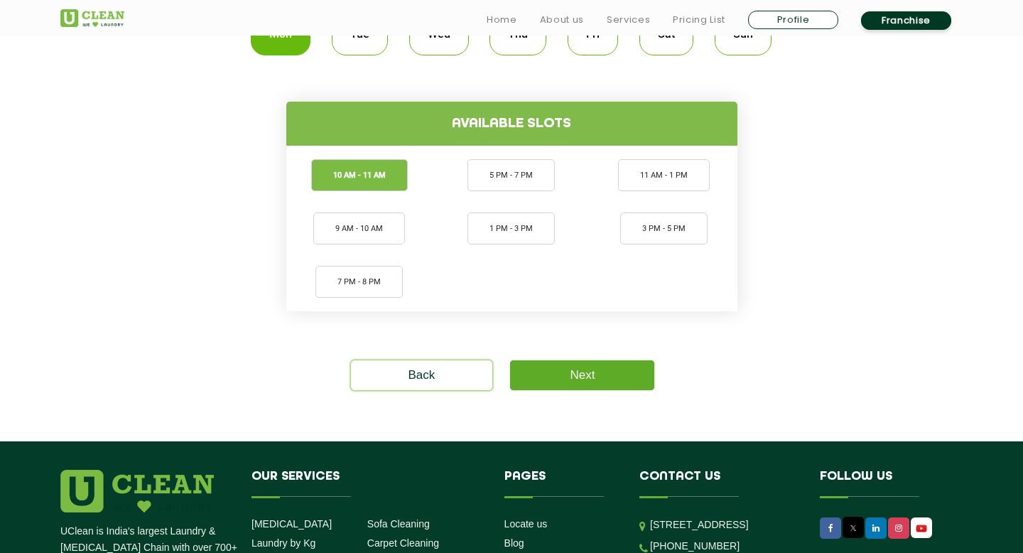
click at [558, 385] on link "Next" at bounding box center [582, 375] width 144 height 30
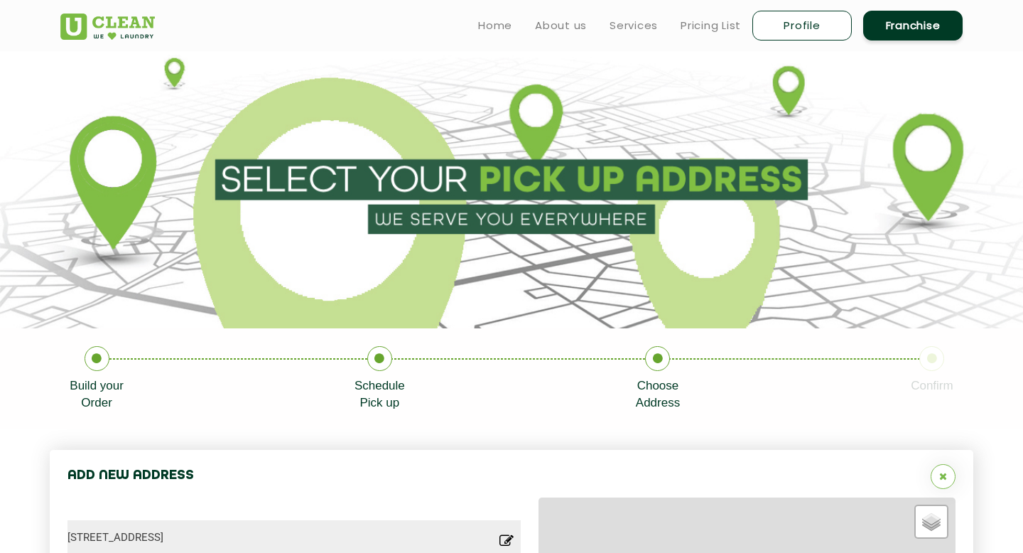
type input "Save"
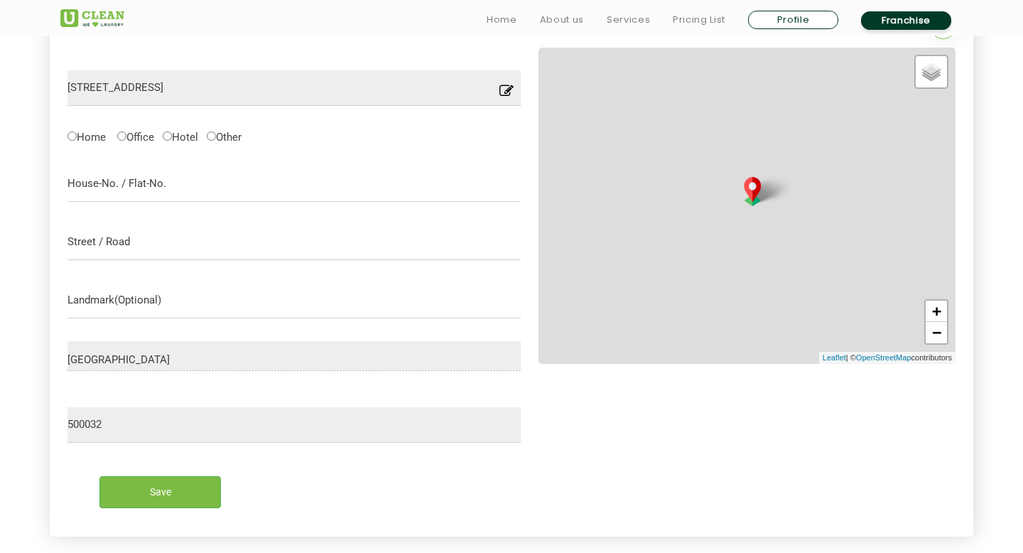
scroll to position [452, 0]
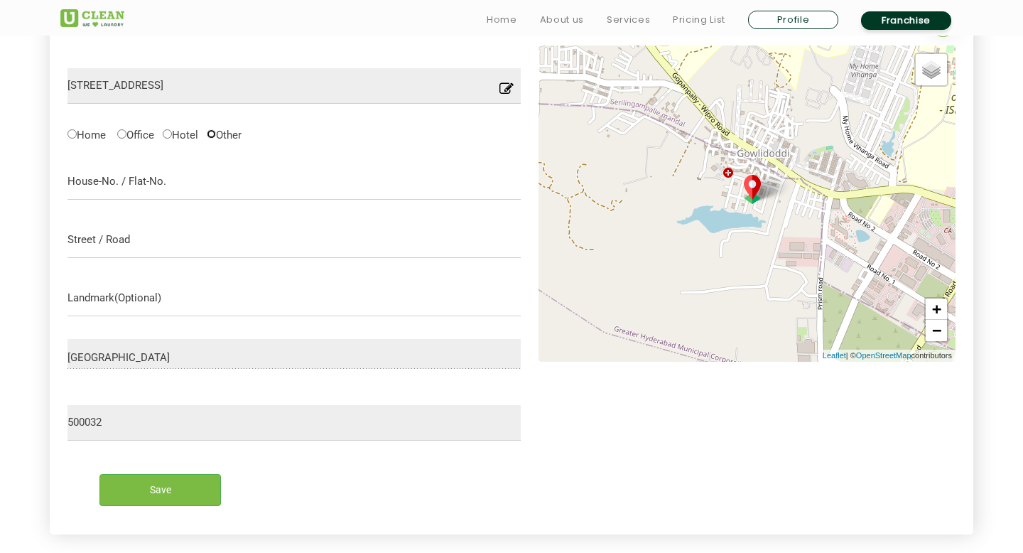
click at [216, 134] on input "Other" at bounding box center [211, 133] width 9 height 9
radio input "true"
click at [182, 170] on input "text" at bounding box center [293, 182] width 453 height 36
type input "Apt 508"
click at [144, 298] on input "text" at bounding box center [293, 299] width 453 height 36
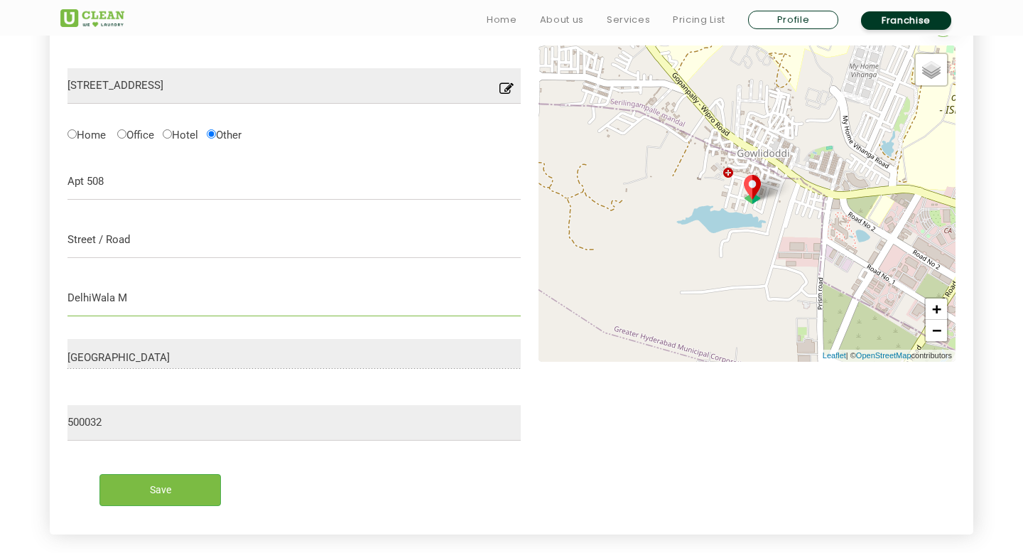
drag, startPoint x: 159, startPoint y: 291, endPoint x: 0, endPoint y: 291, distance: 159.1
click at [0, 291] on section "Add New Address Plot No. 41 Padmasri Garden, 3rd left Gowlidoddy, Padma Sri Gar…" at bounding box center [511, 276] width 1023 height 599
drag, startPoint x: 143, startPoint y: 308, endPoint x: 48, endPoint y: 298, distance: 95.7
click at [48, 298] on section "Add New Address Plot No. 41 Padmasri Garden, 3rd left Gowlidoddy, Padma Sri Gar…" at bounding box center [511, 276] width 1023 height 599
paste input "Wala's Mens' PG HOSTEL"
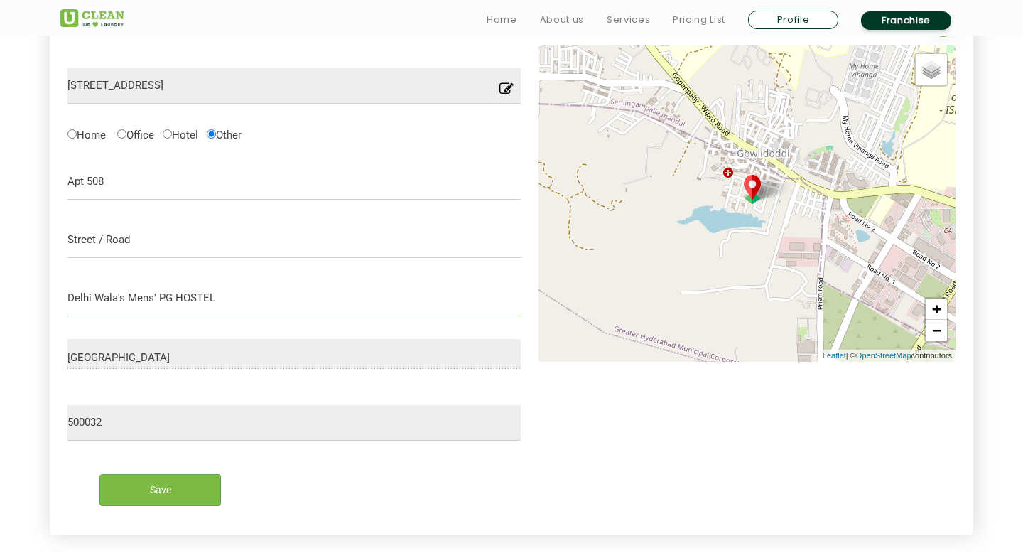
drag, startPoint x: 239, startPoint y: 296, endPoint x: 173, endPoint y: 300, distance: 66.2
click at [174, 300] on input "Delhi Wala's Mens' PG HOSTEL" at bounding box center [293, 299] width 453 height 36
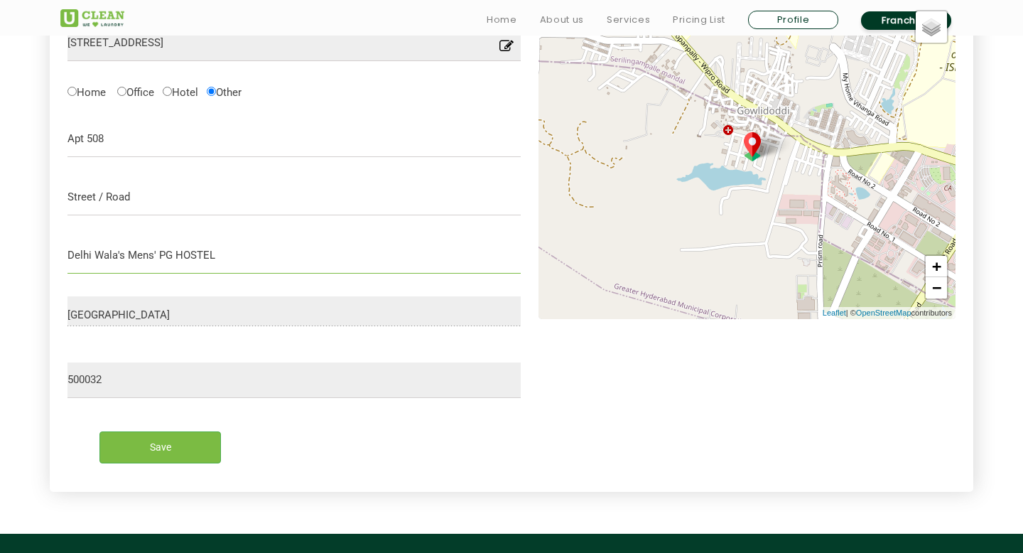
scroll to position [497, 0]
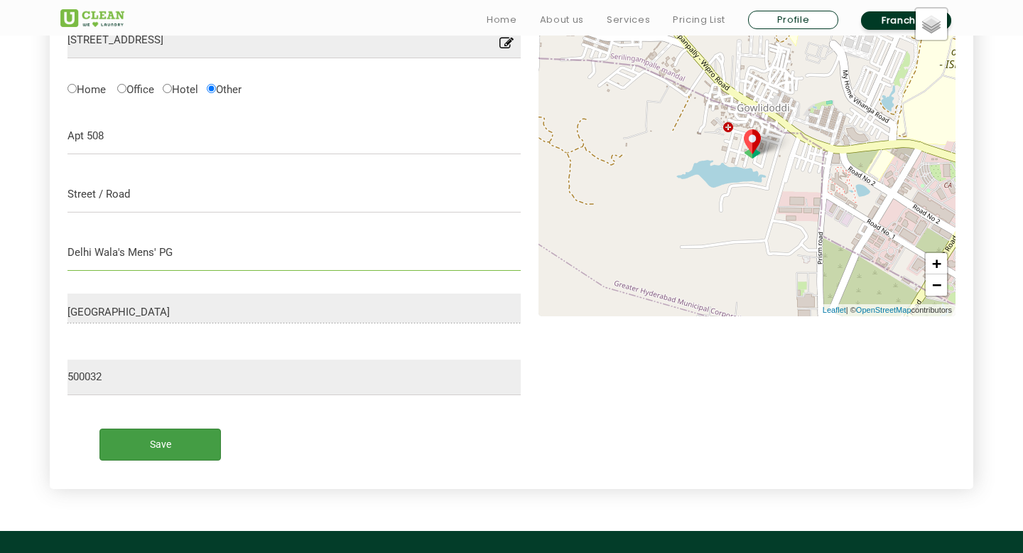
type input "Delhi Wala's Mens' PG"
click at [163, 442] on input "Save" at bounding box center [159, 444] width 121 height 32
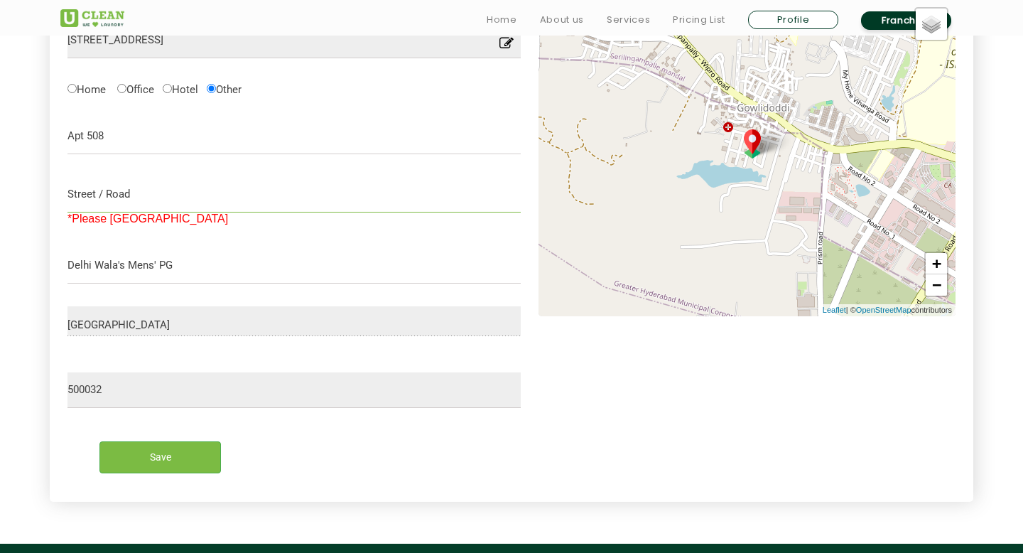
click at [141, 191] on input "text" at bounding box center [293, 195] width 453 height 36
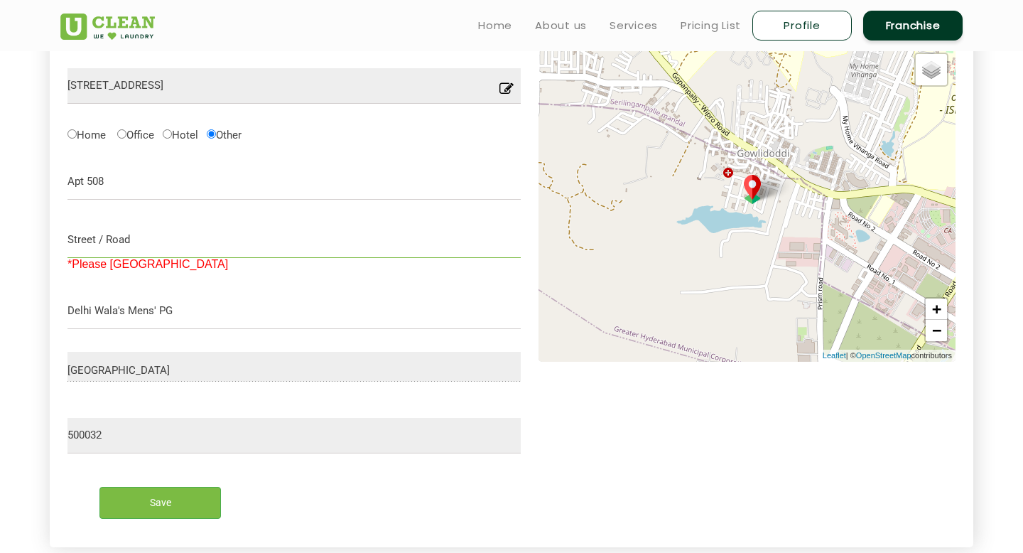
scroll to position [450, 0]
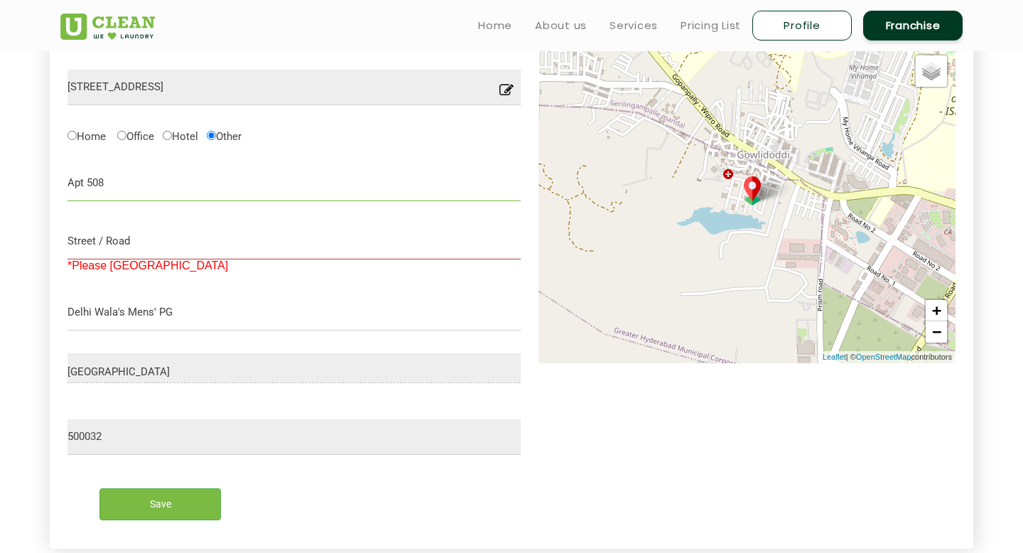
drag, startPoint x: 135, startPoint y: 184, endPoint x: 45, endPoint y: 180, distance: 89.6
click at [45, 180] on section "Add New Address Plot No. 41 Padmasri Garden, 3rd left Gowlidoddy, Padma Sri Gar…" at bounding box center [511, 285] width 1023 height 612
paste input "Apt 508"
type input "Apt 508"
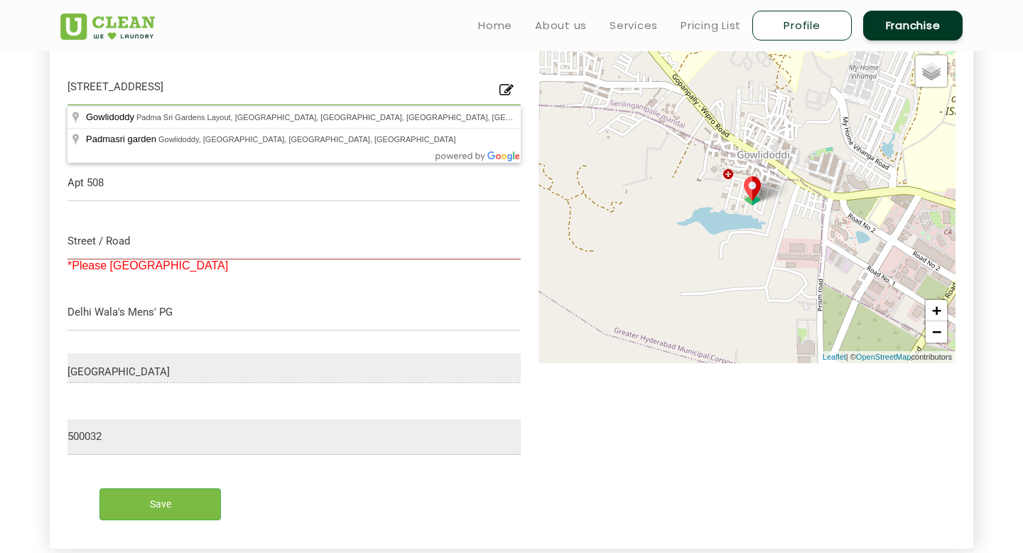
scroll to position [0, 180]
drag, startPoint x: 209, startPoint y: 87, endPoint x: 421, endPoint y: 91, distance: 211.7
click at [421, 91] on input "Plot No. 41 Padmasri Garden, 3rd left Gowlidoddy, Padma Sri Gardens Layout, Gac…" at bounding box center [293, 88] width 453 height 36
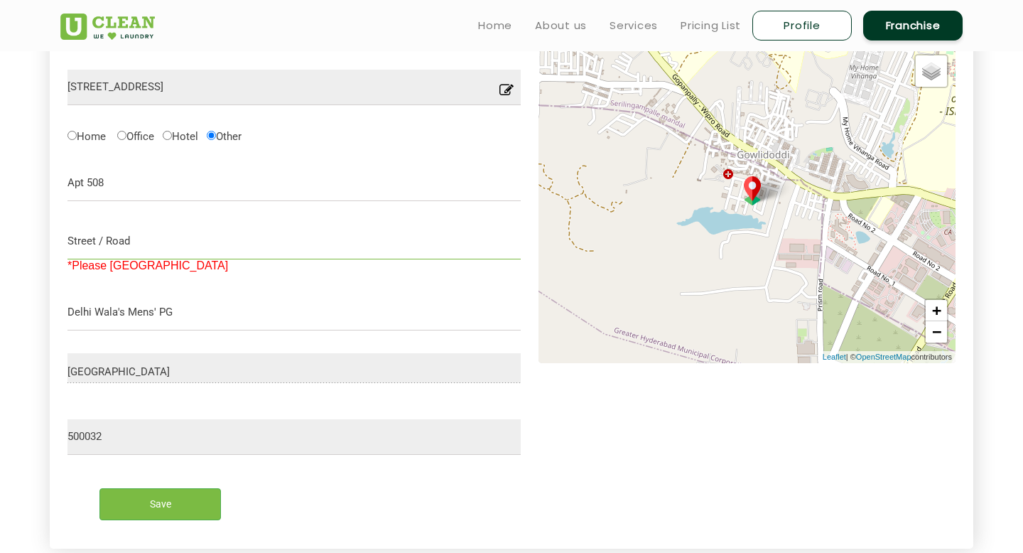
click at [194, 244] on input "text" at bounding box center [293, 242] width 453 height 36
paste input "3rd left Gowlidoddy, Padma Sri Gardens Layout, Gachibowli, Hyderabad, Telangana"
drag, startPoint x: 347, startPoint y: 244, endPoint x: 457, endPoint y: 240, distance: 110.2
click at [457, 240] on input "3rd left Gowlidoddy, Padma Sri Gardens Layout, Gachibowli, Hyderabad, Telangana" at bounding box center [293, 242] width 453 height 36
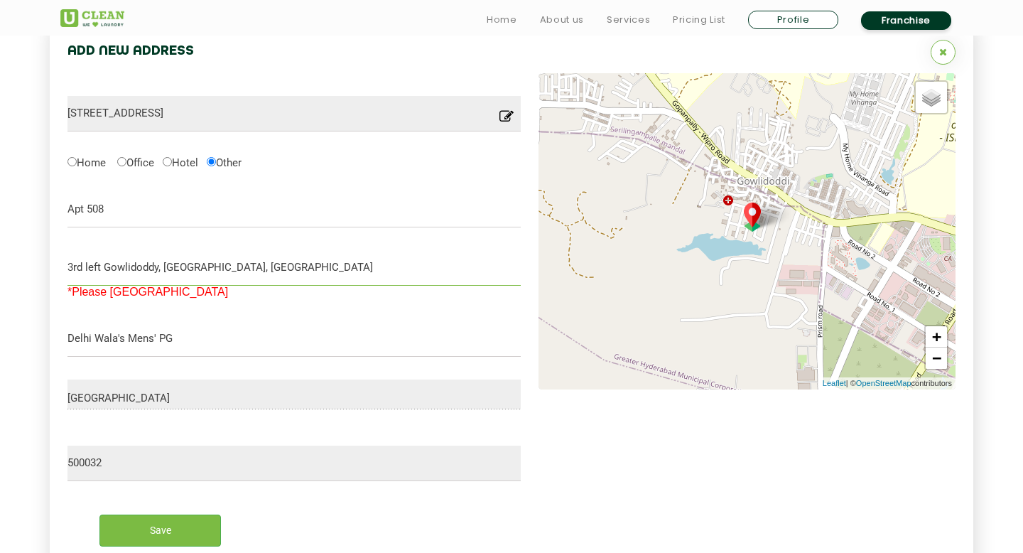
scroll to position [439, 0]
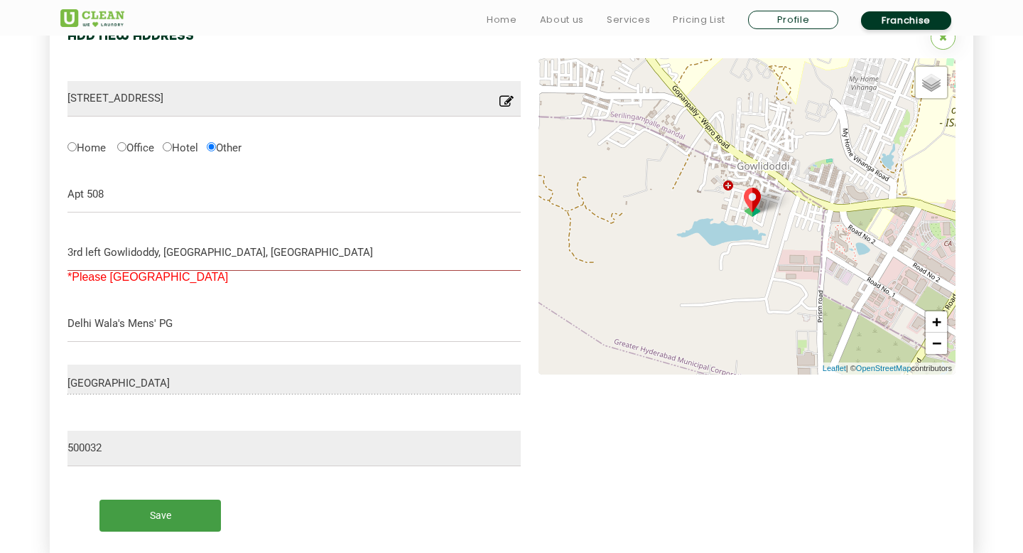
click at [159, 514] on input "Save" at bounding box center [159, 515] width 121 height 32
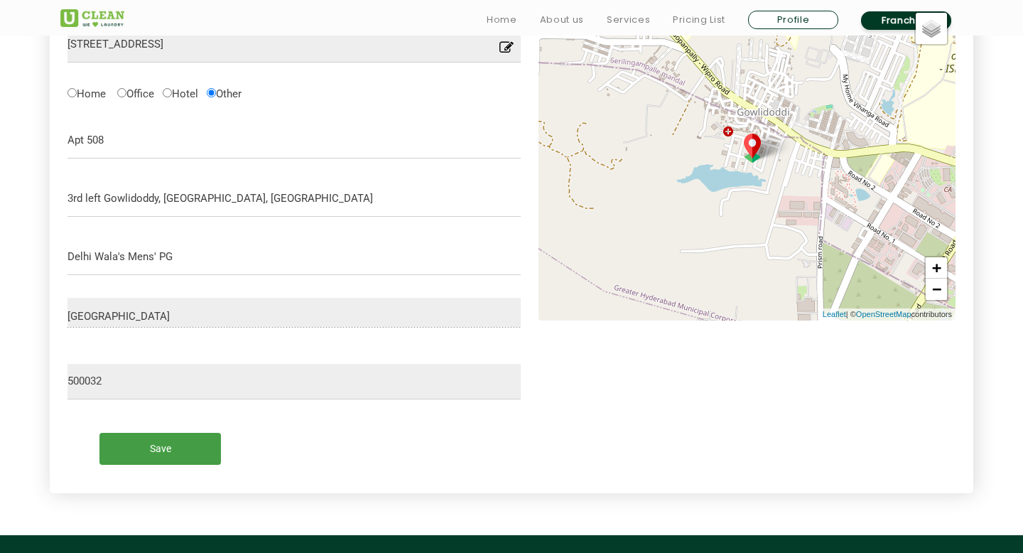
scroll to position [500, 0]
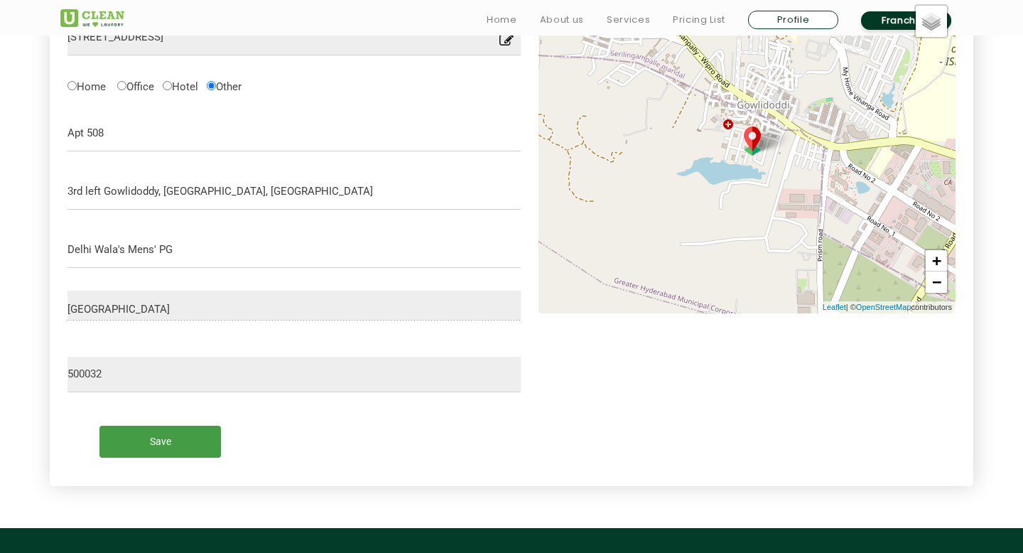
click at [175, 431] on input "Save" at bounding box center [159, 441] width 121 height 32
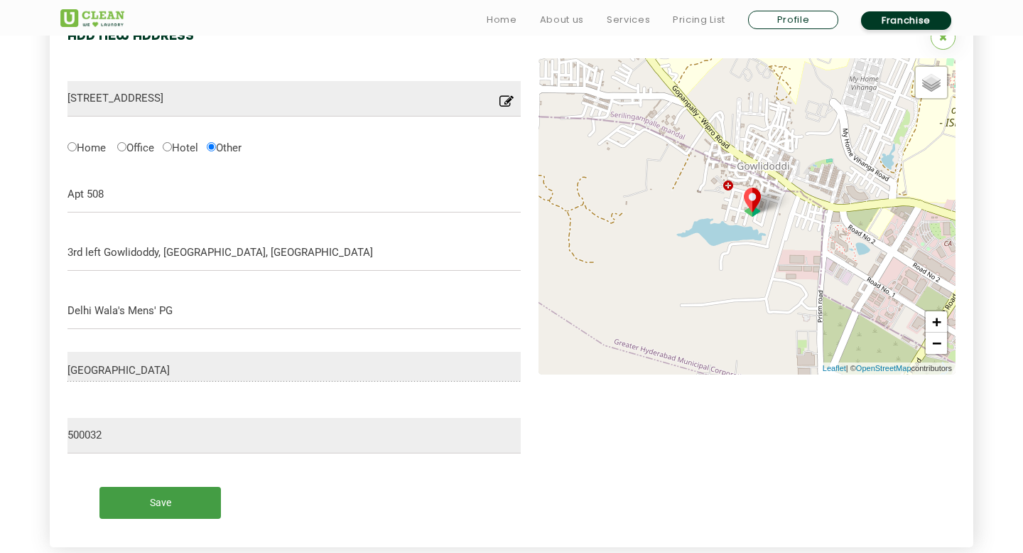
scroll to position [460, 0]
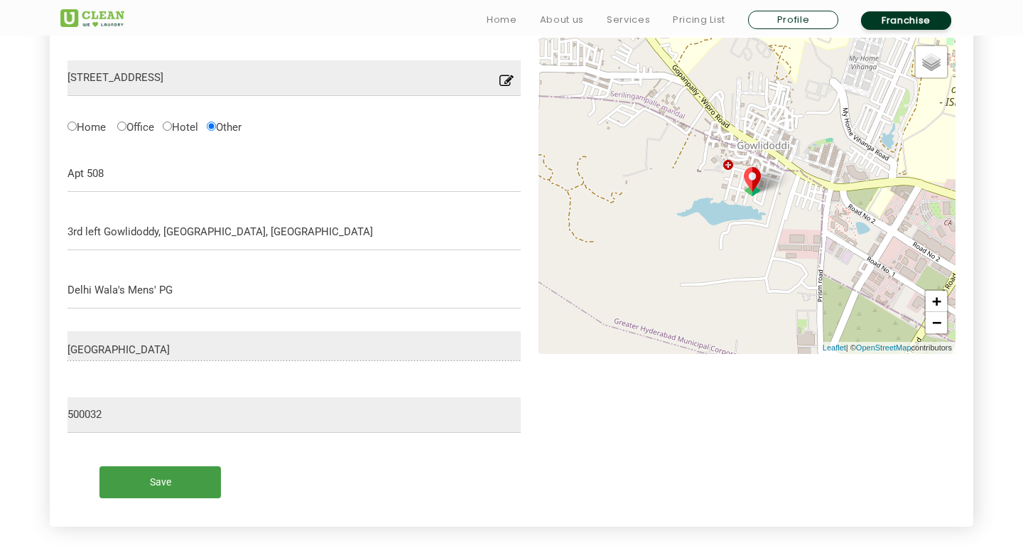
click at [153, 490] on input "Save" at bounding box center [159, 482] width 121 height 32
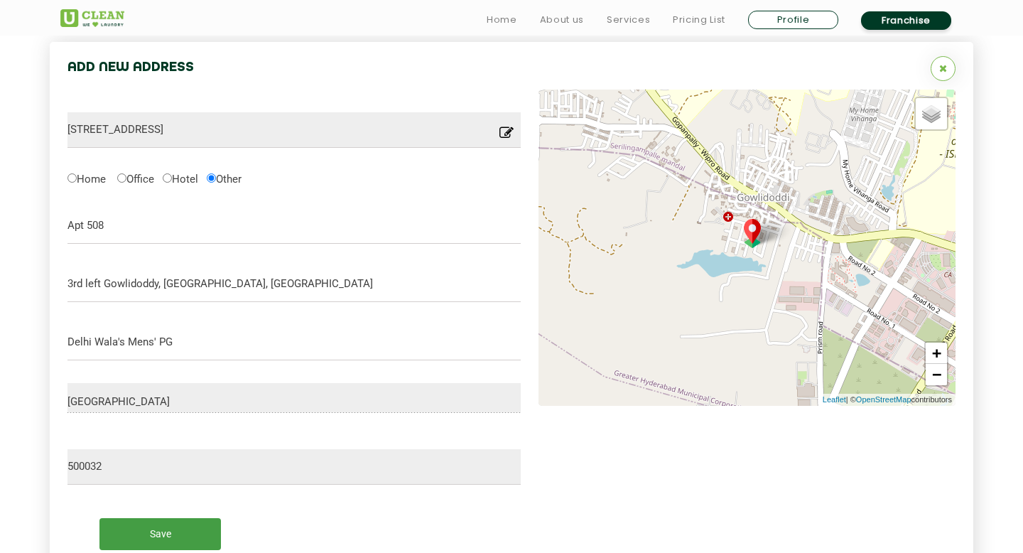
scroll to position [304, 0]
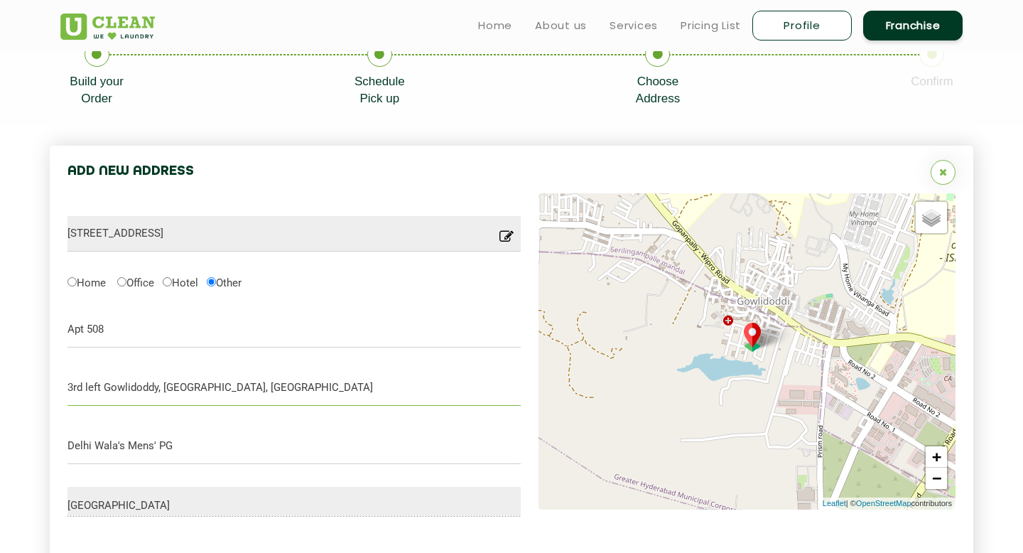
drag, startPoint x: 352, startPoint y: 383, endPoint x: 165, endPoint y: 383, distance: 187.5
click at [165, 383] on input "3rd left Gowlidoddy, Padma Sri Gardens Layout, Gachibowli" at bounding box center [293, 388] width 453 height 36
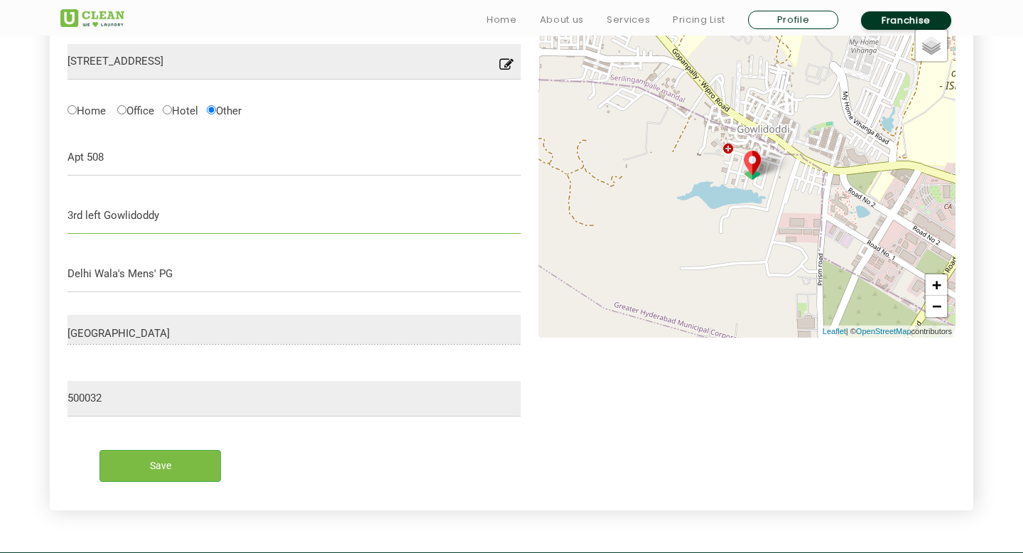
scroll to position [656, 0]
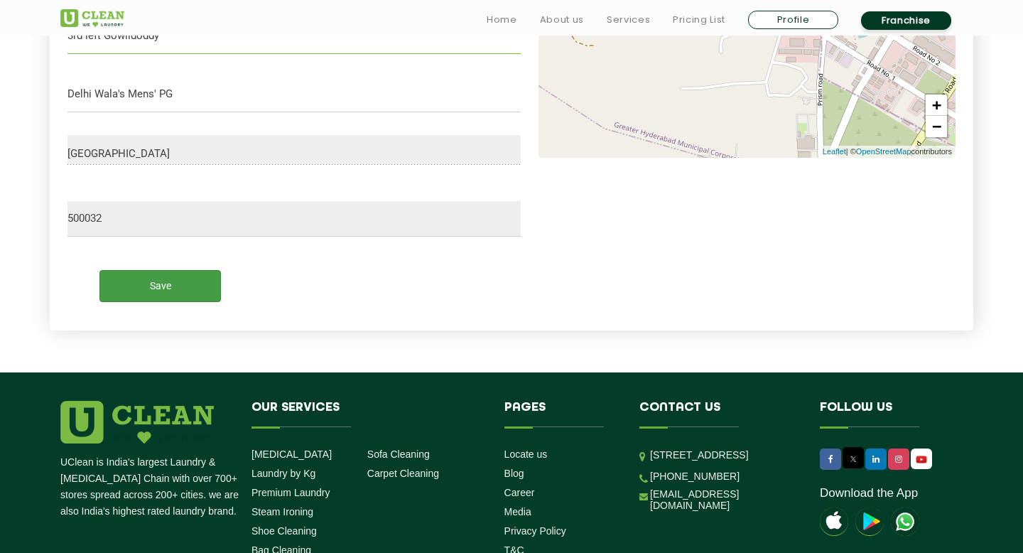
type input "3rd left Gowlidoddy"
click at [198, 293] on input "Save" at bounding box center [159, 286] width 121 height 32
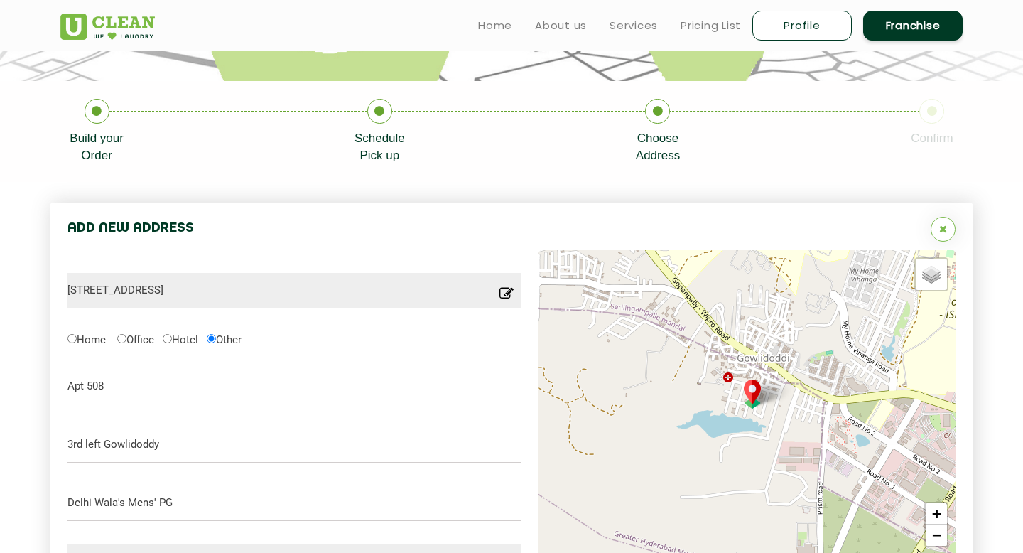
scroll to position [229, 0]
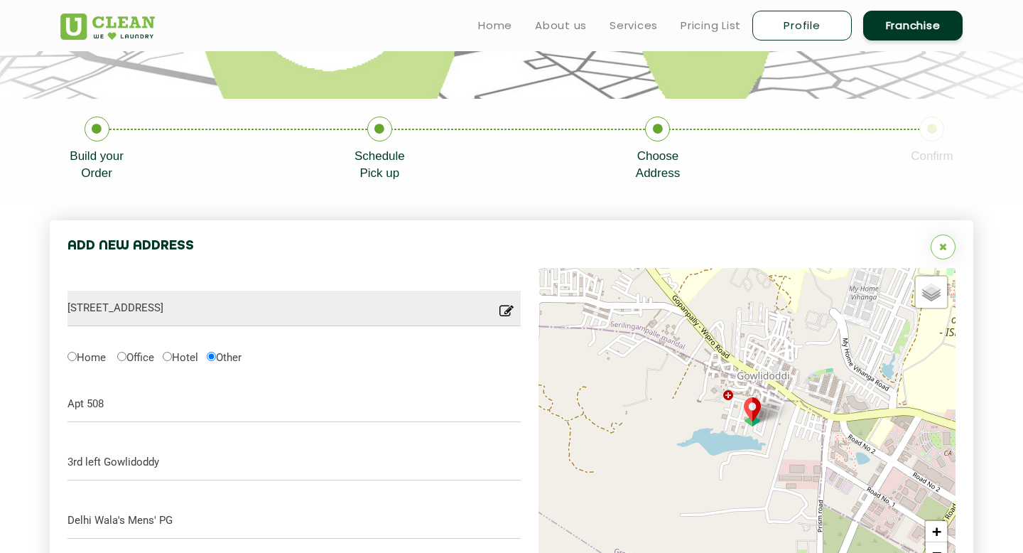
click at [909, 137] on li "Choose Address" at bounding box center [773, 148] width 275 height 65
click at [392, 133] on link "Schedule Pick up" at bounding box center [379, 148] width 50 height 65
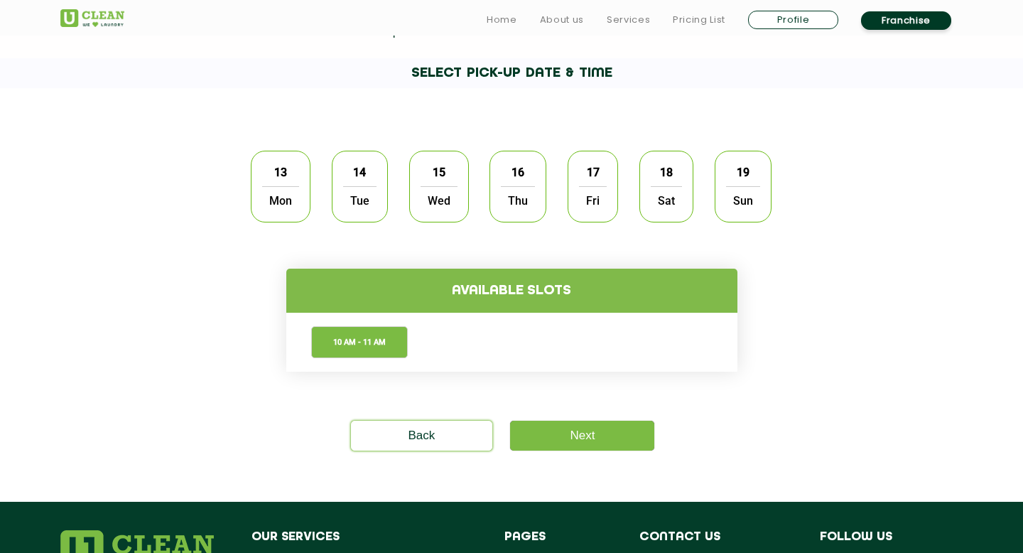
scroll to position [372, 0]
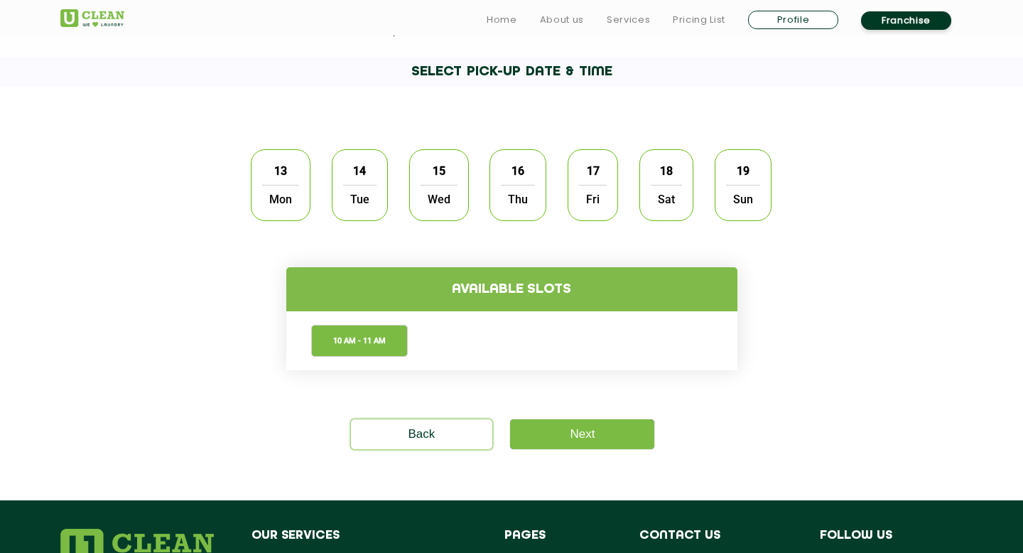
click at [283, 185] on span "Mon" at bounding box center [280, 199] width 37 height 28
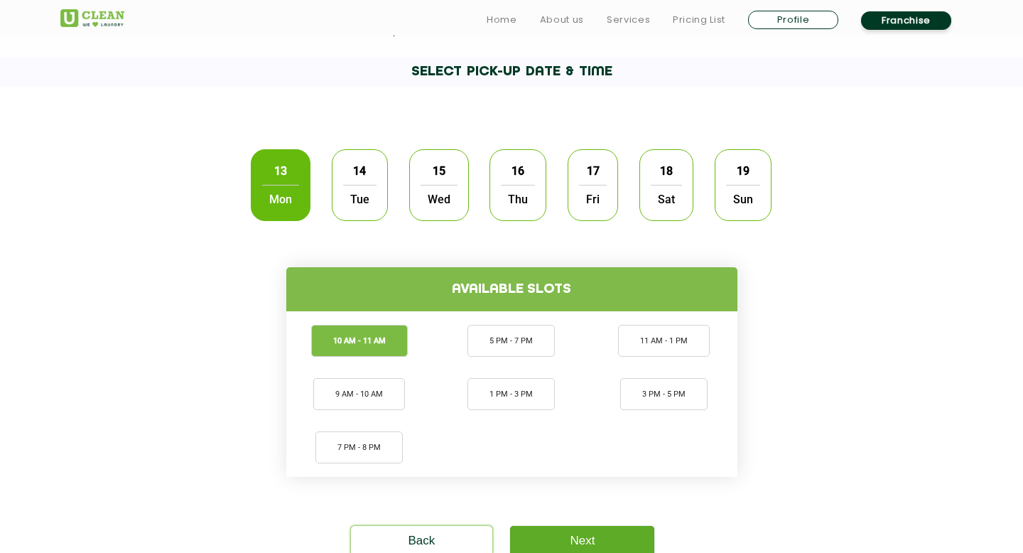
click at [564, 533] on link "Next" at bounding box center [582, 541] width 144 height 30
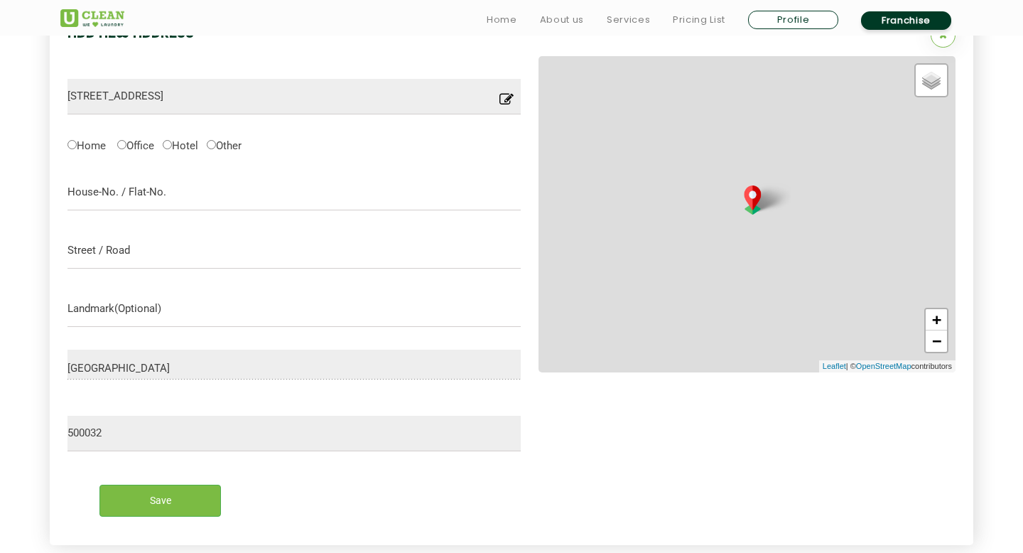
scroll to position [450, 0]
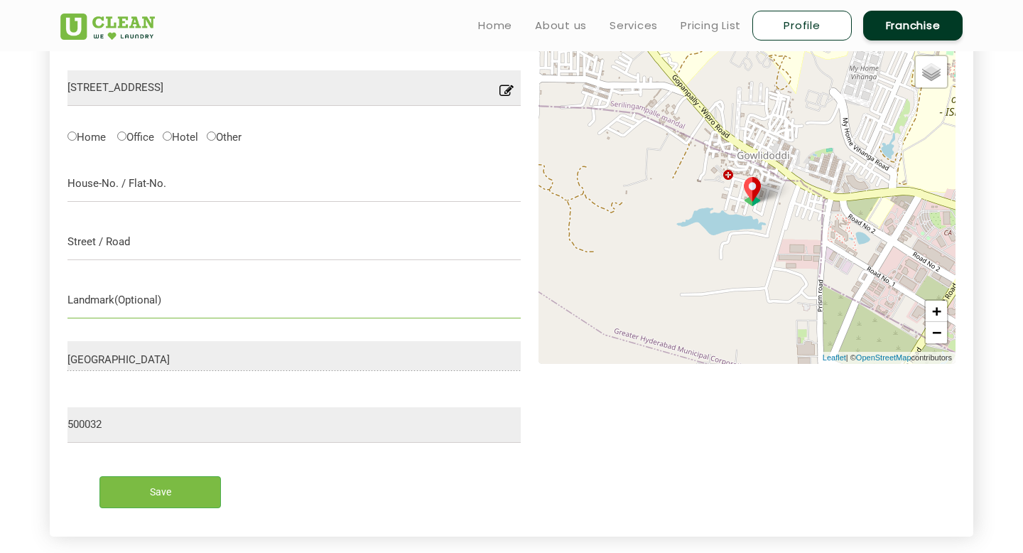
click at [138, 294] on input "text" at bounding box center [293, 301] width 453 height 36
paste input "Padma Sri Gardens Layout, Gachibowli"
type input "Padma Sri Gardens Layout, Gachibowli"
click at [133, 195] on input "text" at bounding box center [293, 184] width 453 height 36
type input "Apt 508"
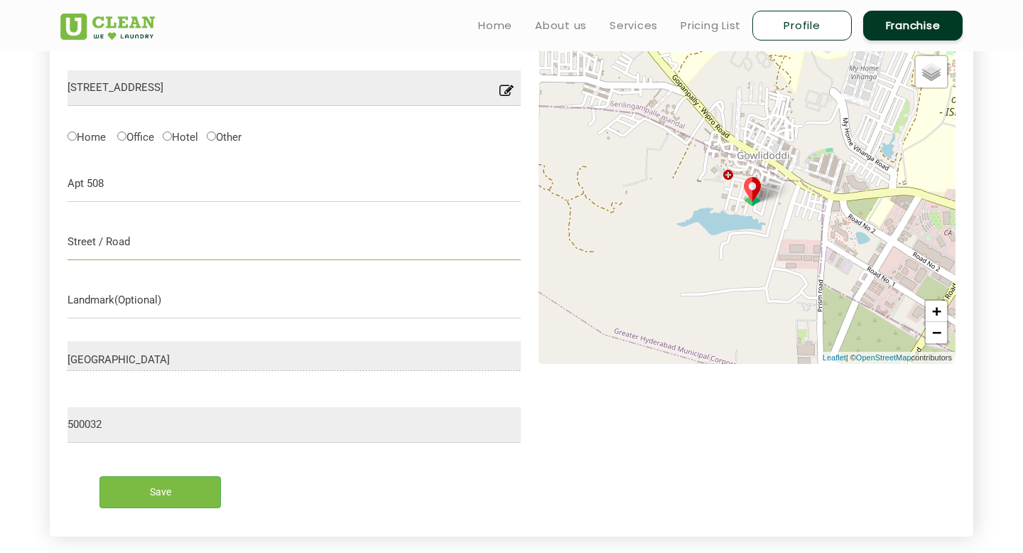
click at [114, 242] on input "text" at bounding box center [293, 242] width 453 height 36
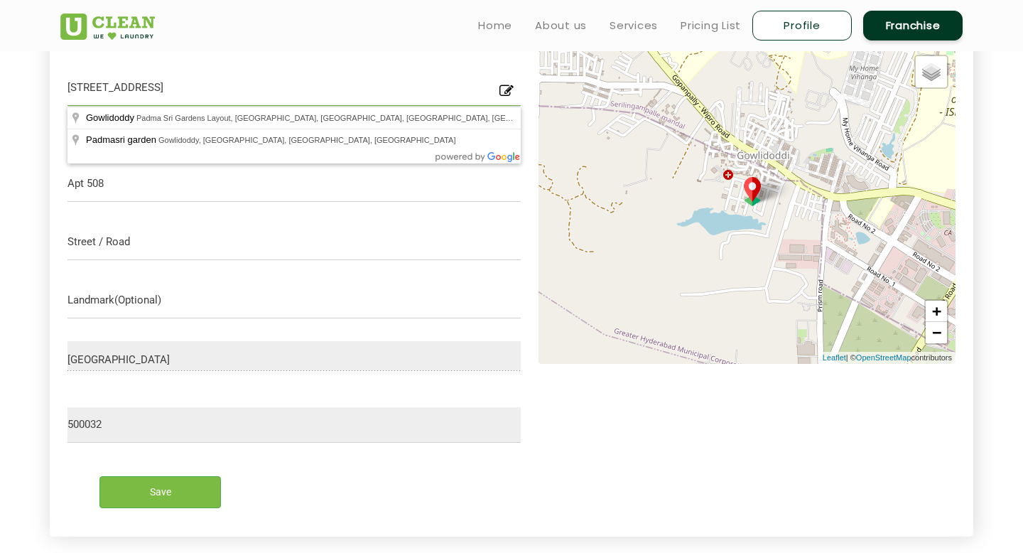
drag, startPoint x: 210, startPoint y: 83, endPoint x: 301, endPoint y: 86, distance: 91.0
click at [301, 86] on input "Plot No. 41 Padmasri Garden, 3rd left Gowlidoddy, Padma Sri Gardens Layout, Gac…" at bounding box center [293, 88] width 453 height 36
click at [138, 242] on input "text" at bounding box center [293, 242] width 453 height 36
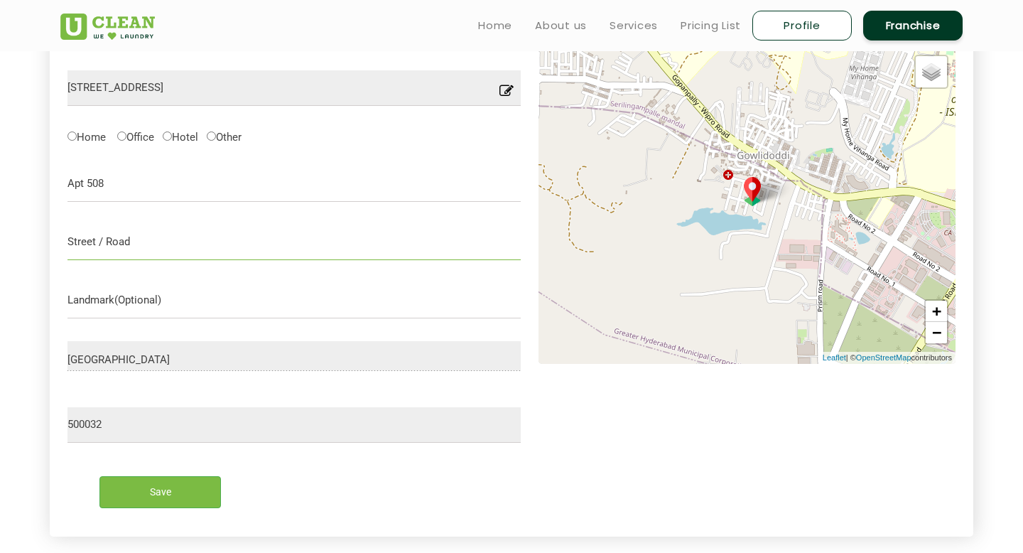
paste input "3rd left Gowlidoddy"
type input "3rd left Gowlidoddy"
click at [137, 310] on input "text" at bounding box center [293, 301] width 453 height 36
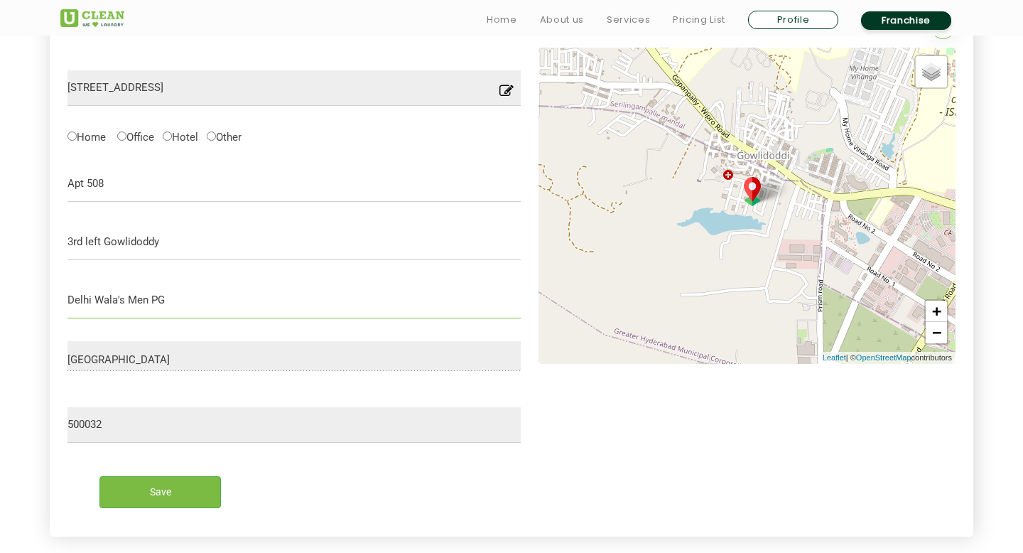
scroll to position [457, 0]
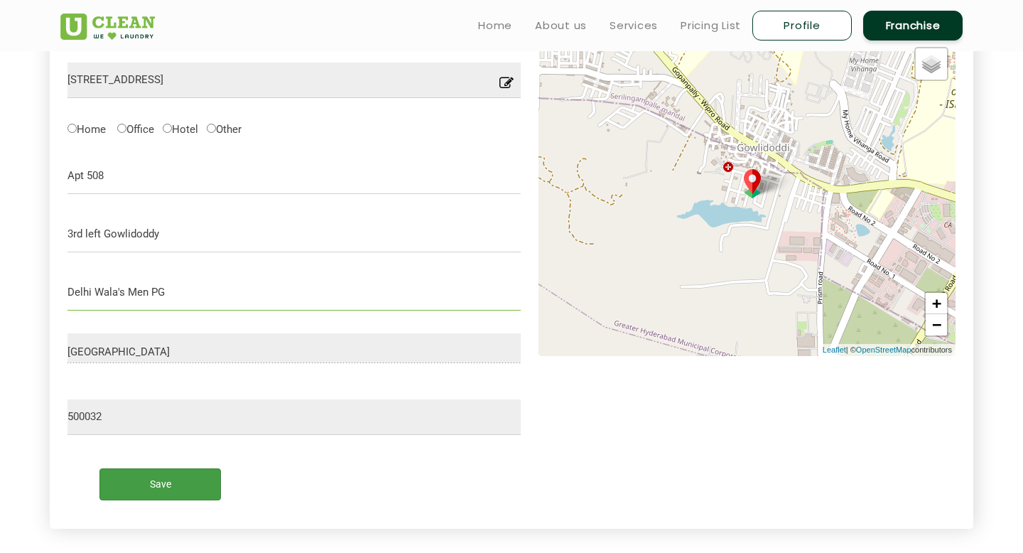
type input "Delhi Wala's Men PG"
click at [174, 479] on input "Save" at bounding box center [159, 484] width 121 height 32
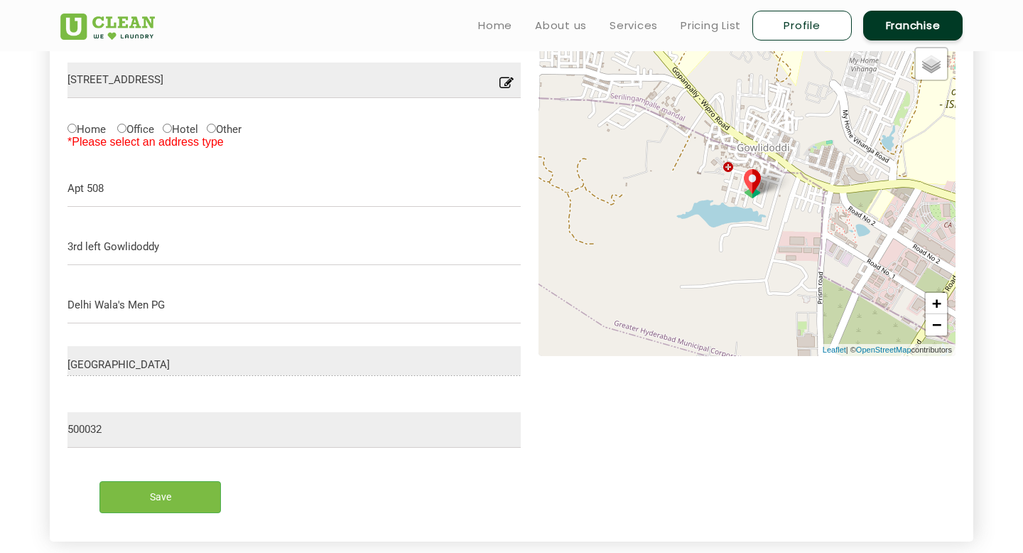
click at [217, 124] on p "Location you have entered is not into our serviceable area, please try with som…" at bounding box center [293, 111] width 453 height 26
click at [216, 132] on input "Other" at bounding box center [211, 128] width 9 height 9
radio input "true"
click at [140, 491] on input "Save" at bounding box center [159, 497] width 121 height 32
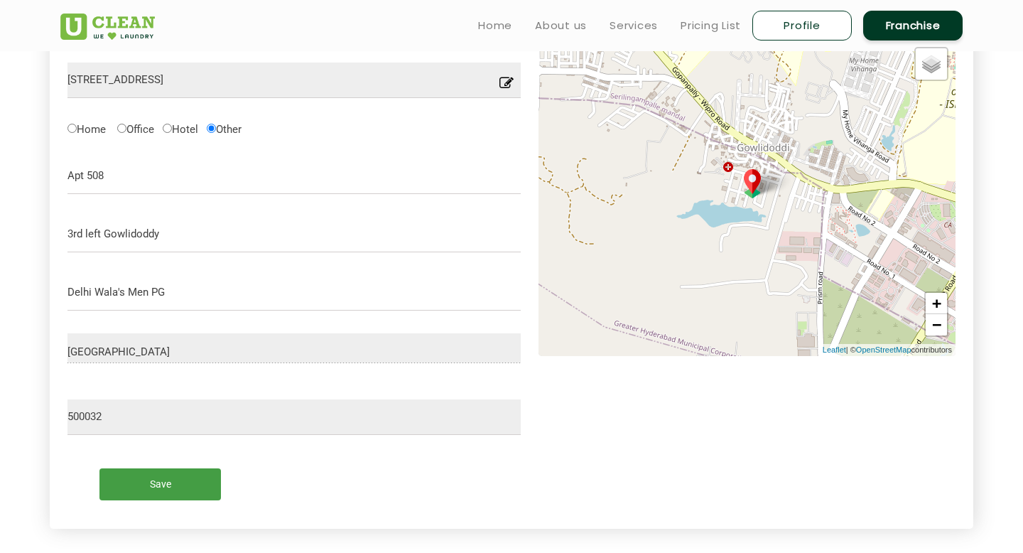
click at [154, 477] on input "Save" at bounding box center [159, 484] width 121 height 32
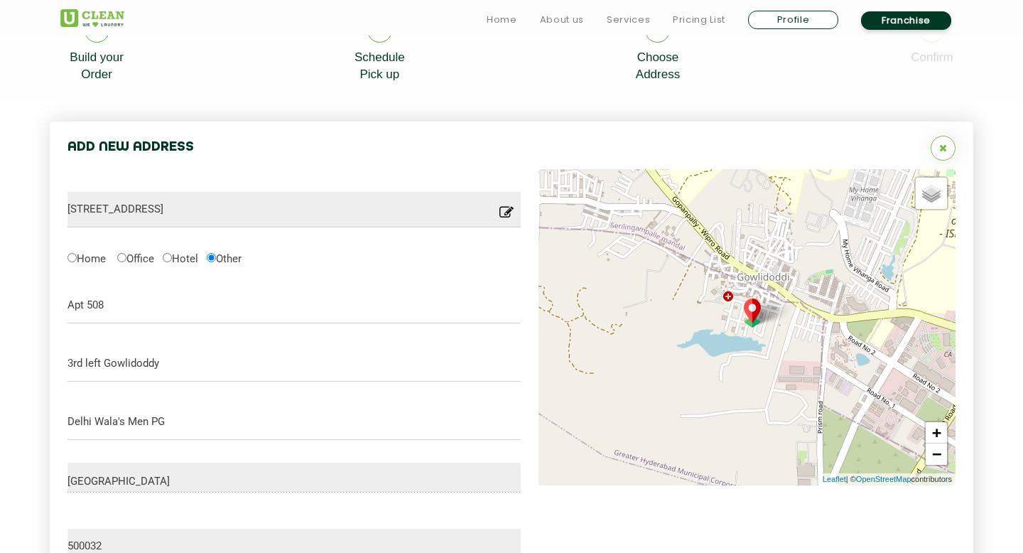
scroll to position [362, 0]
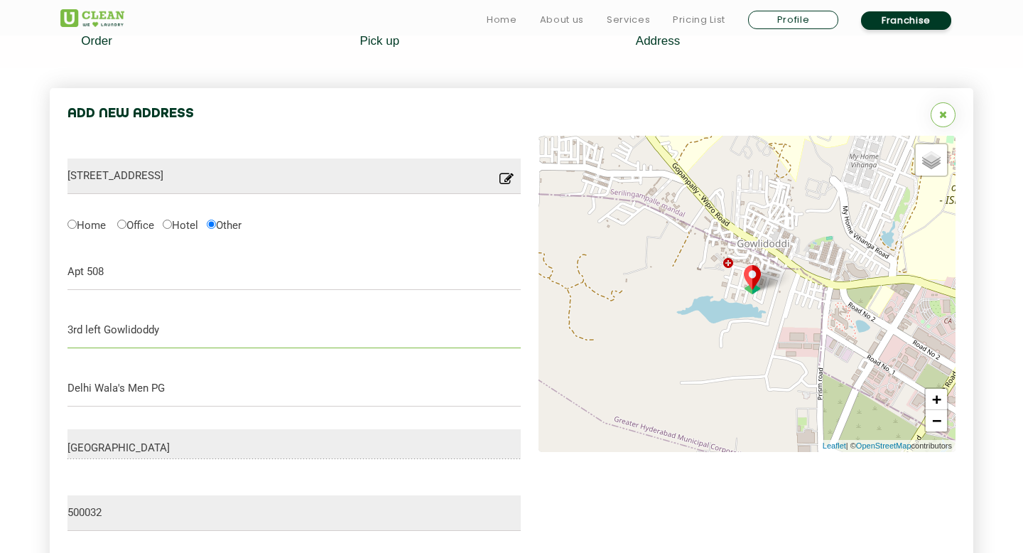
drag, startPoint x: 191, startPoint y: 335, endPoint x: 78, endPoint y: 320, distance: 113.8
click at [78, 320] on input "3rd left Gowlidoddy" at bounding box center [293, 331] width 453 height 36
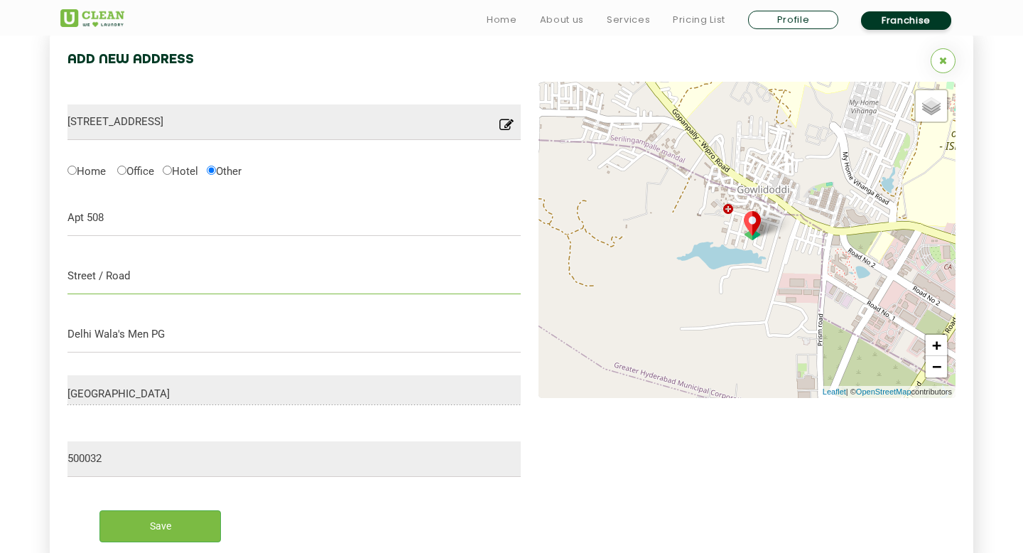
scroll to position [425, 0]
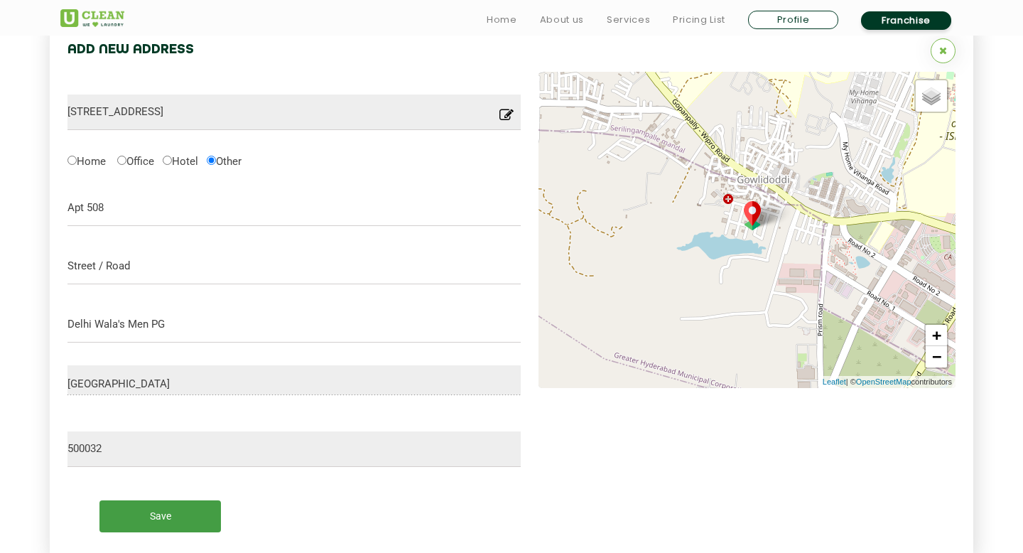
click at [142, 514] on input "Save" at bounding box center [159, 516] width 121 height 32
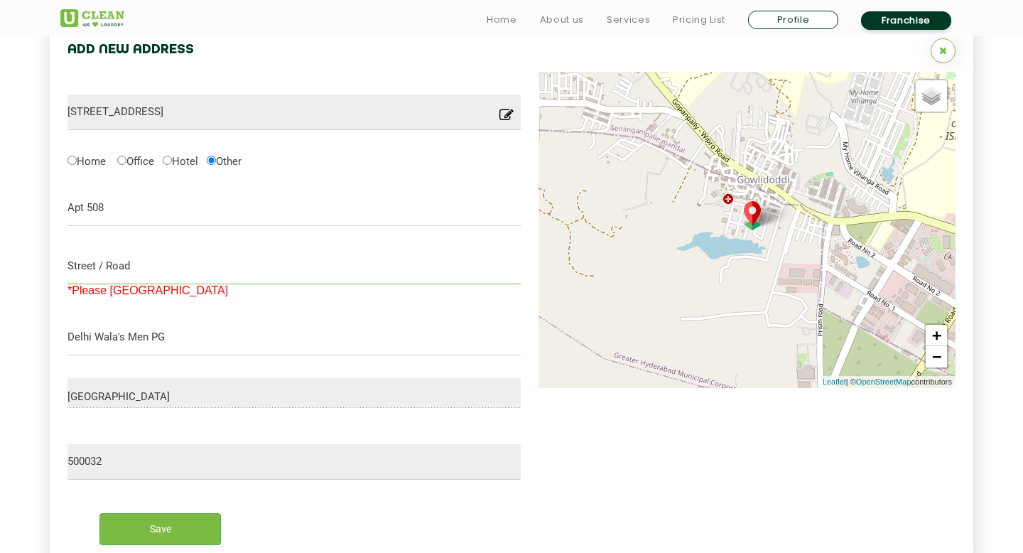
click at [147, 267] on input "text" at bounding box center [293, 267] width 453 height 36
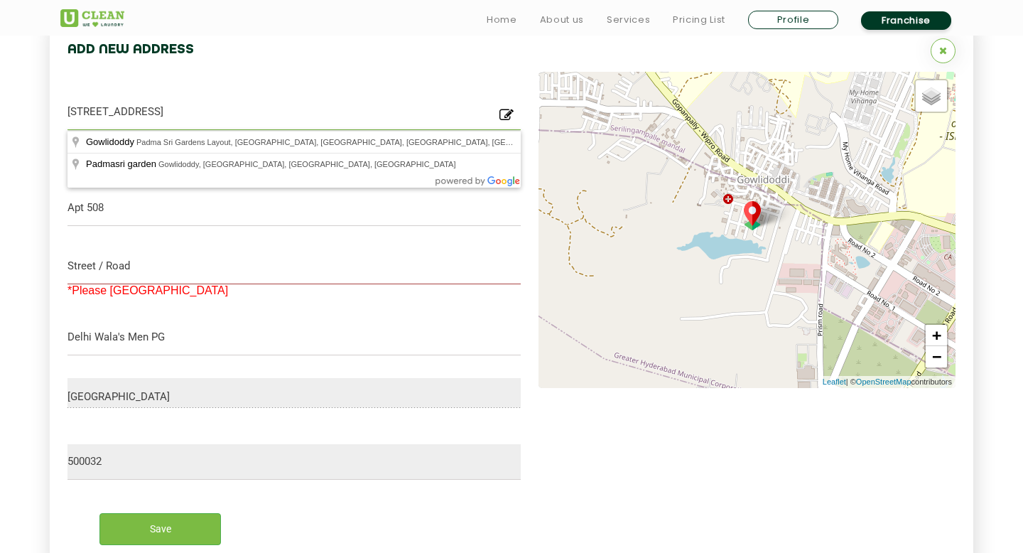
drag, startPoint x: 211, startPoint y: 112, endPoint x: 300, endPoint y: 113, distance: 88.8
click at [300, 113] on input "Plot No. 41 Padmasri Garden, 3rd left Gowlidoddy, Padma Sri Gardens Layout, Gac…" at bounding box center [293, 112] width 453 height 36
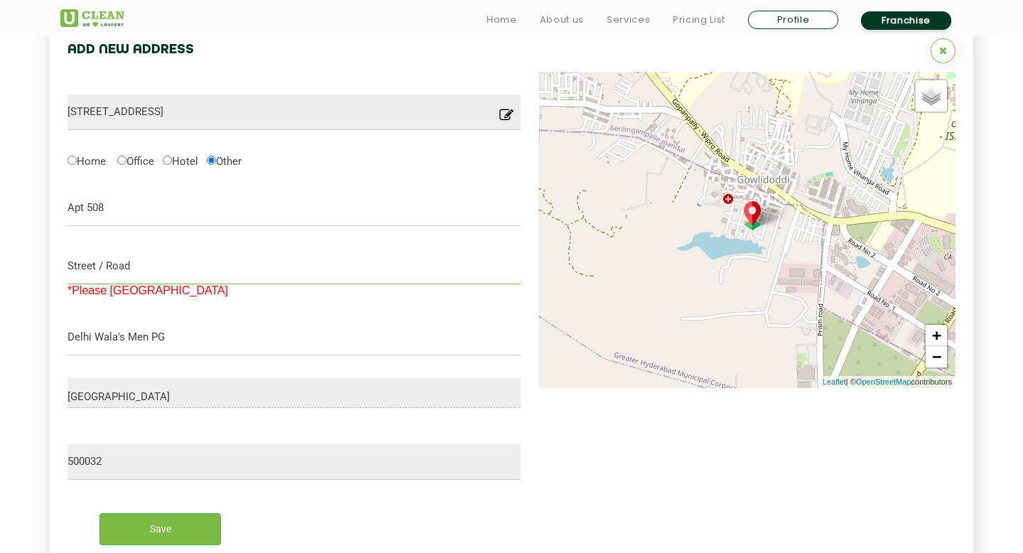
click at [202, 264] on input "text" at bounding box center [293, 267] width 453 height 36
paste input "3rd left Gowlidoddy"
type input "3rd left Gowlidoddy"
click at [168, 534] on input "Save" at bounding box center [159, 529] width 121 height 32
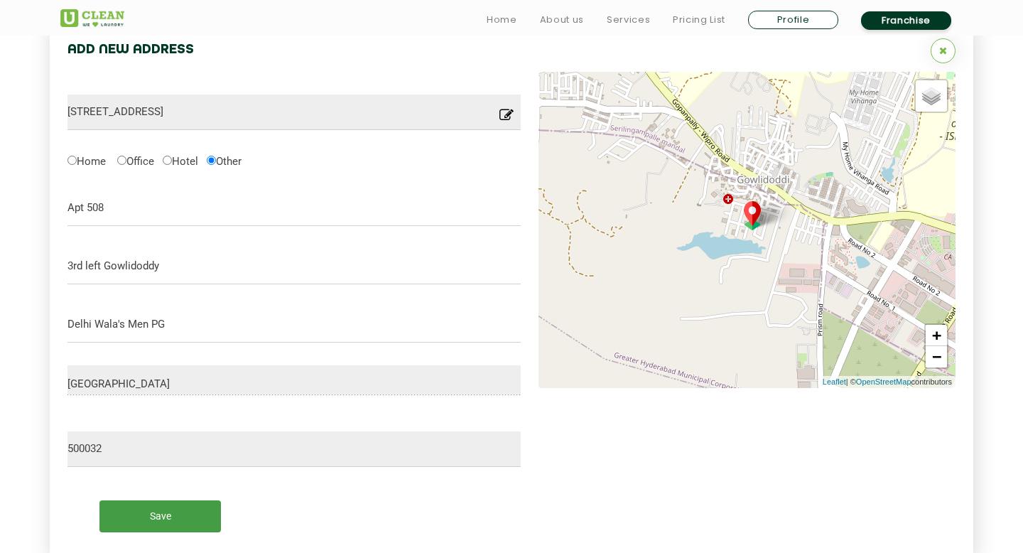
click at [174, 521] on input "Save" at bounding box center [159, 516] width 121 height 32
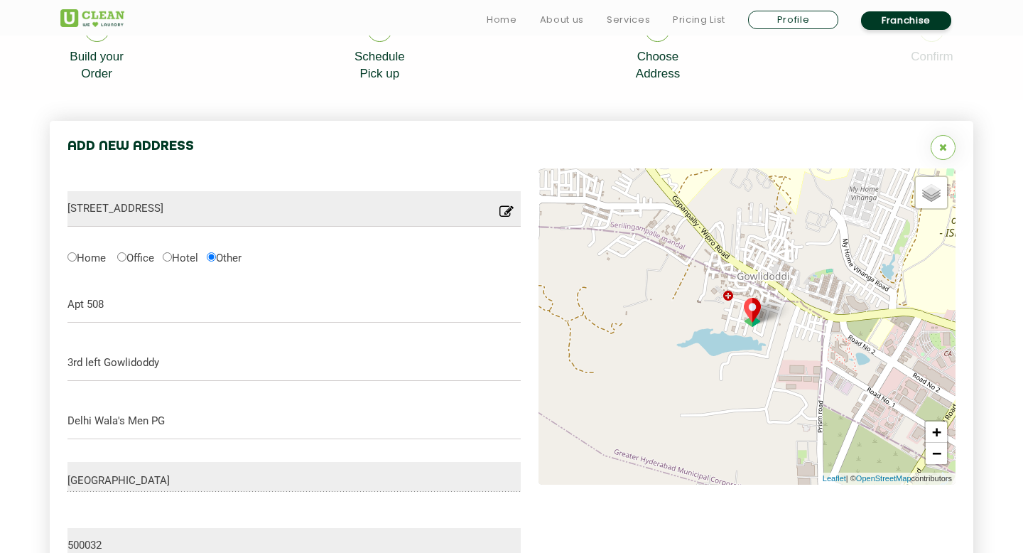
scroll to position [475, 0]
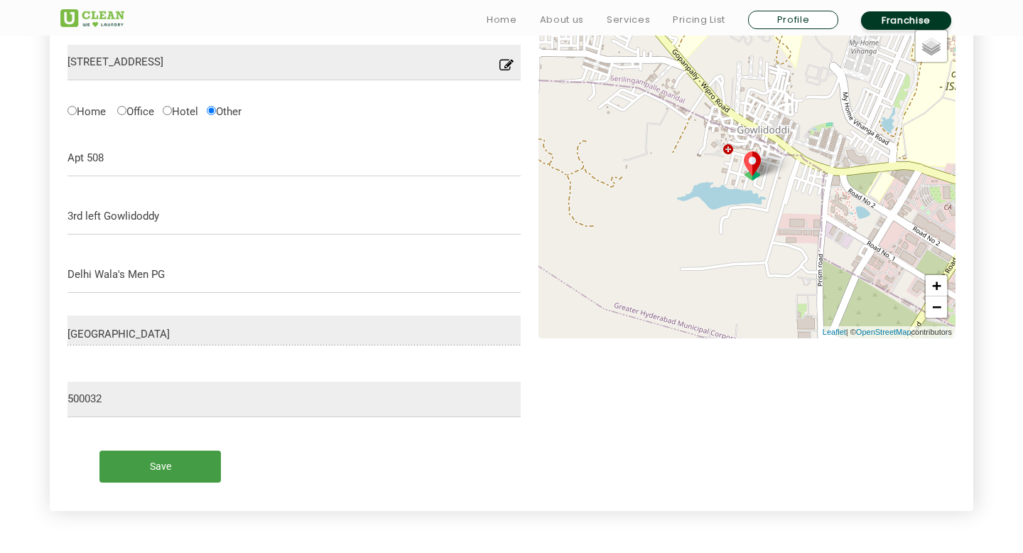
click at [172, 457] on input "Save" at bounding box center [159, 466] width 121 height 32
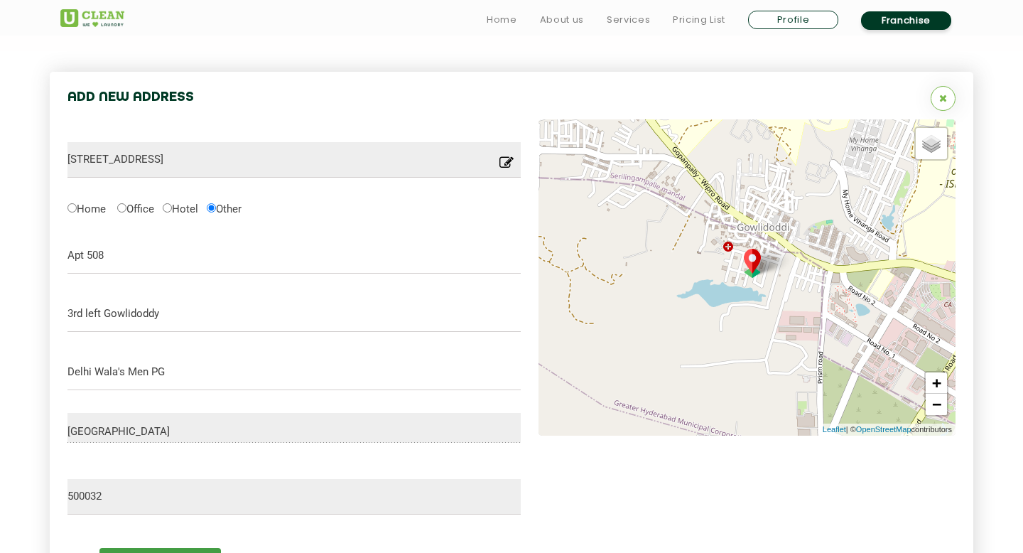
scroll to position [379, 0]
drag, startPoint x: 175, startPoint y: 322, endPoint x: 161, endPoint y: 318, distance: 14.0
click at [161, 318] on input "3rd left Gowlidoddy" at bounding box center [293, 313] width 453 height 36
drag, startPoint x: 195, startPoint y: 377, endPoint x: 4, endPoint y: 373, distance: 191.1
click at [4, 373] on section "Add New Address Plot No. 41 Padmasri Garden, 3rd left Gowlidoddy, Padma Sri Gar…" at bounding box center [511, 349] width 1023 height 599
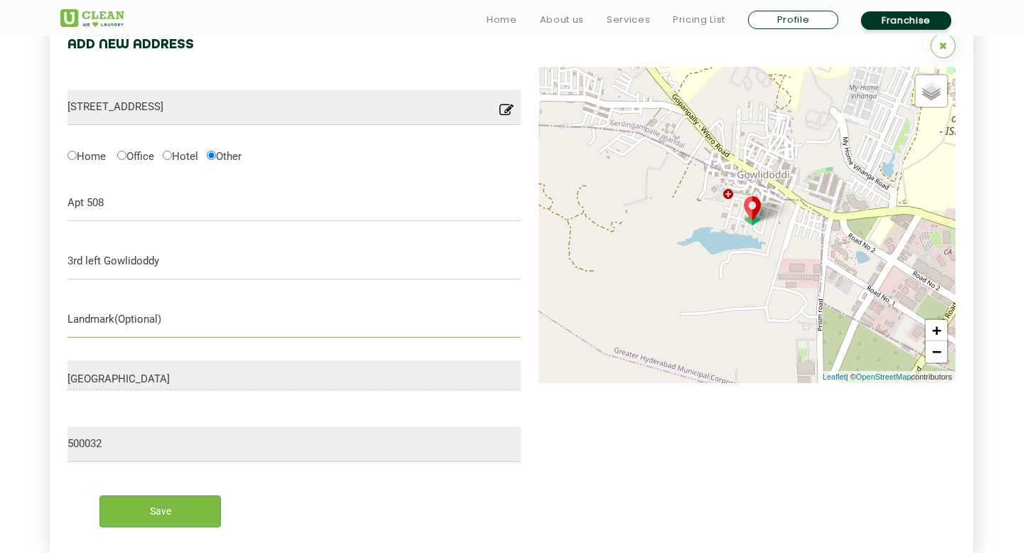
scroll to position [440, 0]
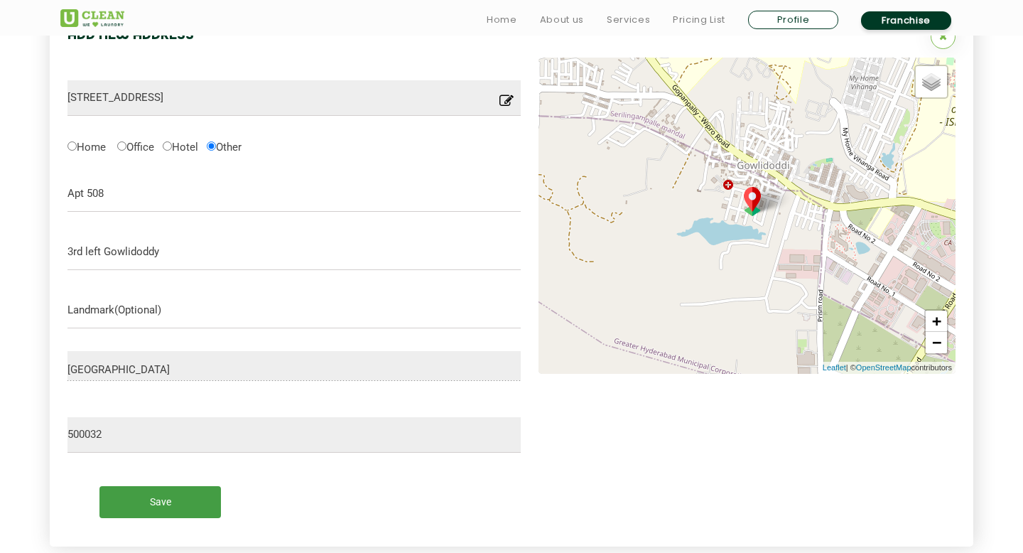
click at [153, 504] on input "Save" at bounding box center [159, 502] width 121 height 32
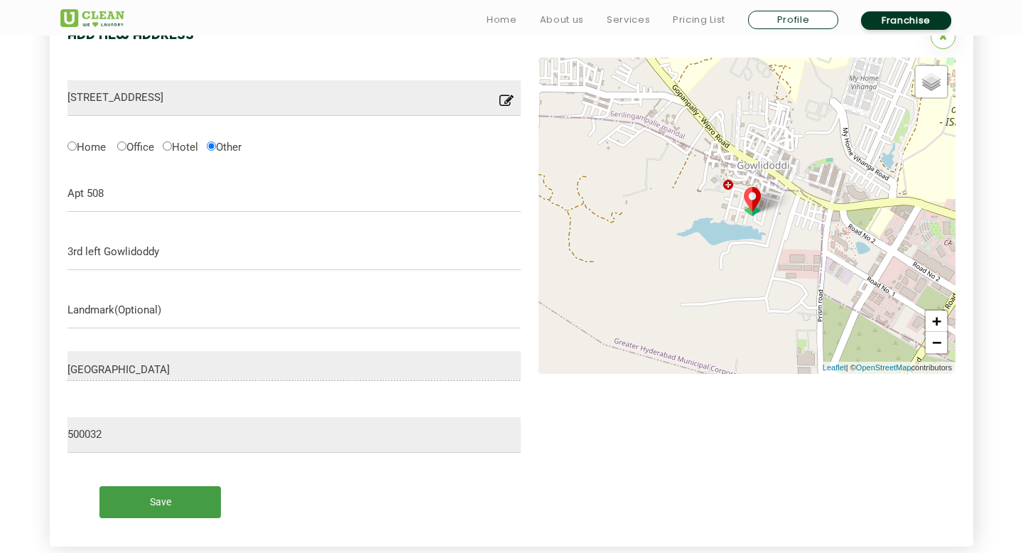
click at [153, 504] on input "Save" at bounding box center [159, 502] width 121 height 32
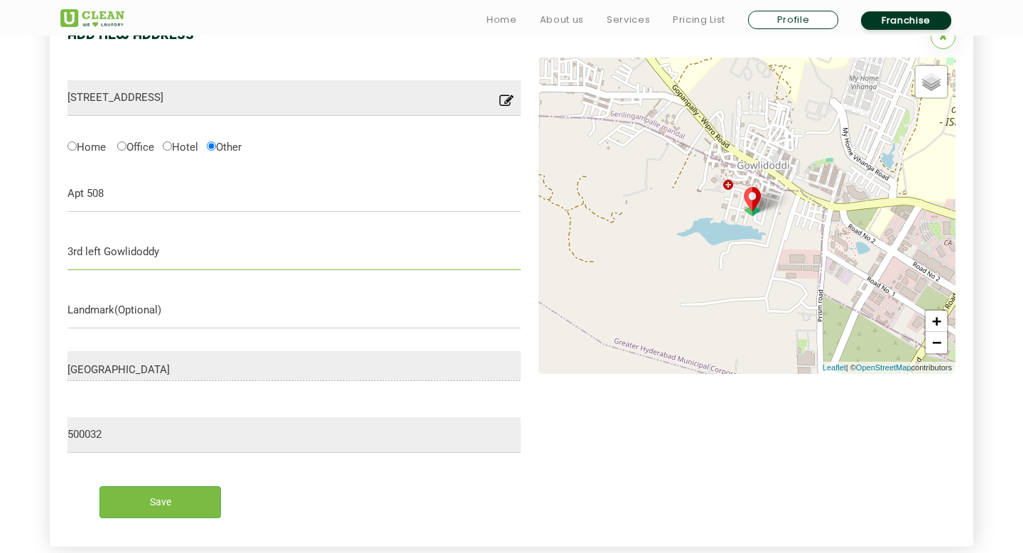
drag, startPoint x: 108, startPoint y: 250, endPoint x: 38, endPoint y: 250, distance: 69.6
click at [38, 250] on section "Add New Address Plot No. 41 Padmasri Garden, 3rd left Gowlidoddy, Padma Sri Gar…" at bounding box center [511, 288] width 1023 height 599
type input "Gowlidoddy"
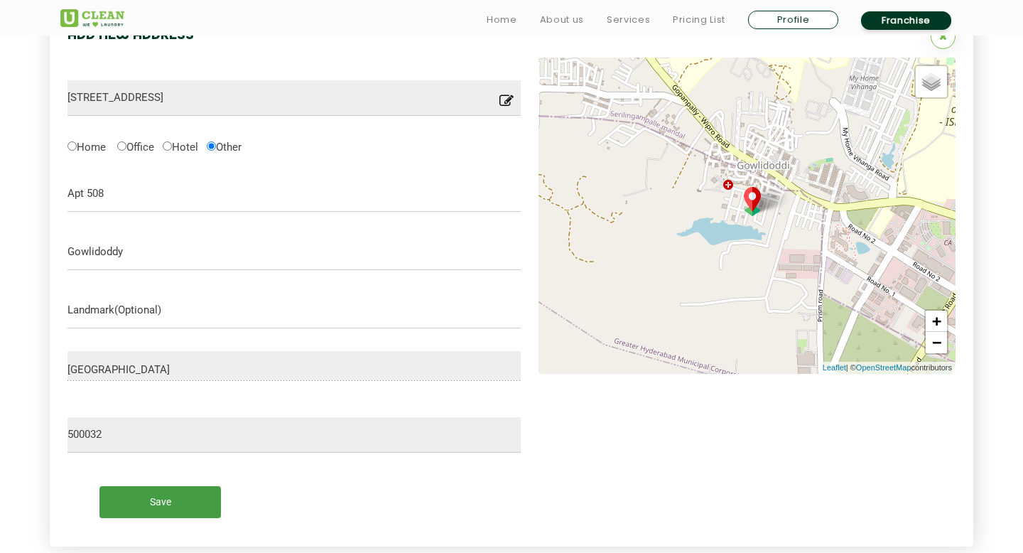
click at [143, 490] on input "Save" at bounding box center [159, 502] width 121 height 32
drag, startPoint x: 91, startPoint y: 191, endPoint x: 54, endPoint y: 199, distance: 37.8
click at [54, 199] on div "Add New Address Plot No. 41 Padmasri Garden, 3rd left Gowlidoddy, Padma Sri Gar…" at bounding box center [511, 278] width 923 height 536
type input "508"
click at [173, 508] on input "Save" at bounding box center [159, 502] width 121 height 32
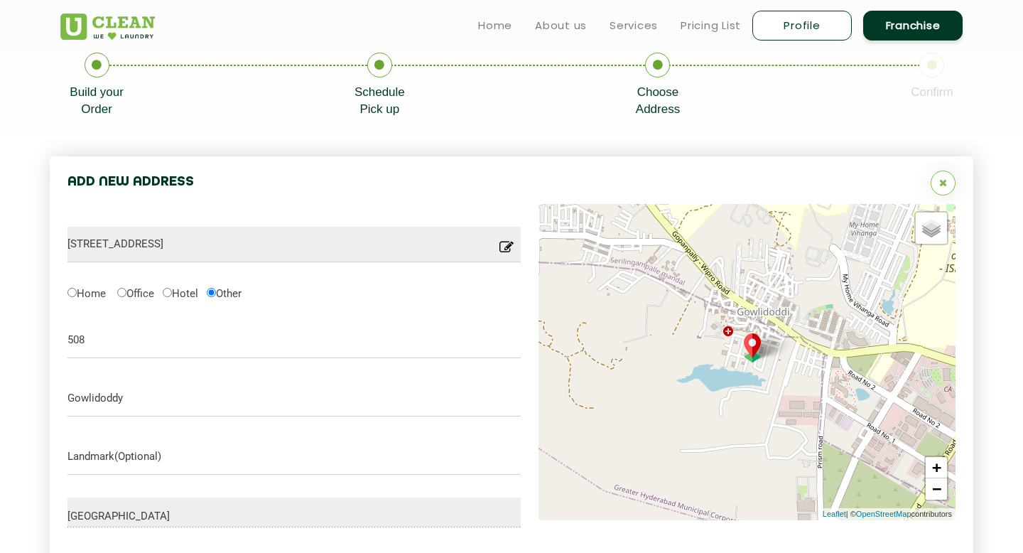
scroll to position [292, 0]
click at [504, 244] on icon at bounding box center [506, 253] width 14 height 22
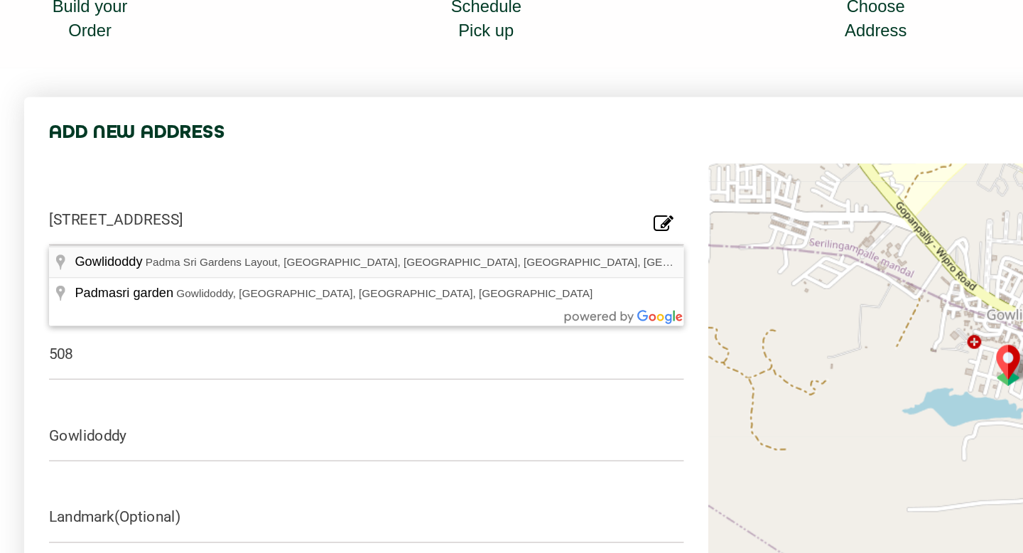
type input "Gowlidoddy, Padma Sri Gardens Layout, Gowlidoddy, Hyderabad, Telangana, India"
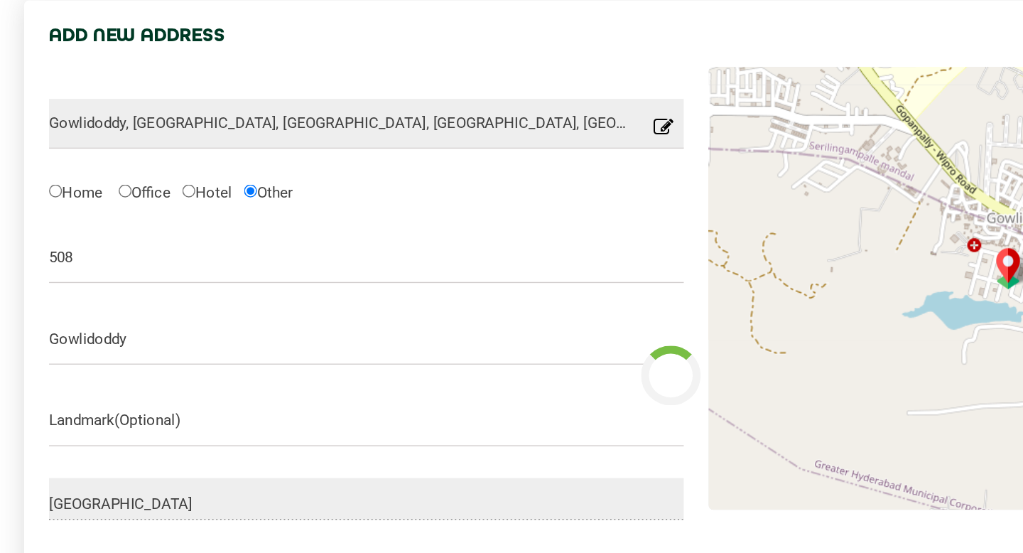
scroll to position [408, 0]
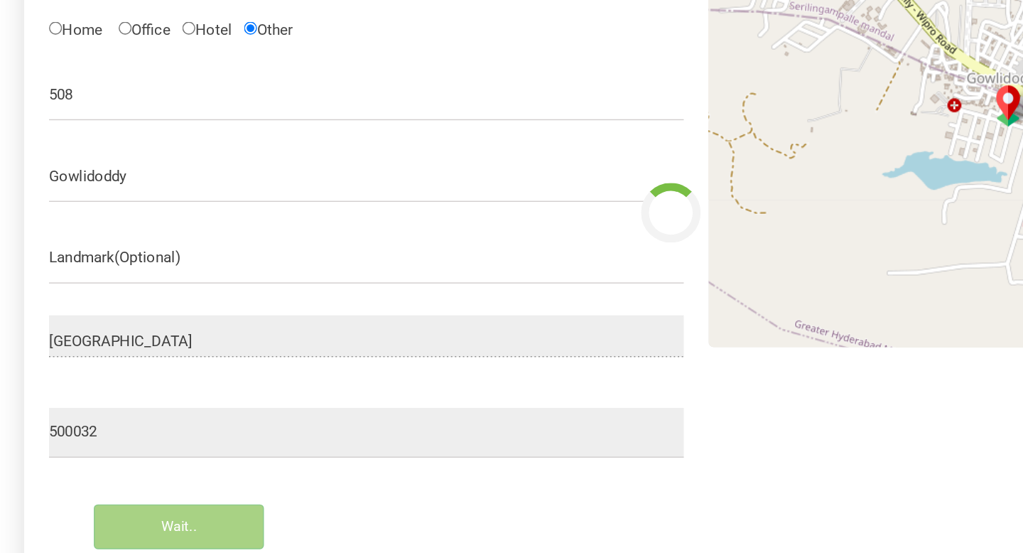
type input "Save"
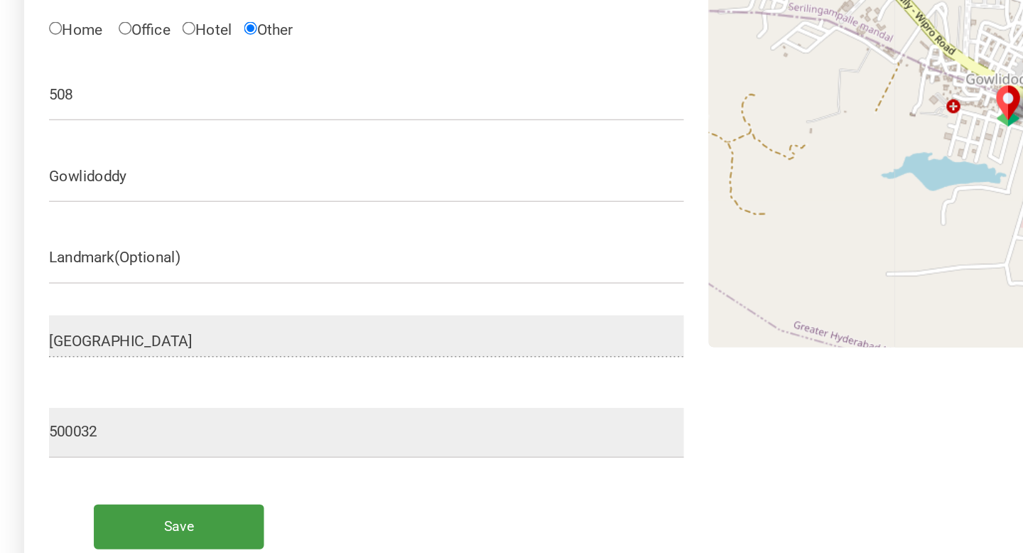
click at [158, 541] on input "Save" at bounding box center [159, 534] width 121 height 32
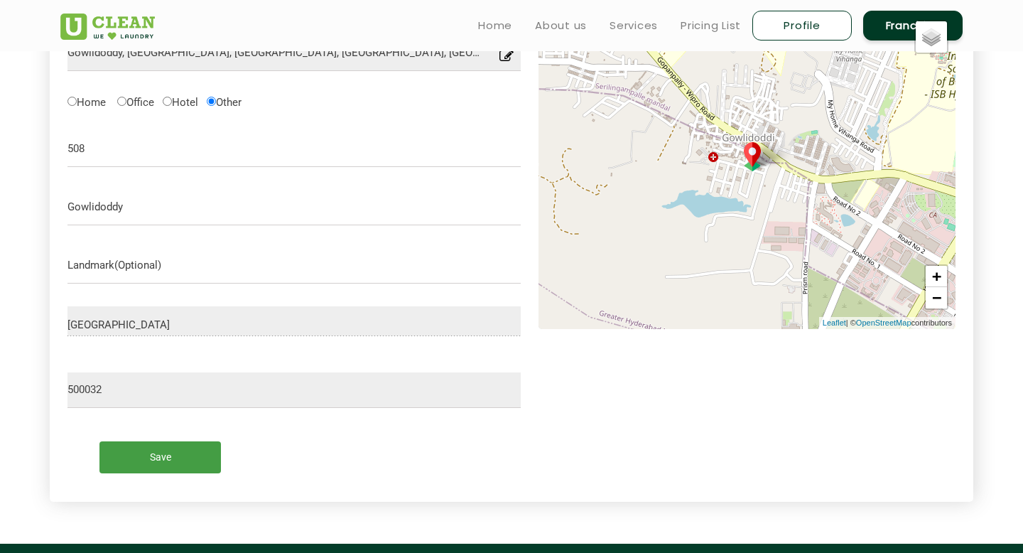
scroll to position [448, 0]
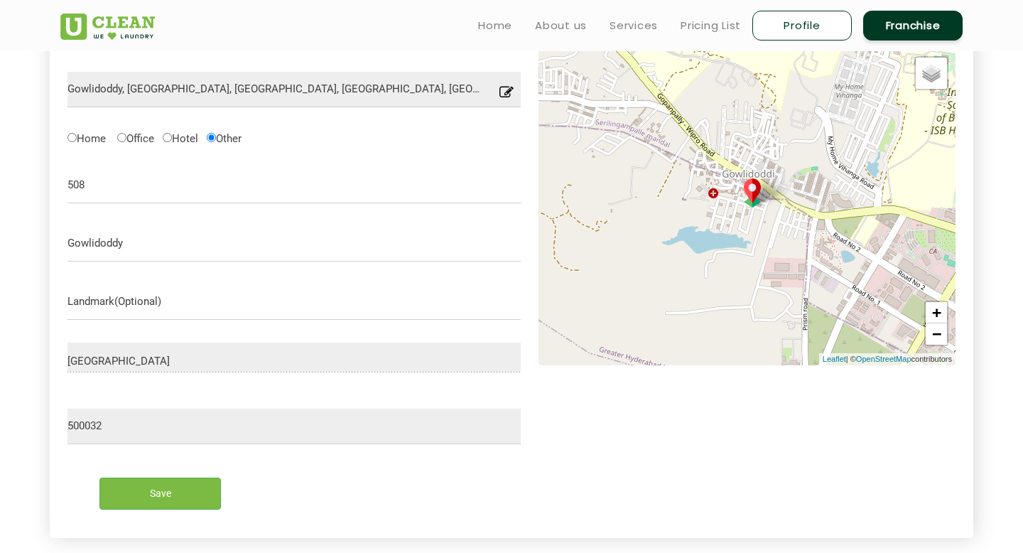
click at [500, 89] on icon at bounding box center [506, 96] width 14 height 22
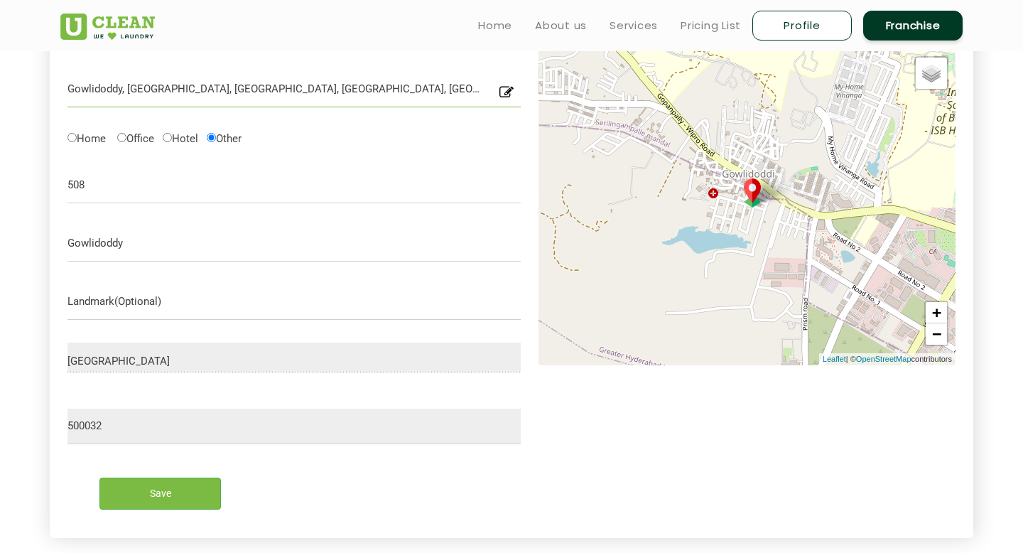
click at [496, 91] on input "Gowlidoddy, Padma Sri Gardens Layout, Gowlidoddy, Hyderabad, Telangana, India" at bounding box center [293, 90] width 453 height 36
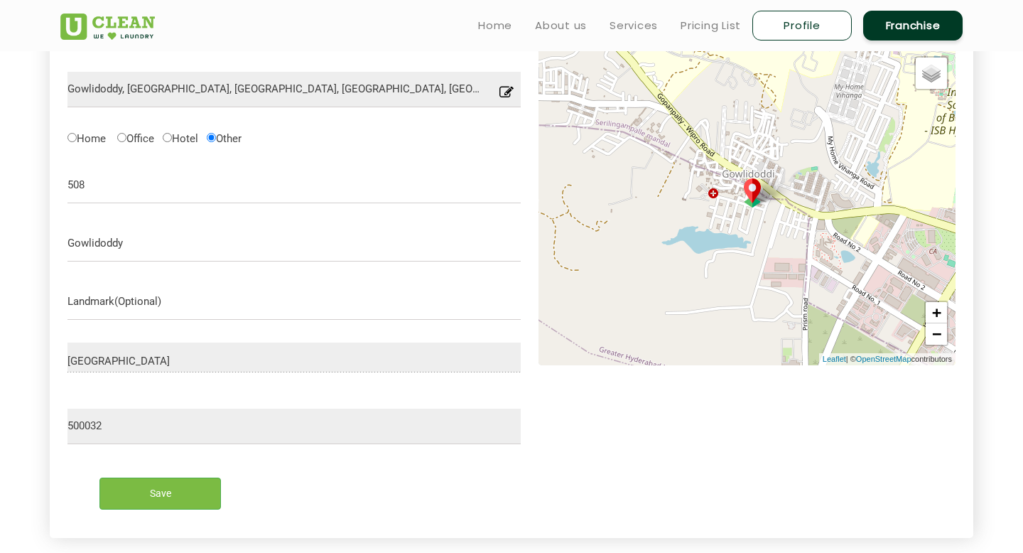
click at [505, 91] on icon at bounding box center [506, 96] width 14 height 22
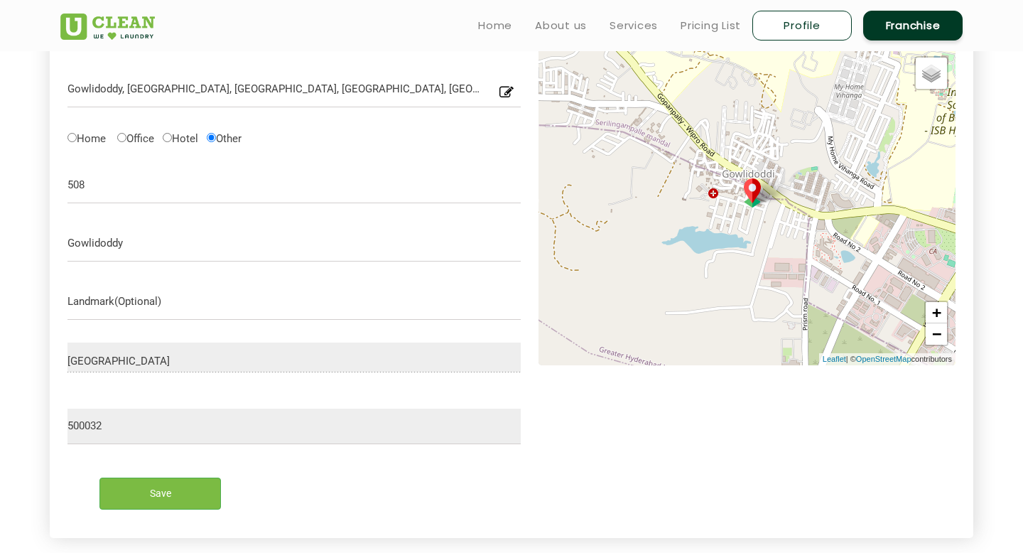
click at [505, 91] on icon at bounding box center [506, 96] width 14 height 22
drag, startPoint x: 463, startPoint y: 90, endPoint x: 92, endPoint y: 85, distance: 371.5
click at [92, 85] on input "Gowlidoddy, Padma Sri Gardens Layout, Gowlidoddy, Hyderabad, Telangana, India" at bounding box center [293, 90] width 453 height 36
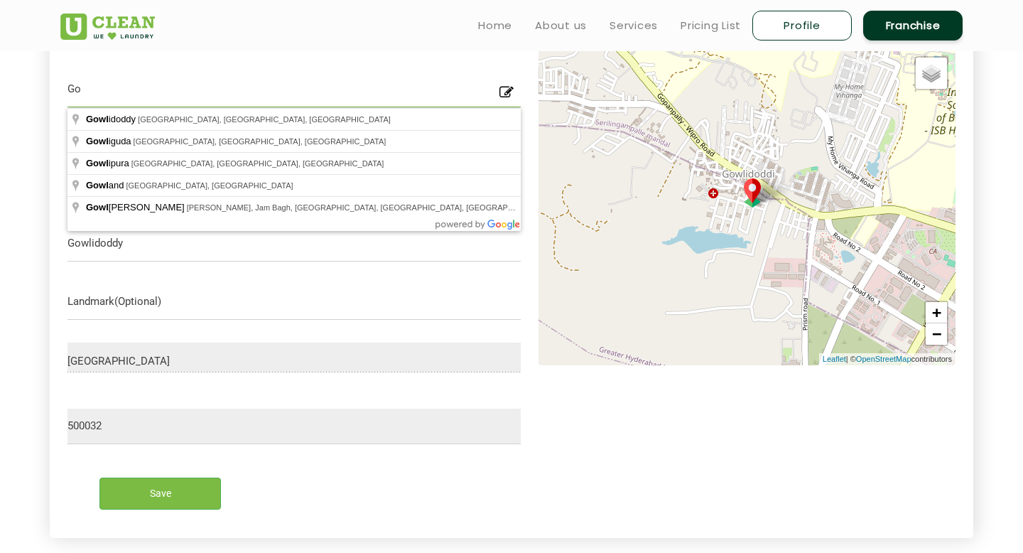
type input "G"
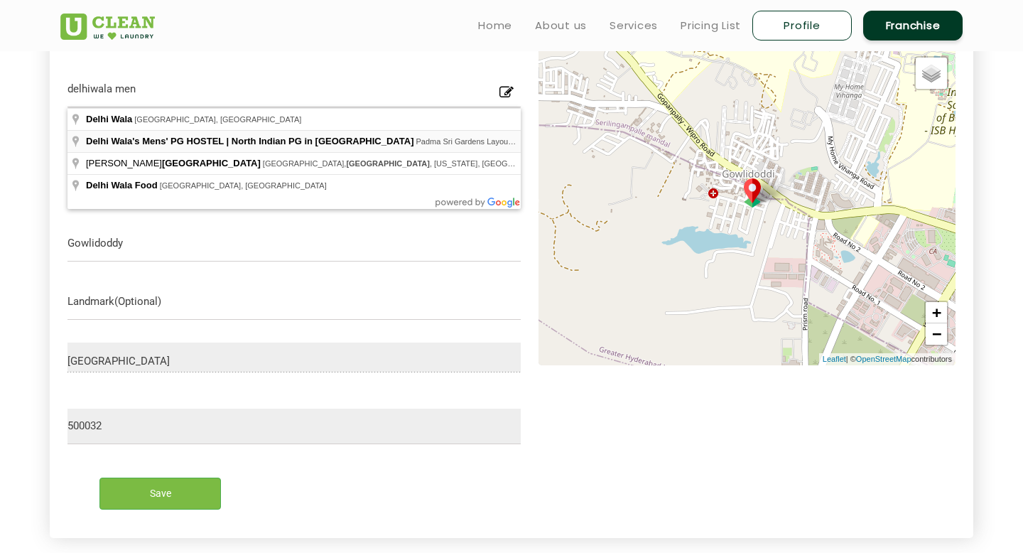
type input "Delhi Wala's Mens' PG HOSTEL | North Indian PG in Hyderabad, Padma Sri Gardens …"
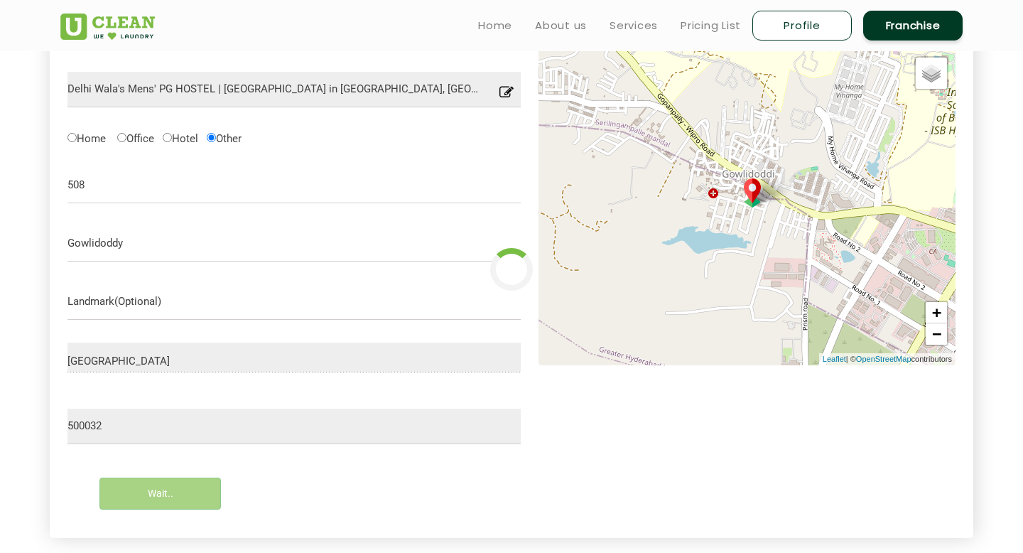
type input "Save"
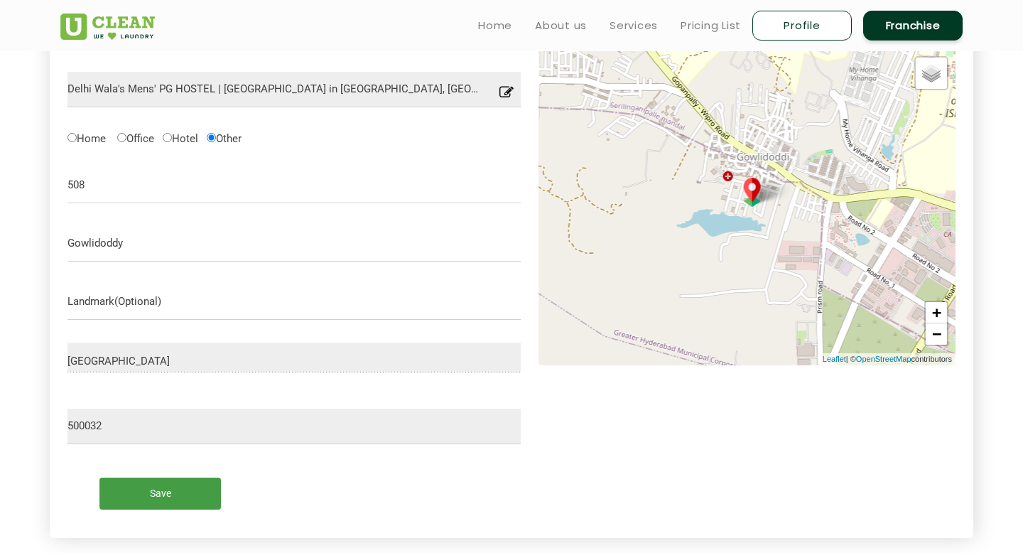
click at [151, 492] on input "Save" at bounding box center [159, 493] width 121 height 32
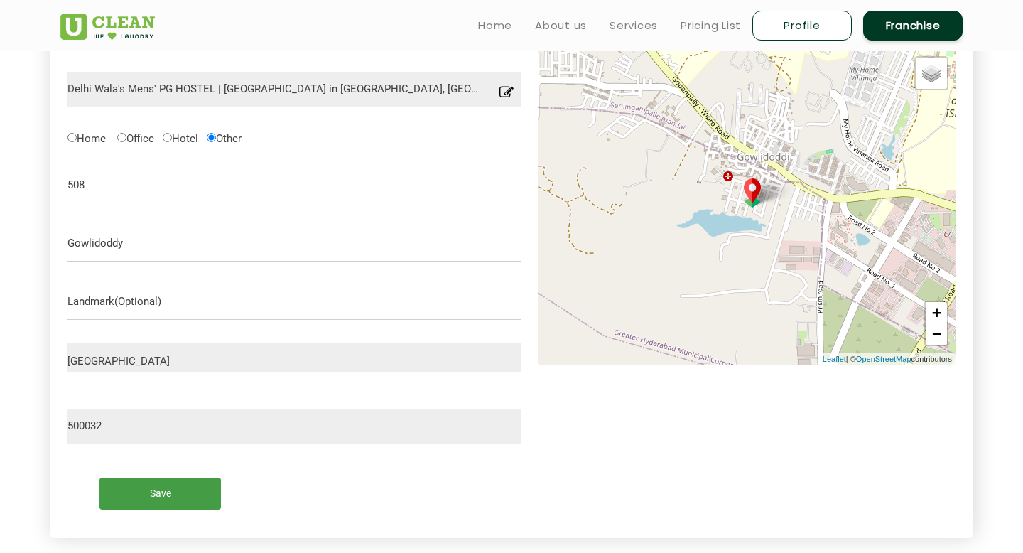
click at [151, 492] on input "Save" at bounding box center [159, 493] width 121 height 32
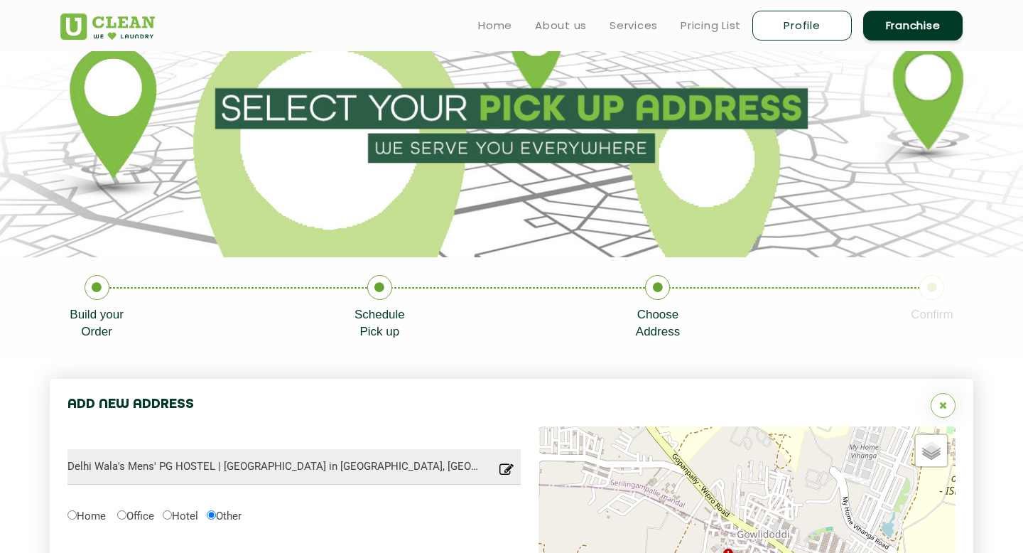
scroll to position [13, 0]
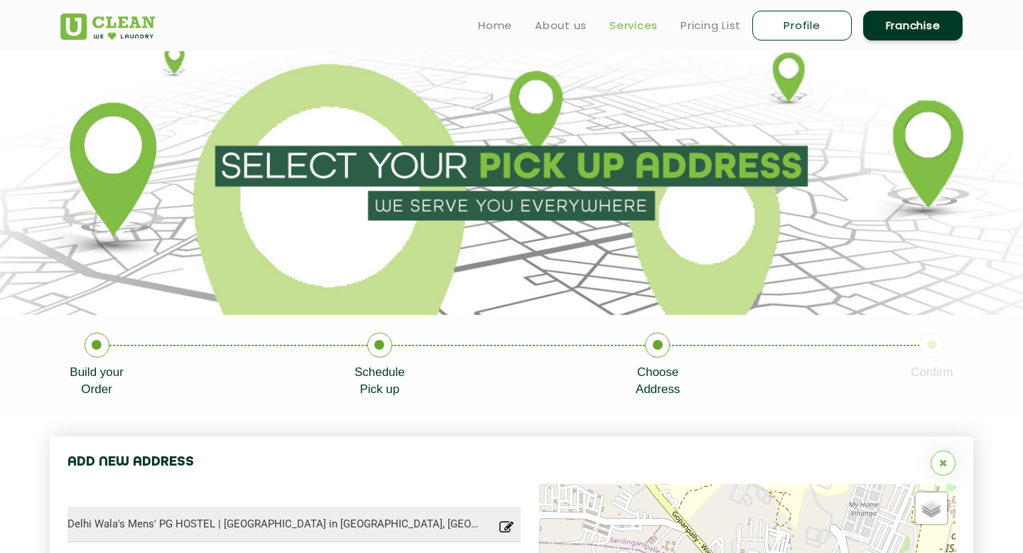
click at [614, 26] on link "Services" at bounding box center [633, 25] width 48 height 17
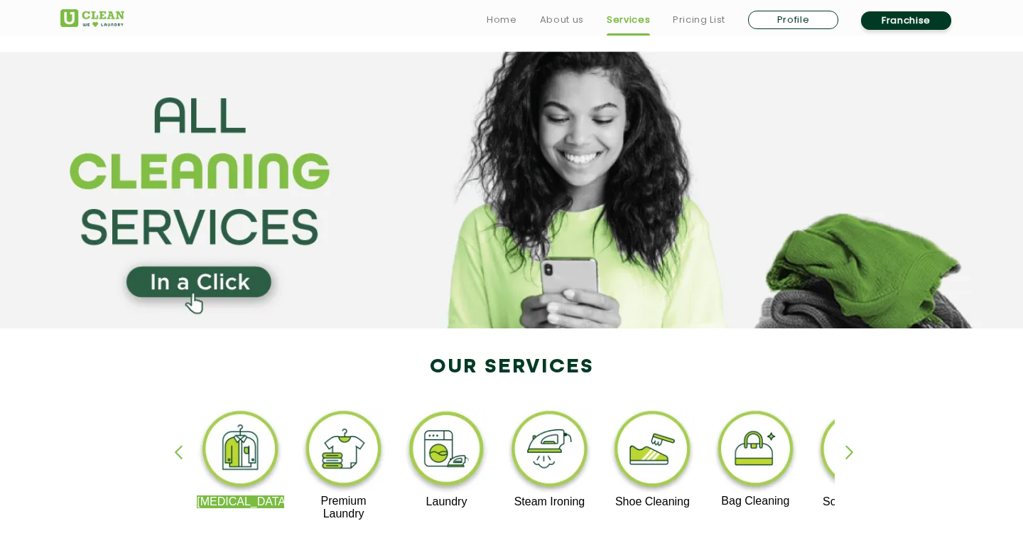
scroll to position [63, 0]
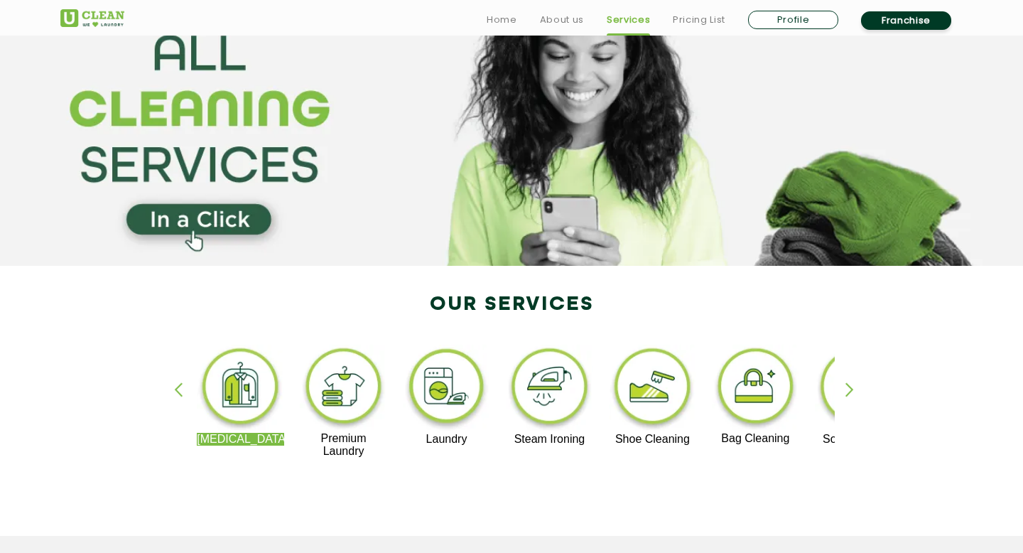
click at [343, 425] on img at bounding box center [343, 388] width 87 height 87
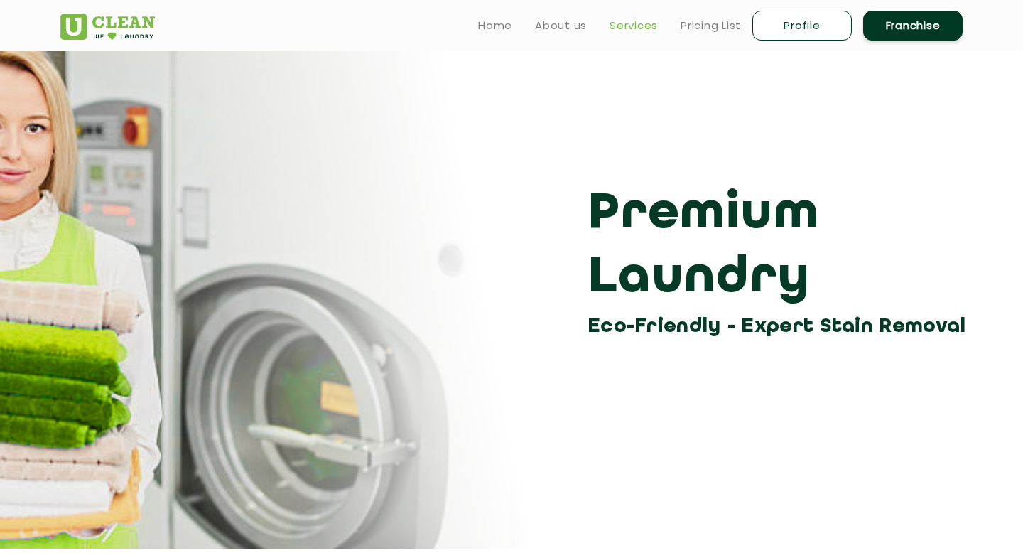
click at [633, 20] on link "Services" at bounding box center [633, 25] width 48 height 17
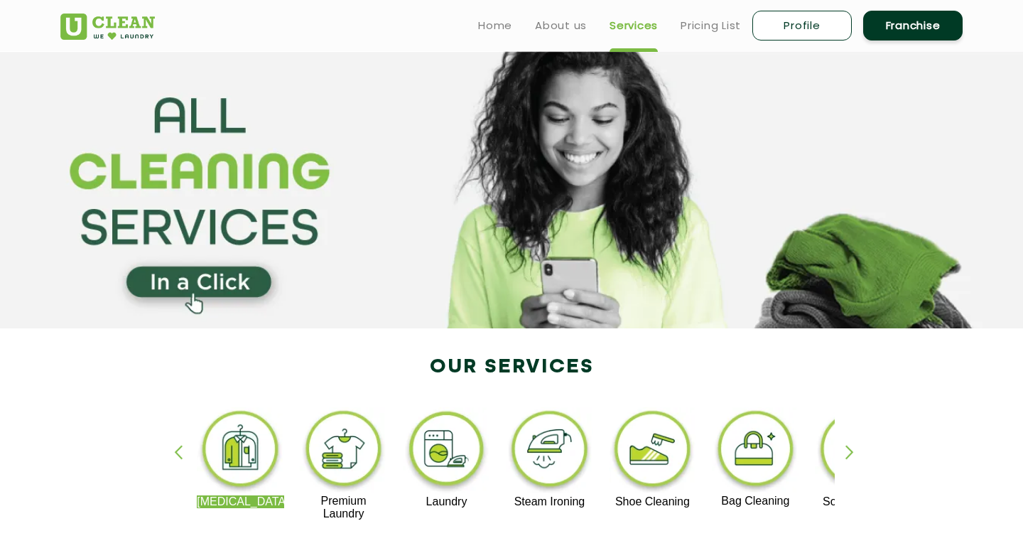
click at [460, 464] on img at bounding box center [446, 451] width 87 height 88
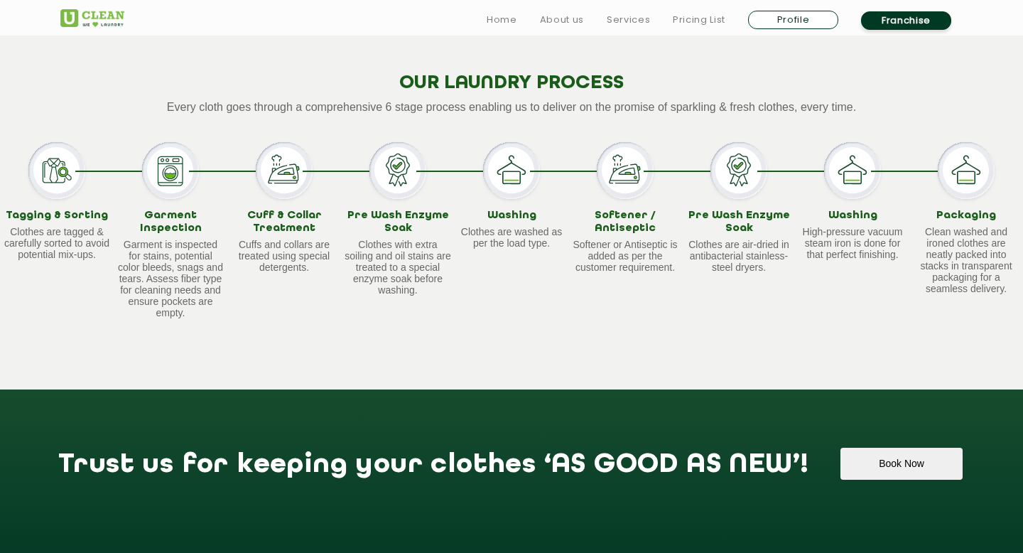
scroll to position [1362, 0]
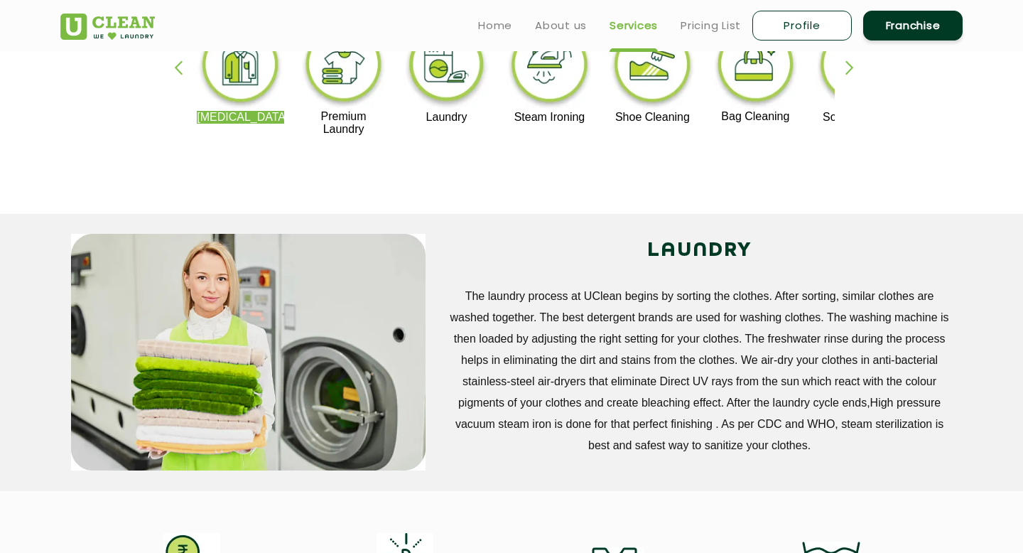
scroll to position [210, 0]
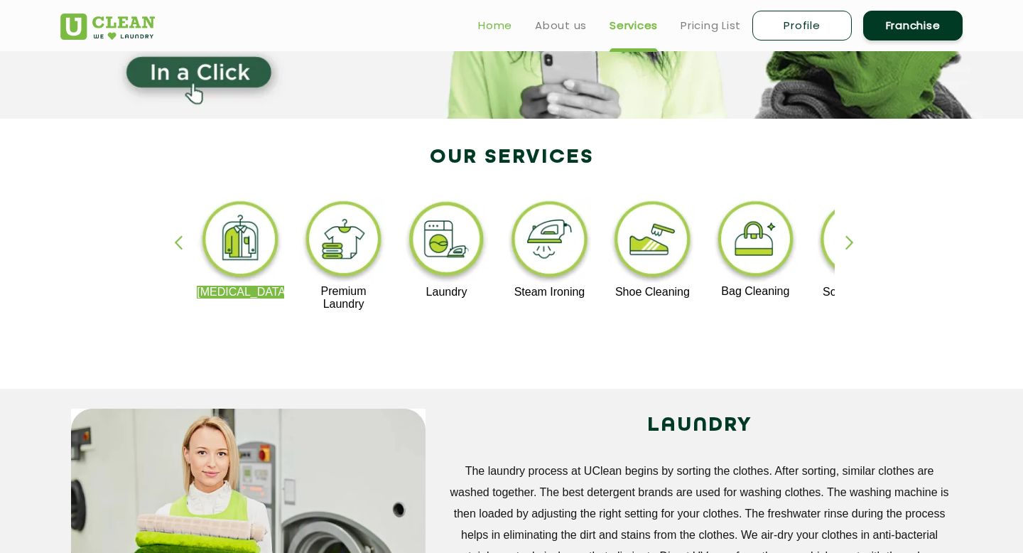
click at [489, 32] on link "Home" at bounding box center [495, 25] width 34 height 17
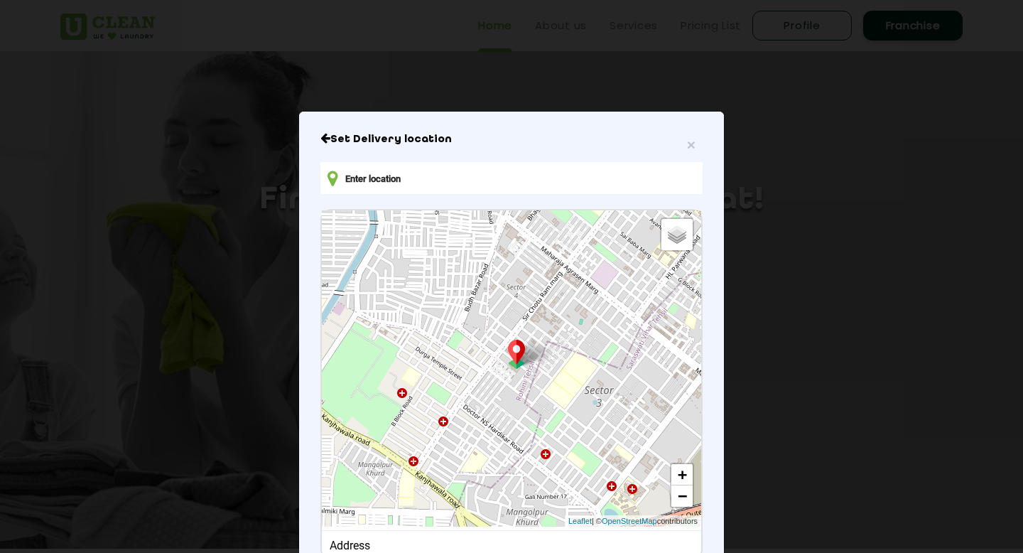
click at [456, 188] on input "text" at bounding box center [511, 178] width 382 height 32
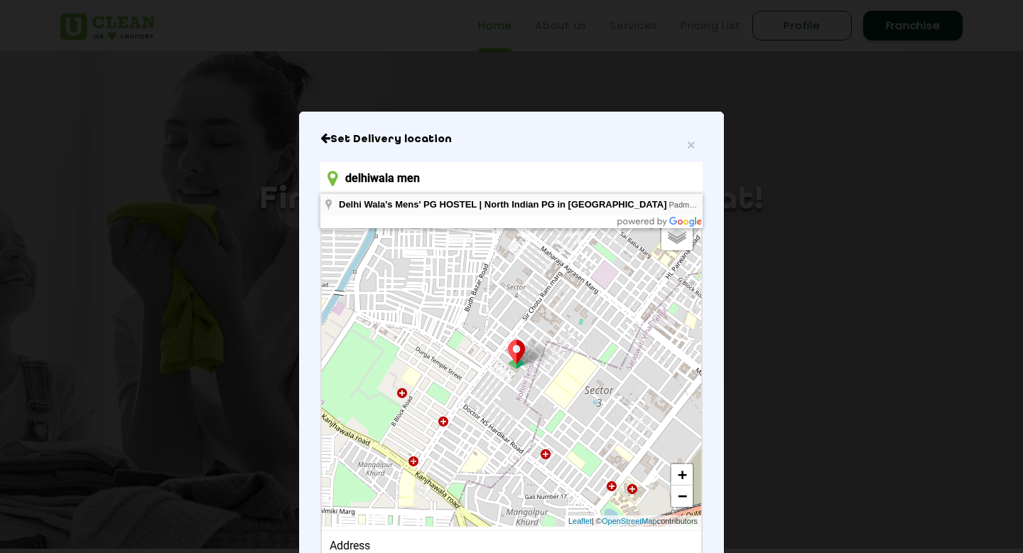
type input "Delhi Wala's Mens' PG HOSTEL | [GEOGRAPHIC_DATA] in [GEOGRAPHIC_DATA], [GEOGRAP…"
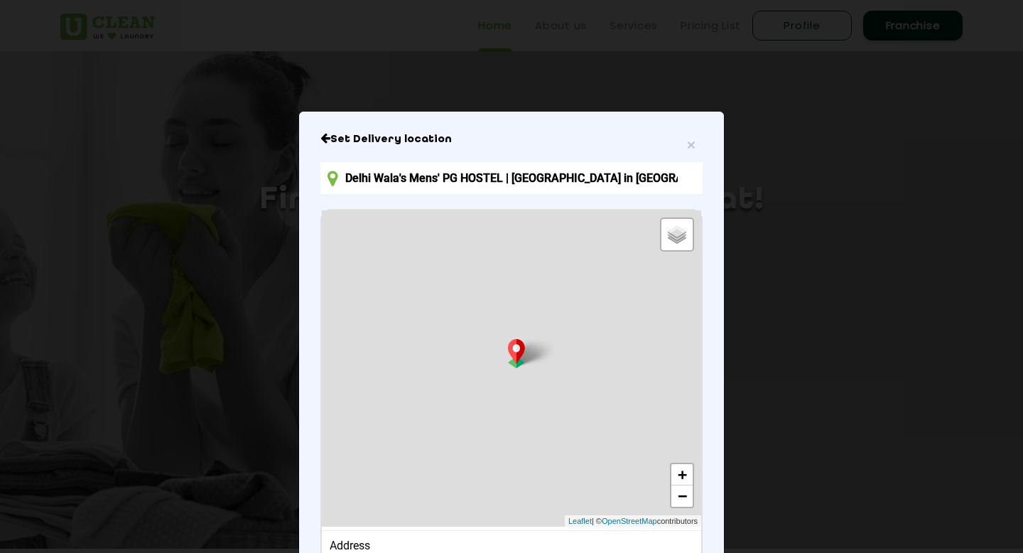
scroll to position [128, 0]
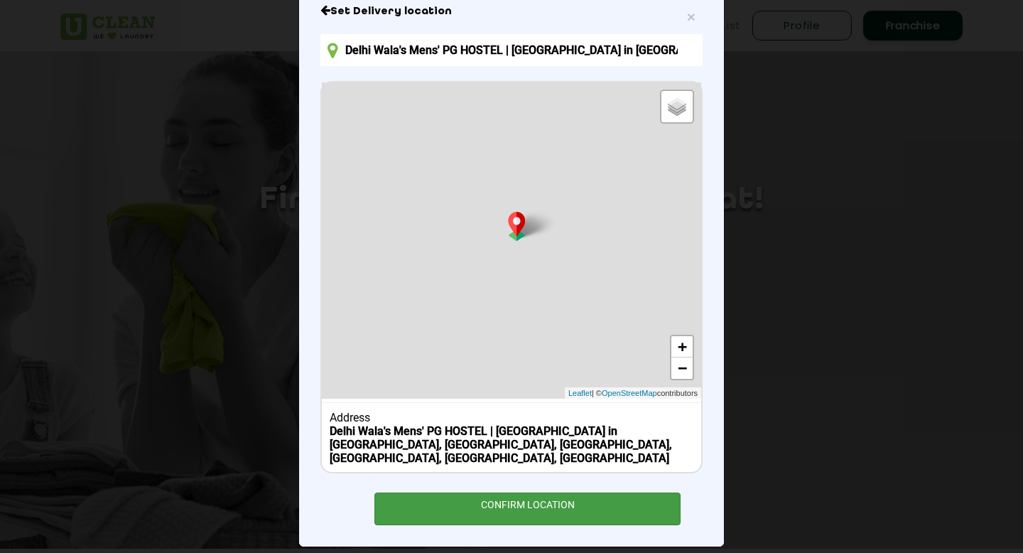
click at [490, 492] on div "CONFIRM LOCATION" at bounding box center [527, 508] width 306 height 32
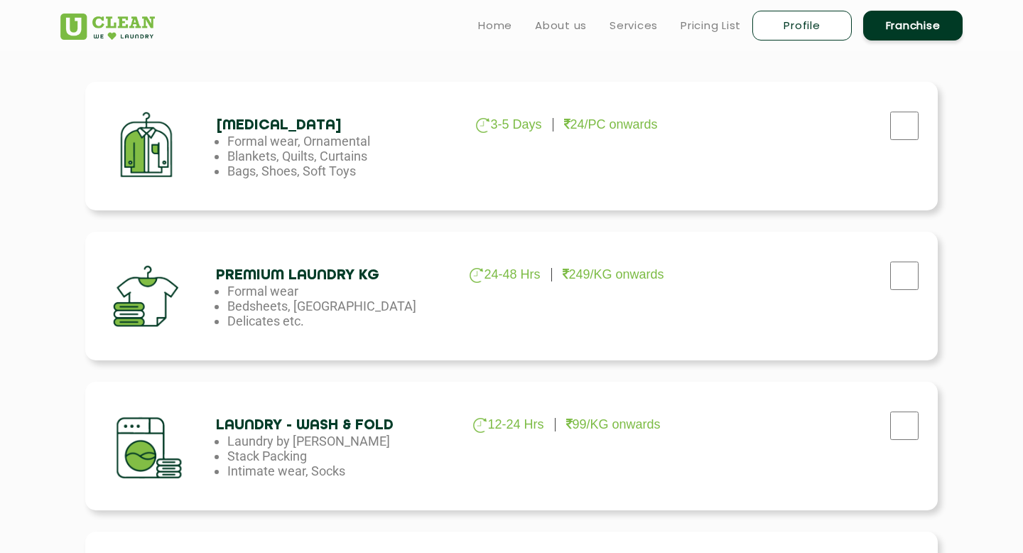
scroll to position [465, 0]
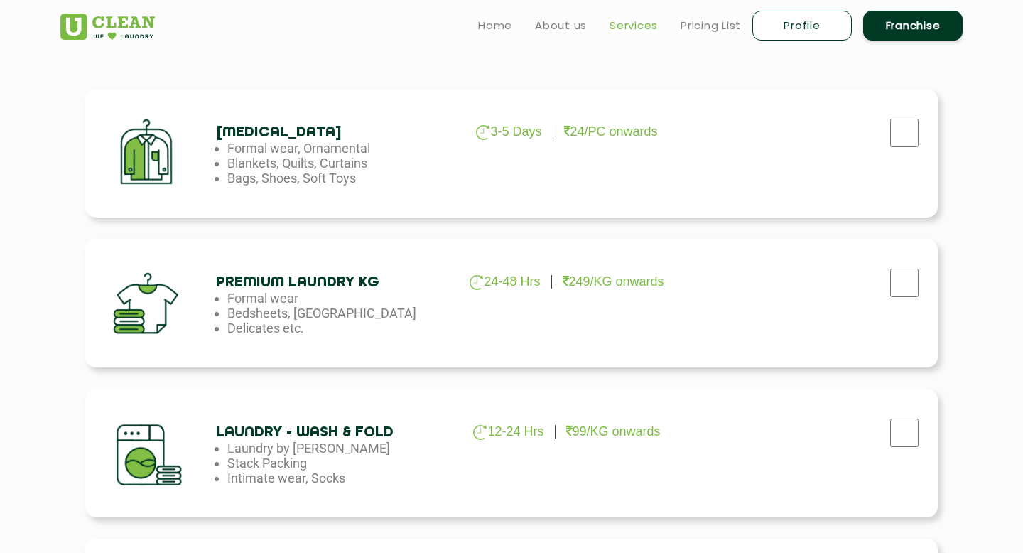
click at [644, 21] on link "Services" at bounding box center [633, 25] width 48 height 17
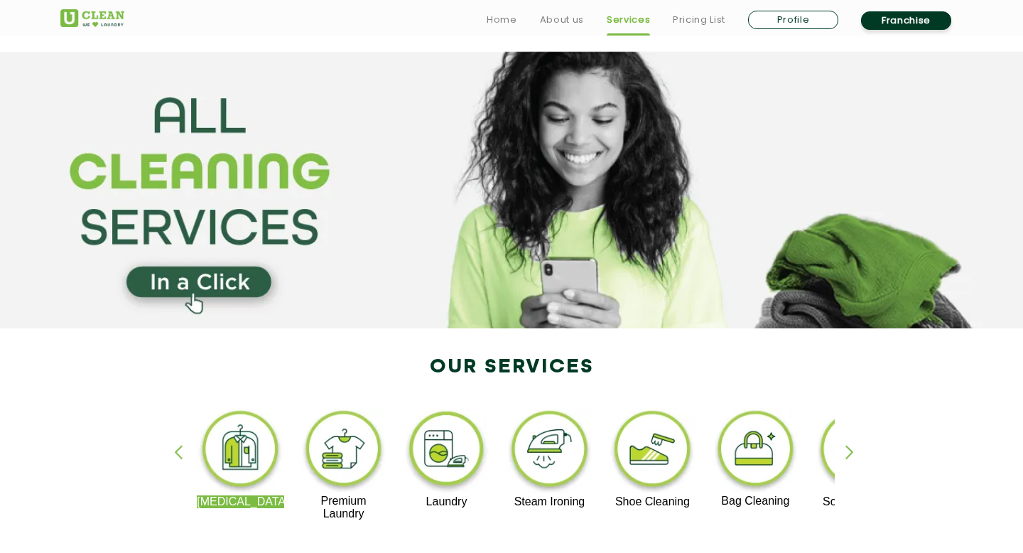
scroll to position [80, 0]
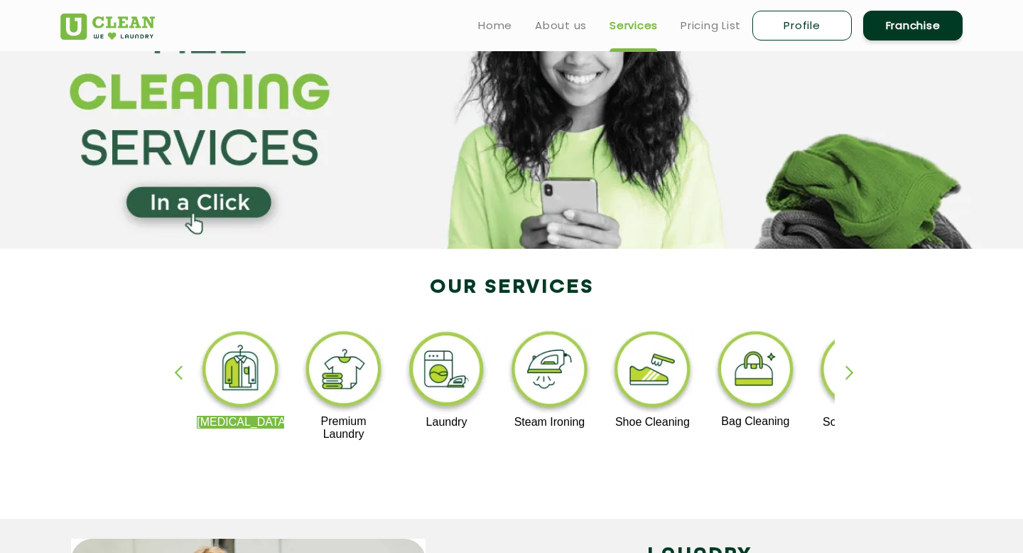
click at [430, 383] on img at bounding box center [446, 371] width 87 height 88
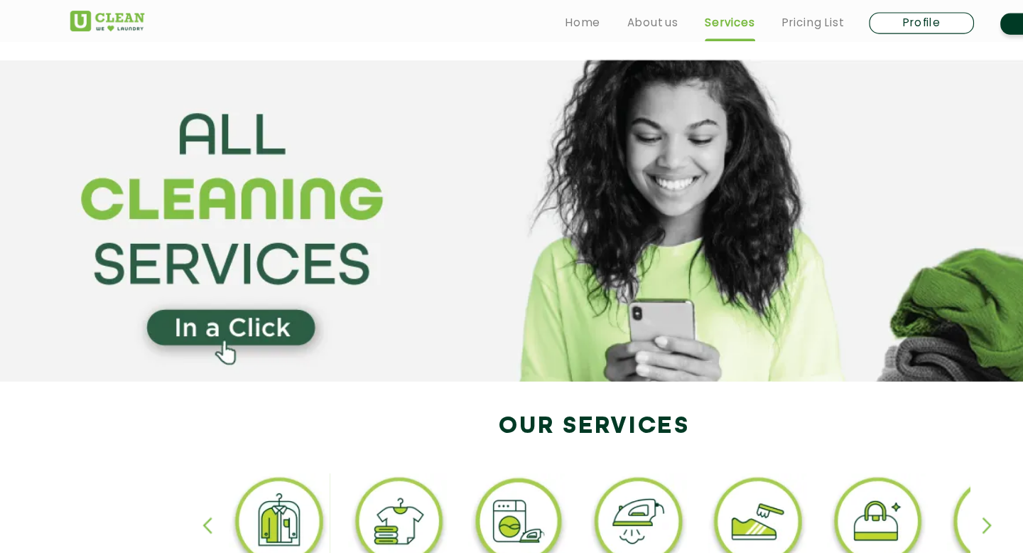
scroll to position [80, 0]
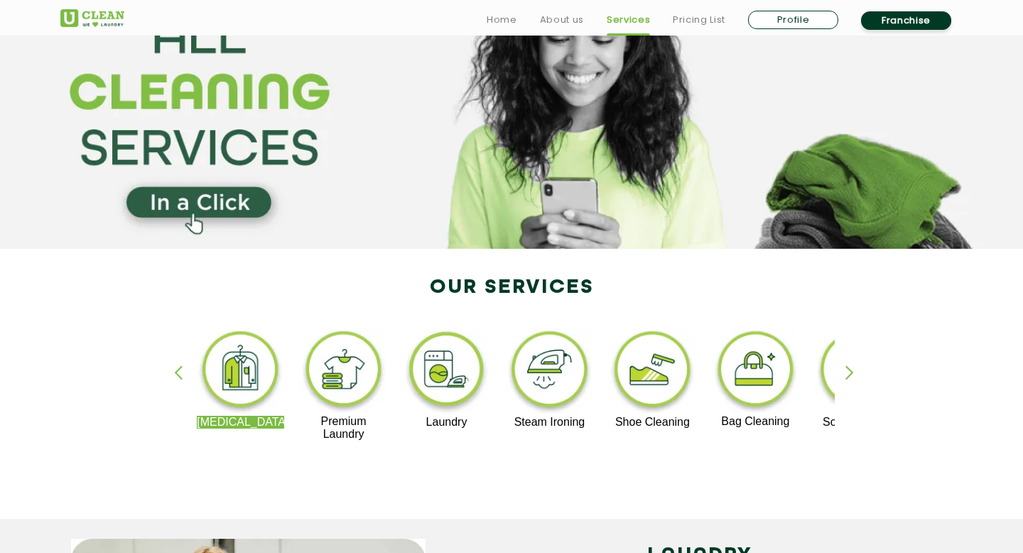
click at [332, 376] on img at bounding box center [343, 370] width 87 height 87
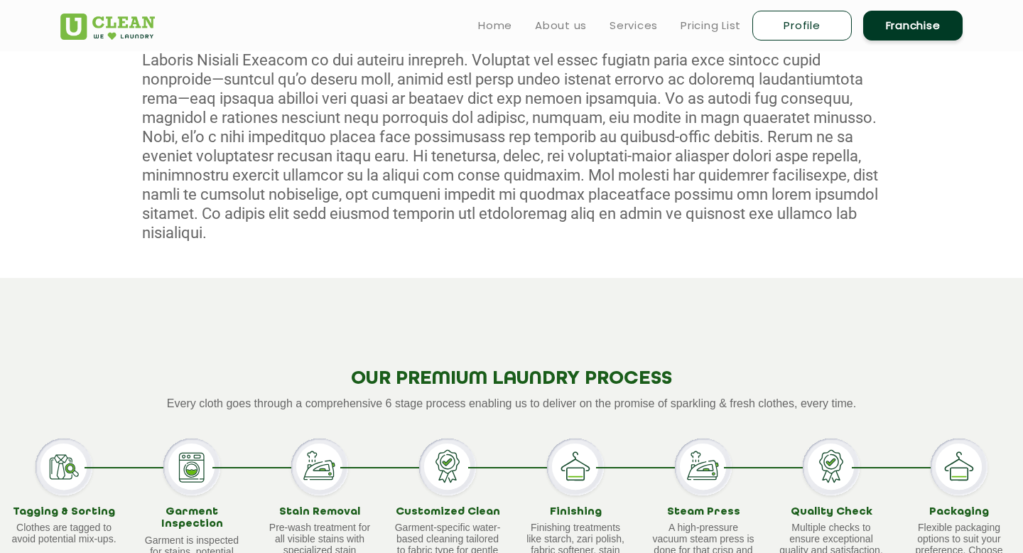
scroll to position [433, 0]
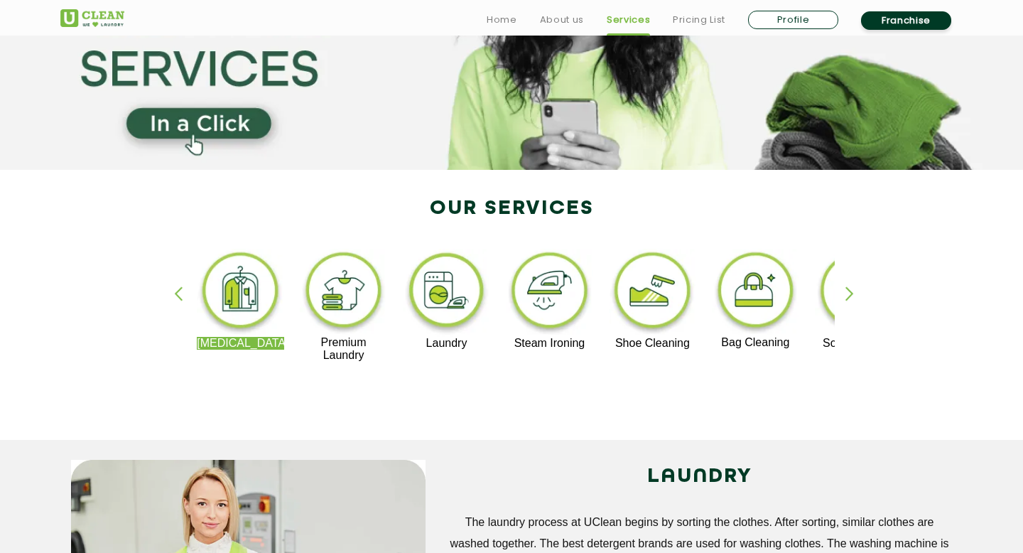
scroll to position [168, 0]
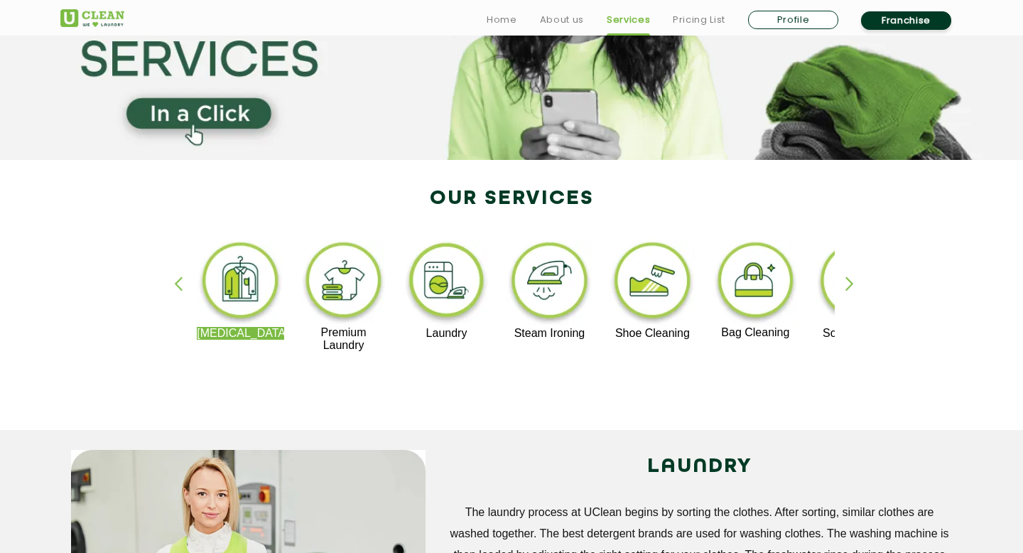
click at [420, 301] on img at bounding box center [446, 283] width 87 height 88
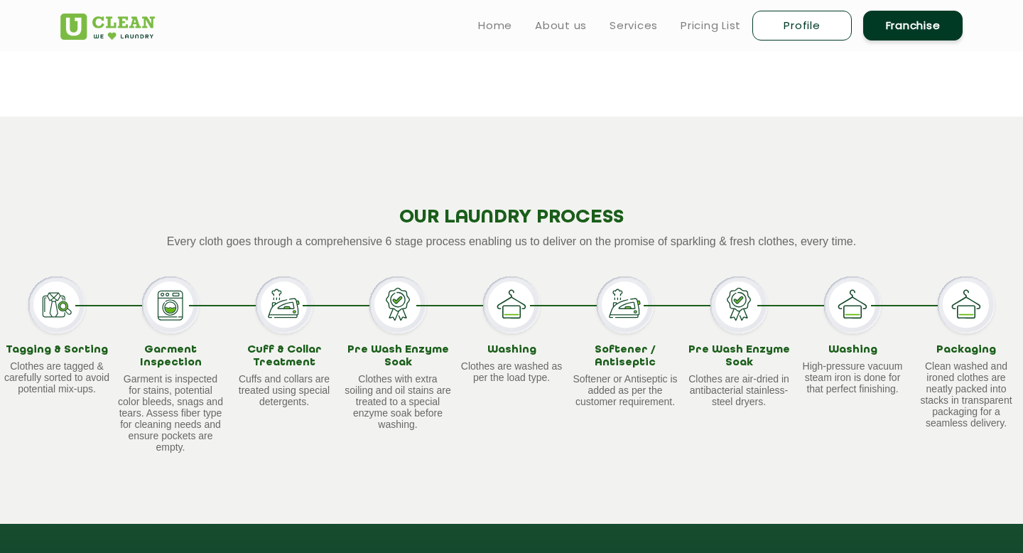
scroll to position [1181, 0]
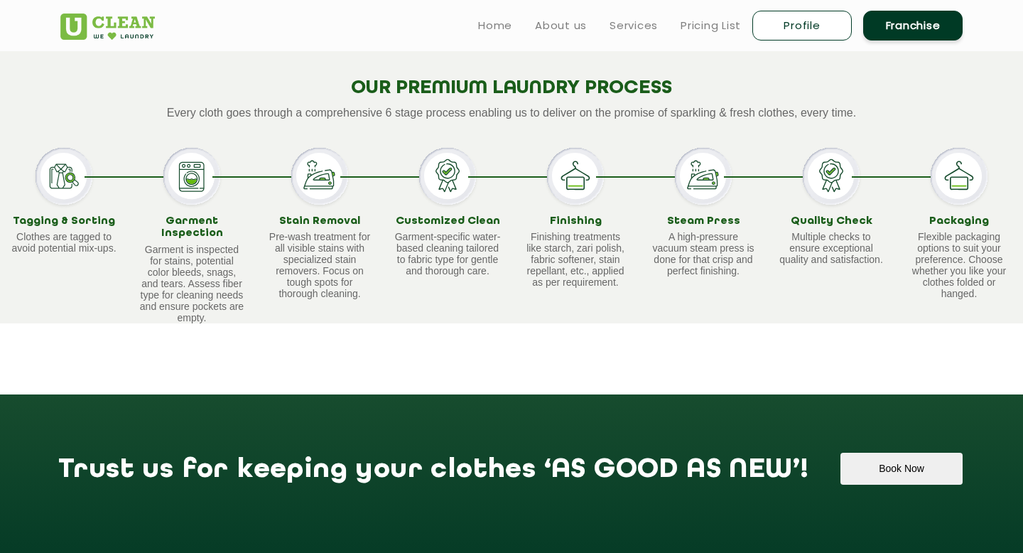
scroll to position [913, 0]
